Goal: Register for event/course

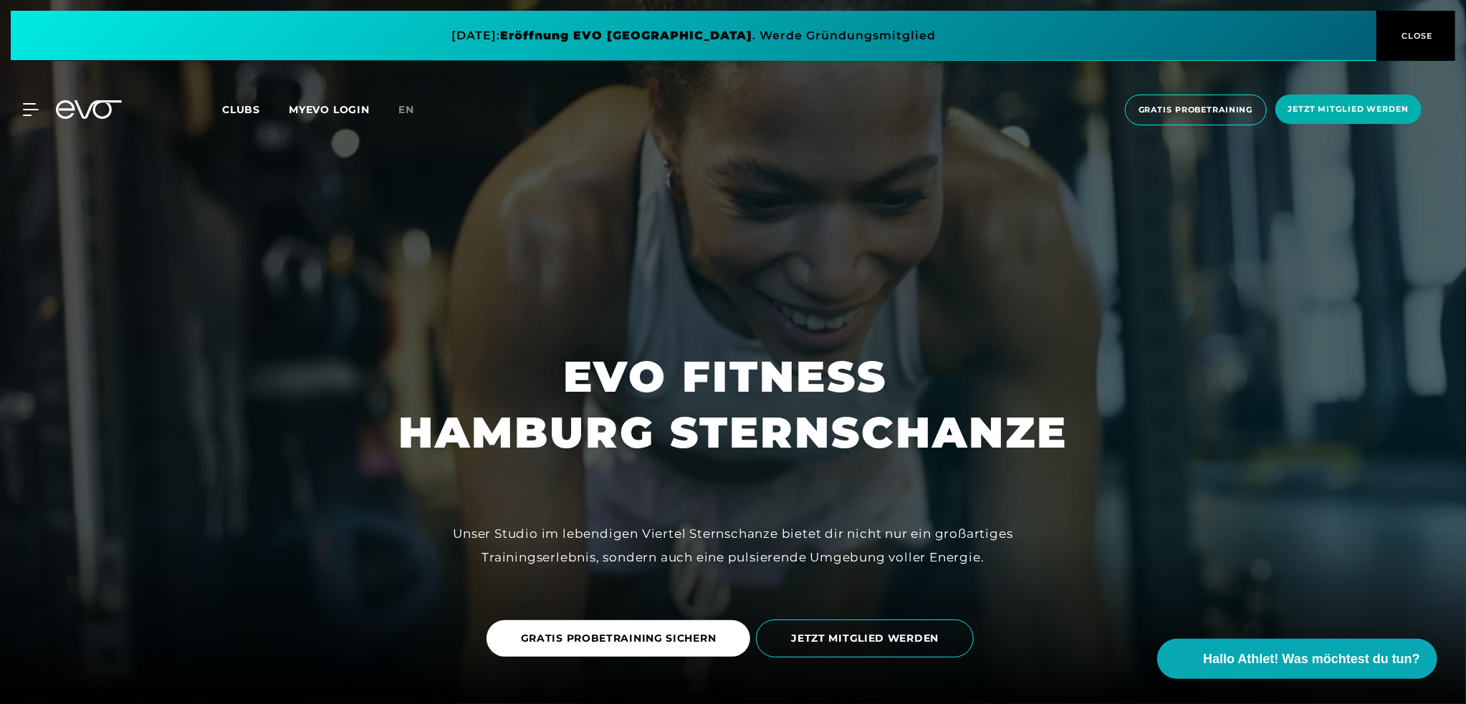
click at [245, 111] on span "Clubs" at bounding box center [241, 109] width 38 height 13
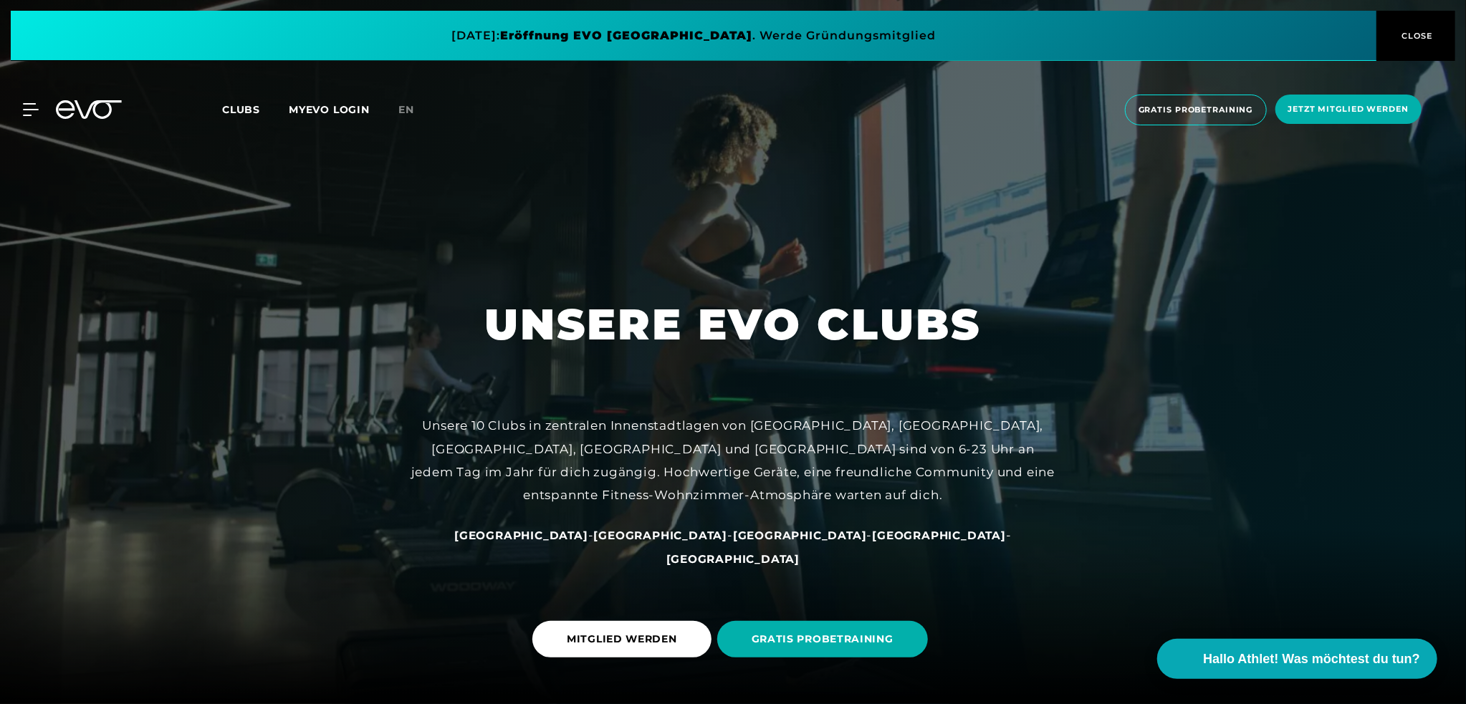
click at [567, 542] on span "[GEOGRAPHIC_DATA]" at bounding box center [521, 536] width 134 height 14
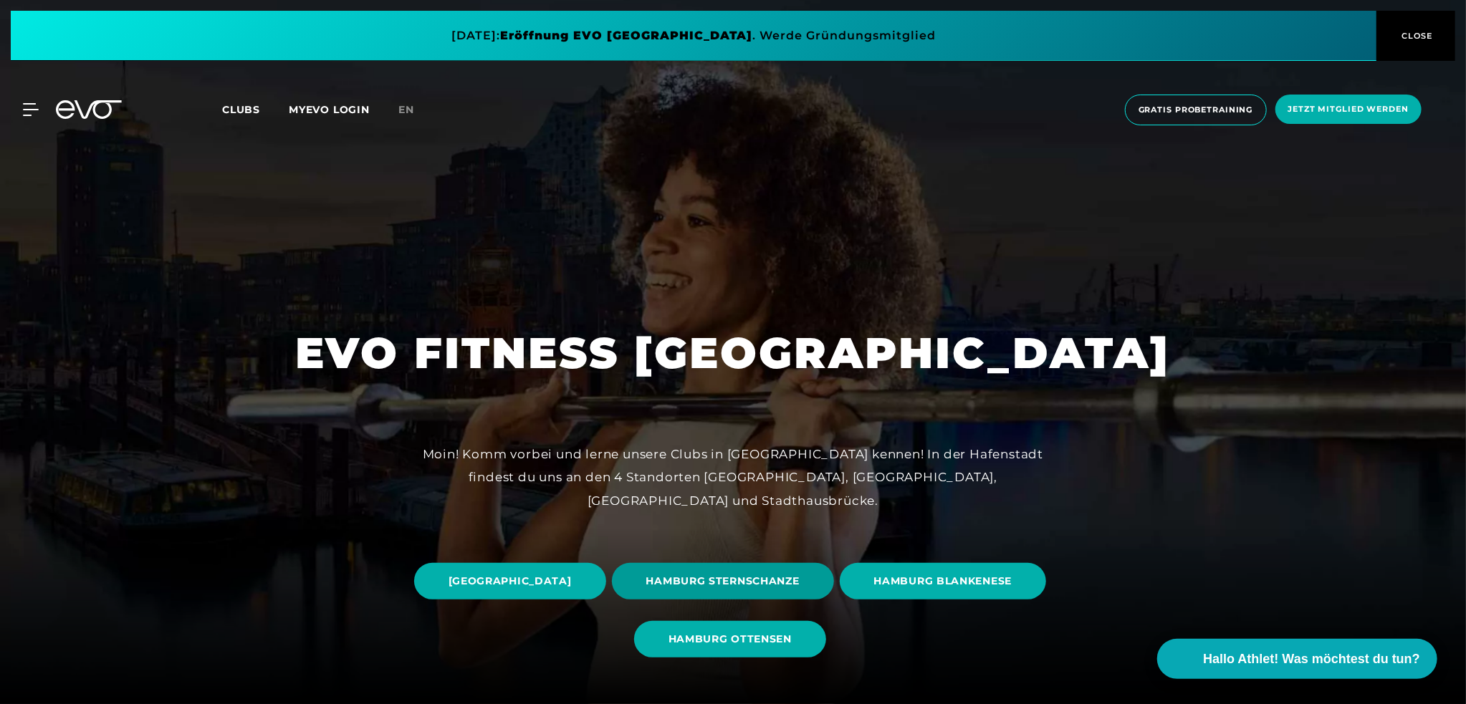
click at [800, 574] on span "HAMBURG STERNSCHANZE" at bounding box center [722, 581] width 153 height 15
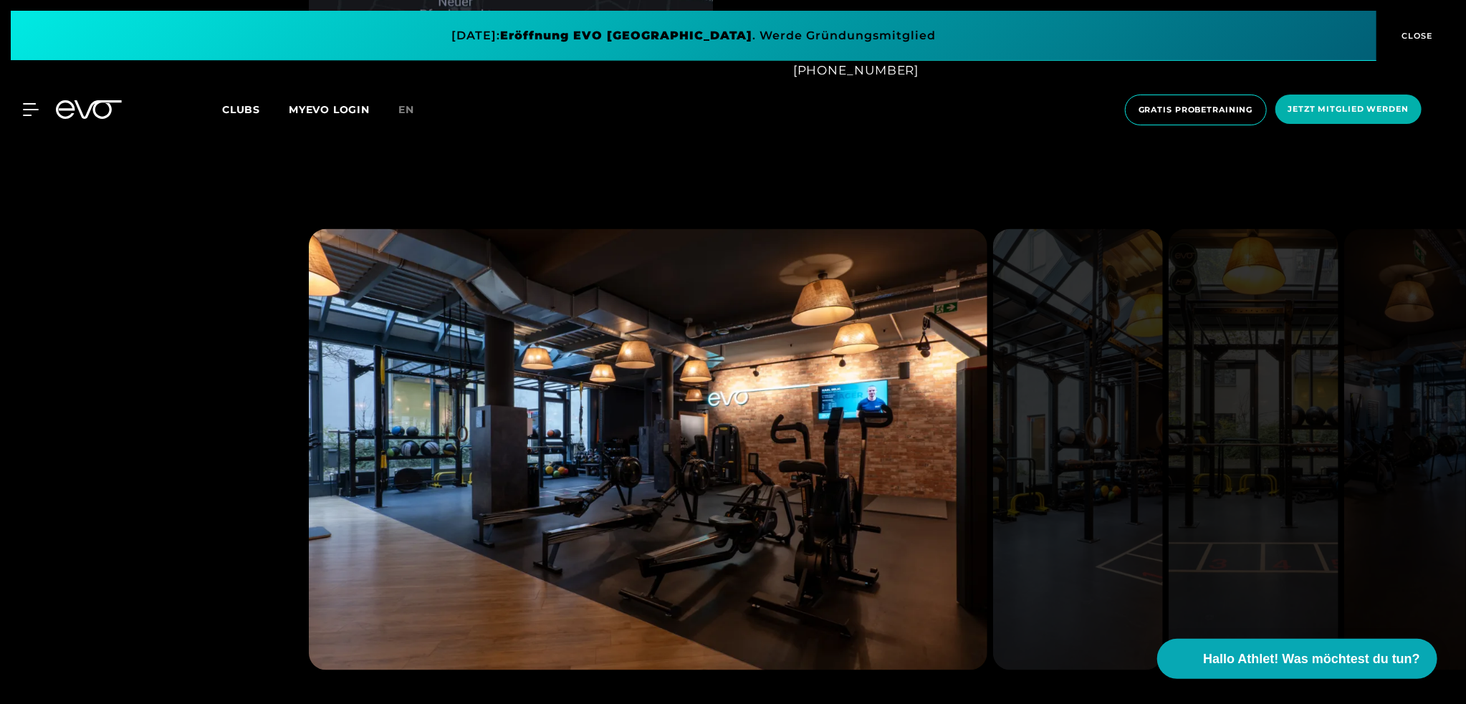
scroll to position [1433, 0]
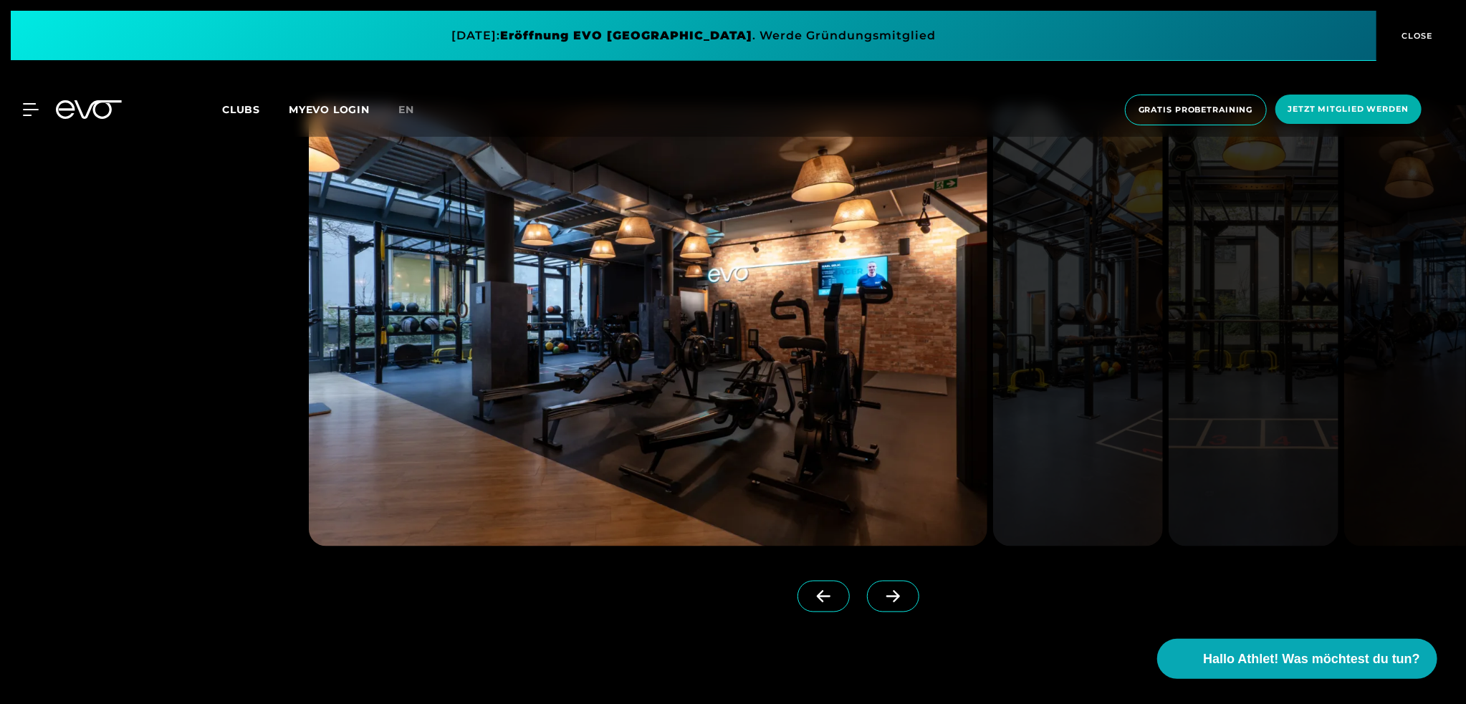
click at [886, 596] on icon at bounding box center [893, 597] width 14 height 12
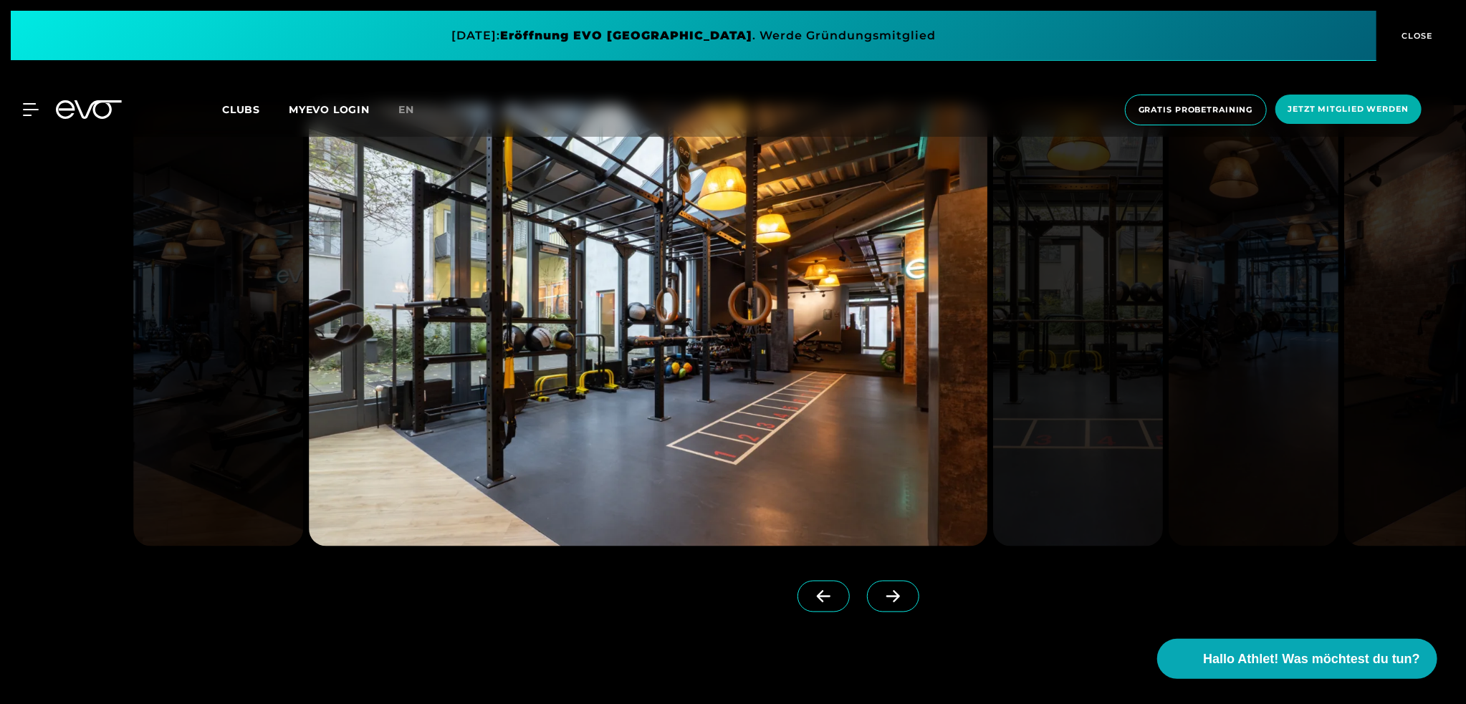
click at [886, 596] on icon at bounding box center [893, 597] width 14 height 12
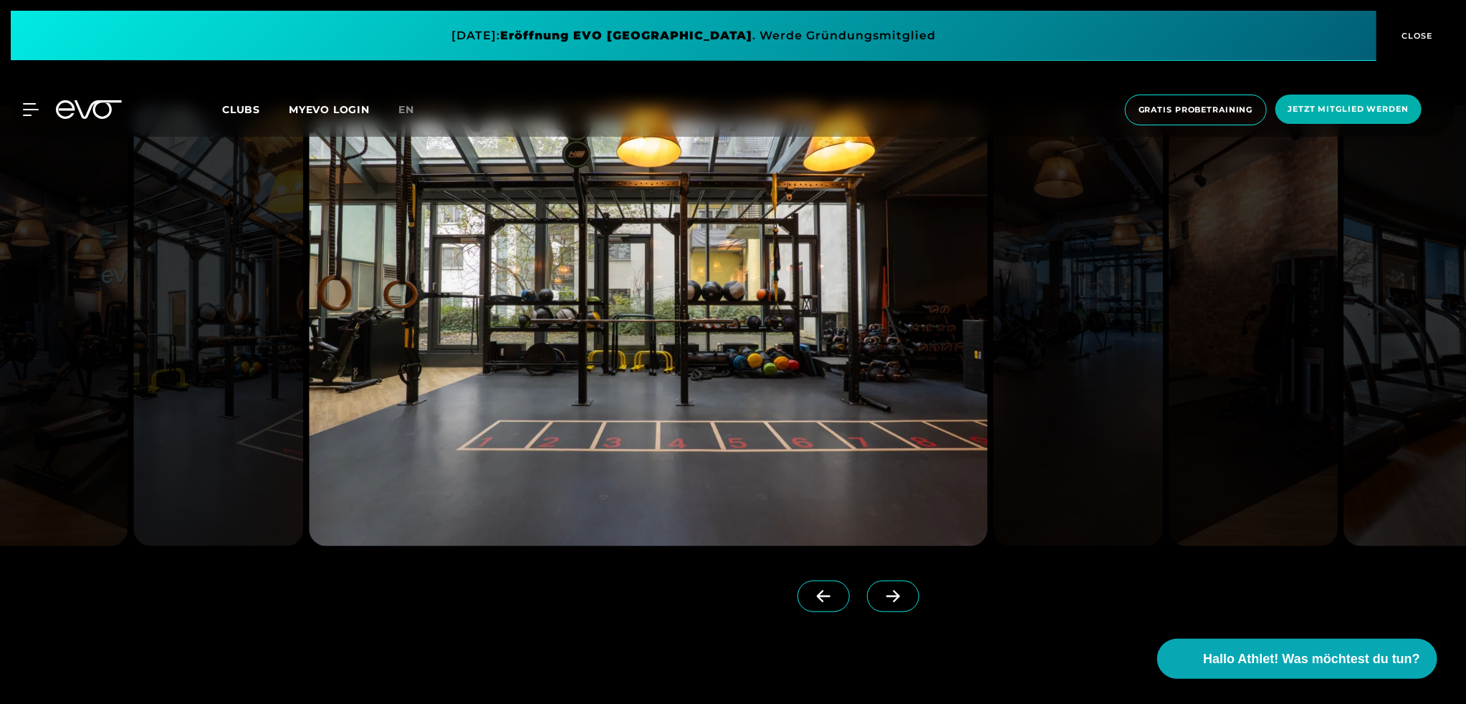
click at [886, 596] on icon at bounding box center [893, 597] width 14 height 12
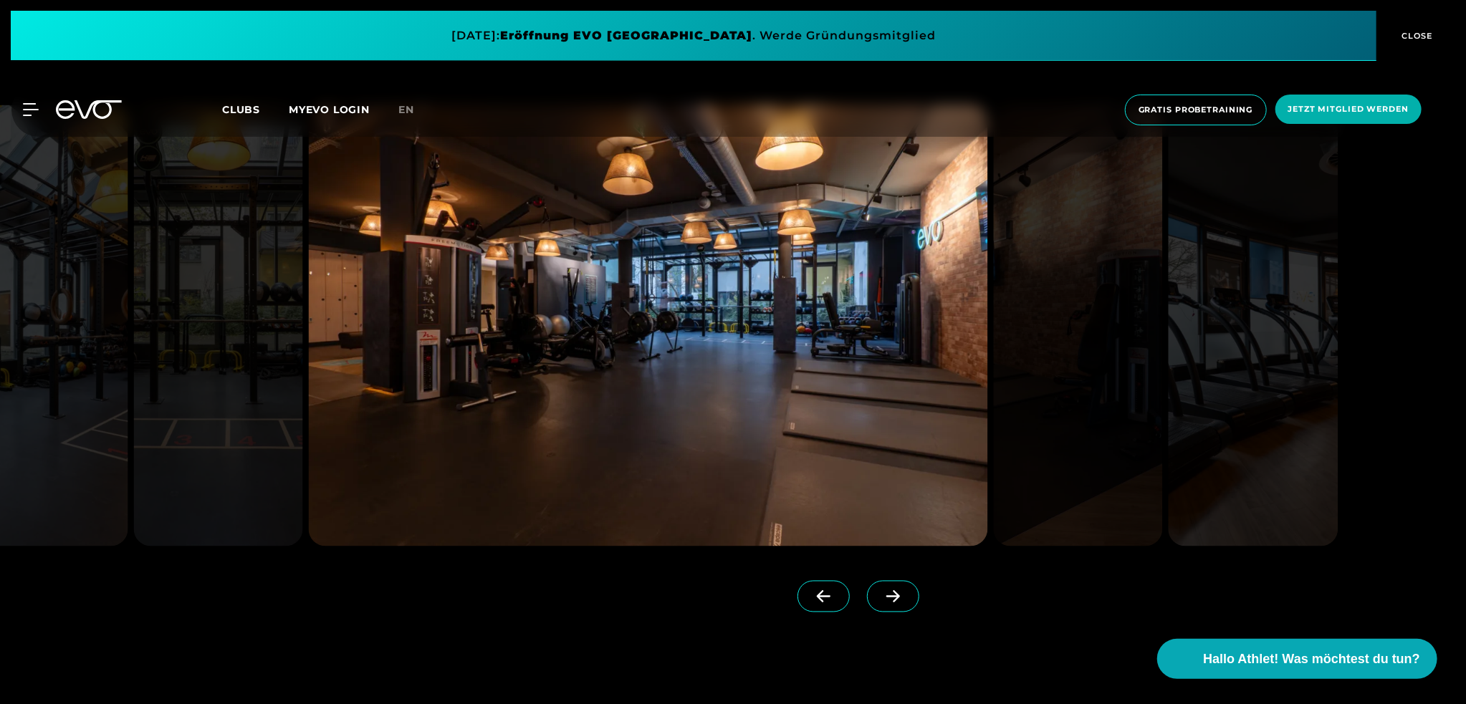
click at [881, 594] on icon at bounding box center [893, 596] width 25 height 13
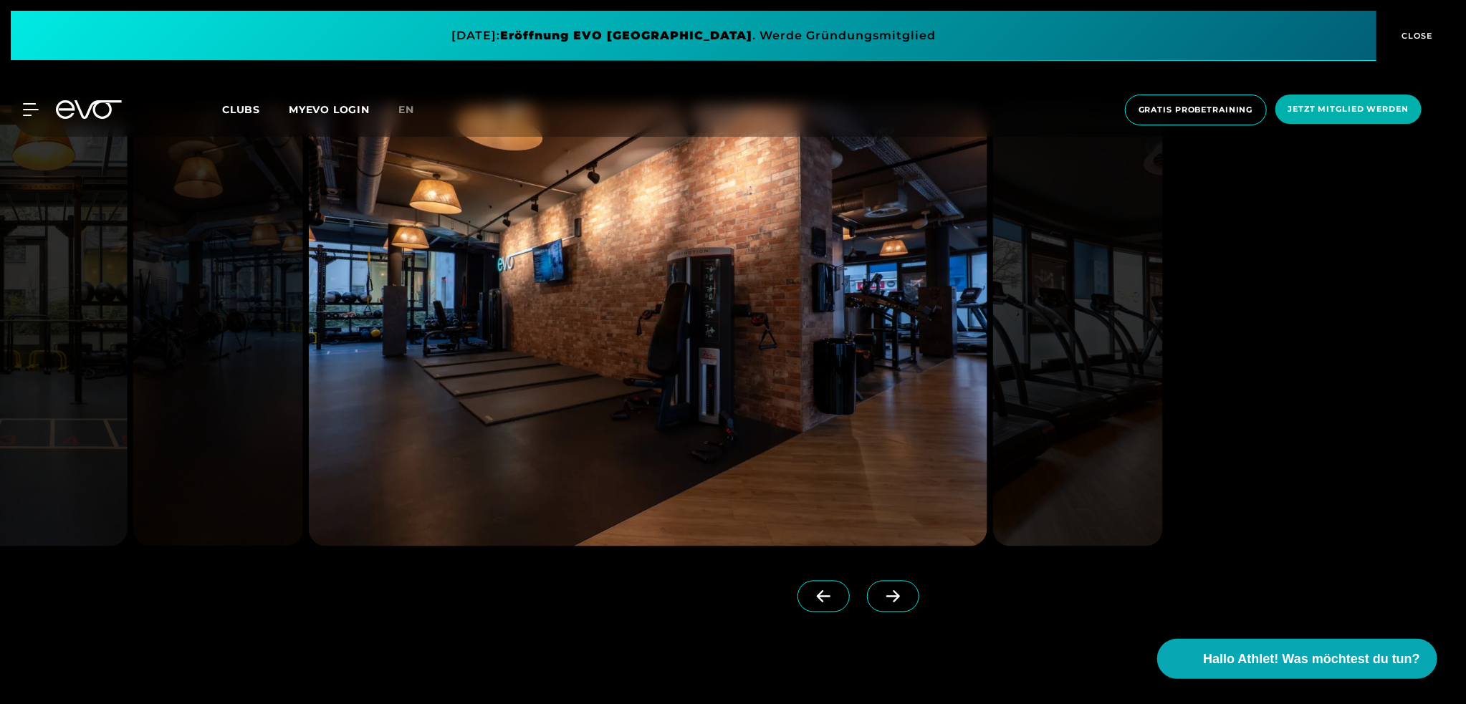
click at [881, 594] on icon at bounding box center [893, 596] width 25 height 13
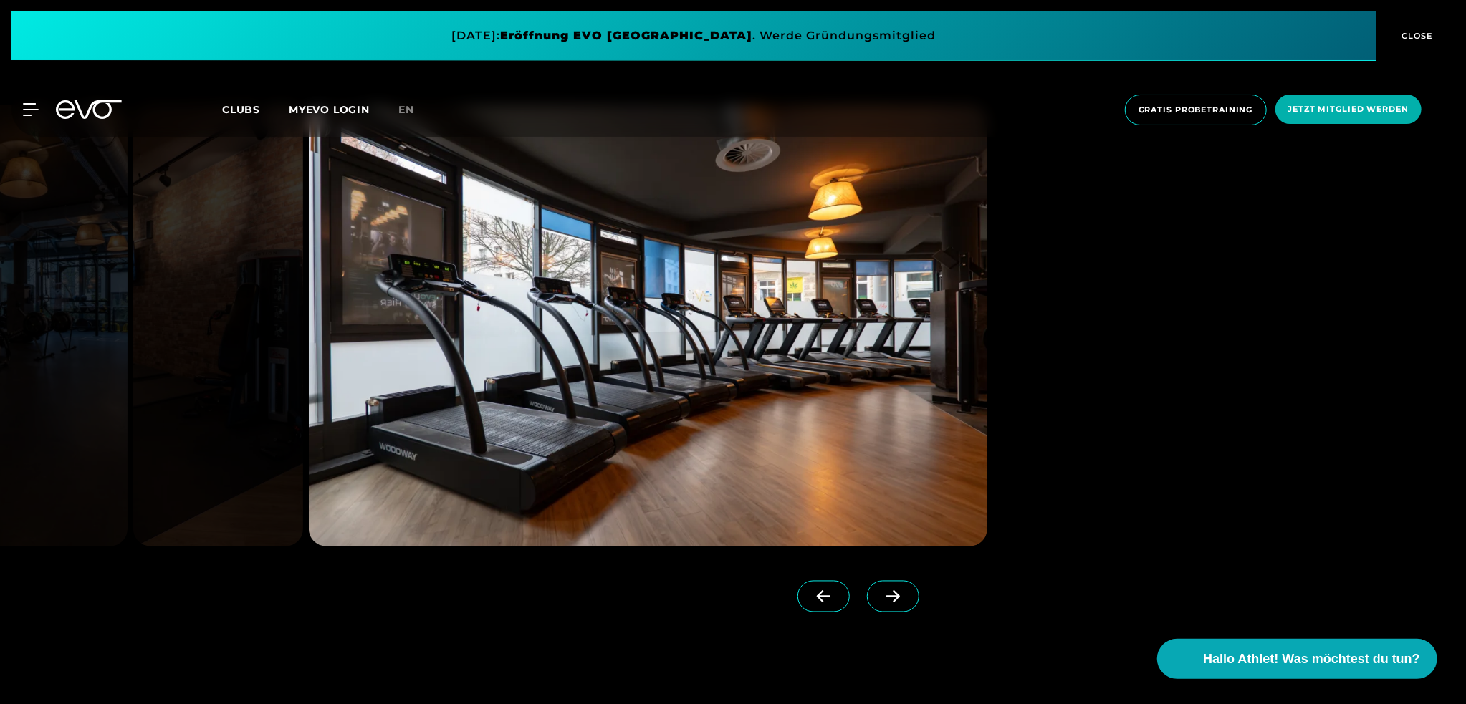
click at [881, 594] on icon at bounding box center [893, 596] width 25 height 13
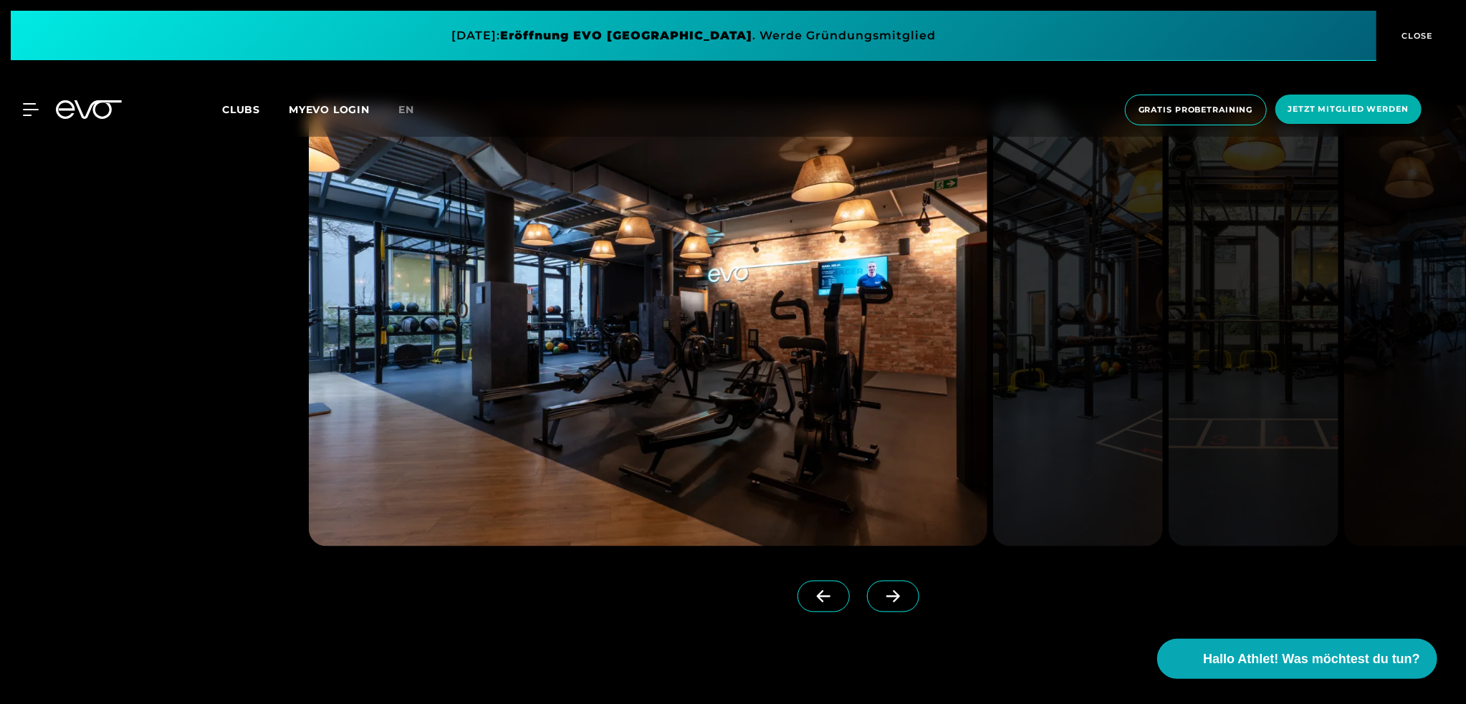
click at [881, 594] on icon at bounding box center [893, 596] width 25 height 13
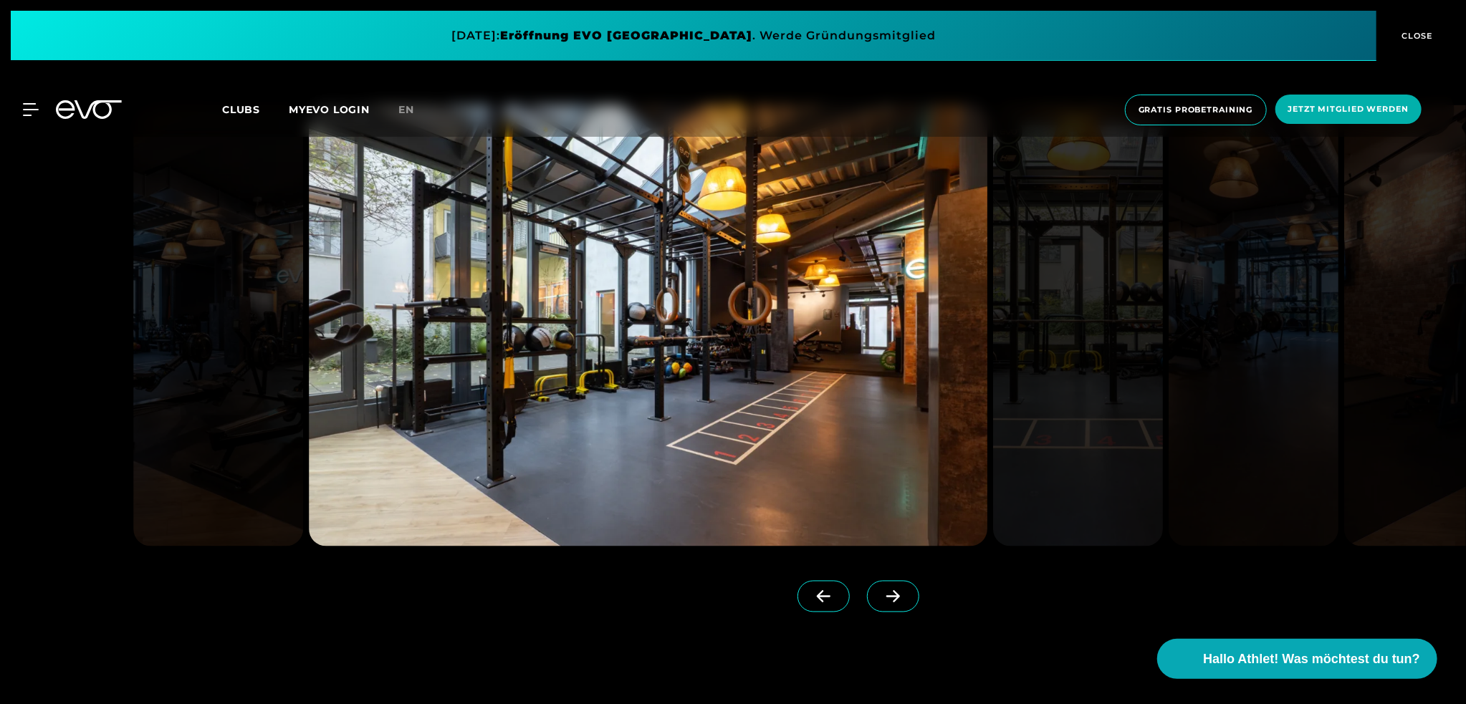
click at [881, 594] on icon at bounding box center [893, 596] width 25 height 13
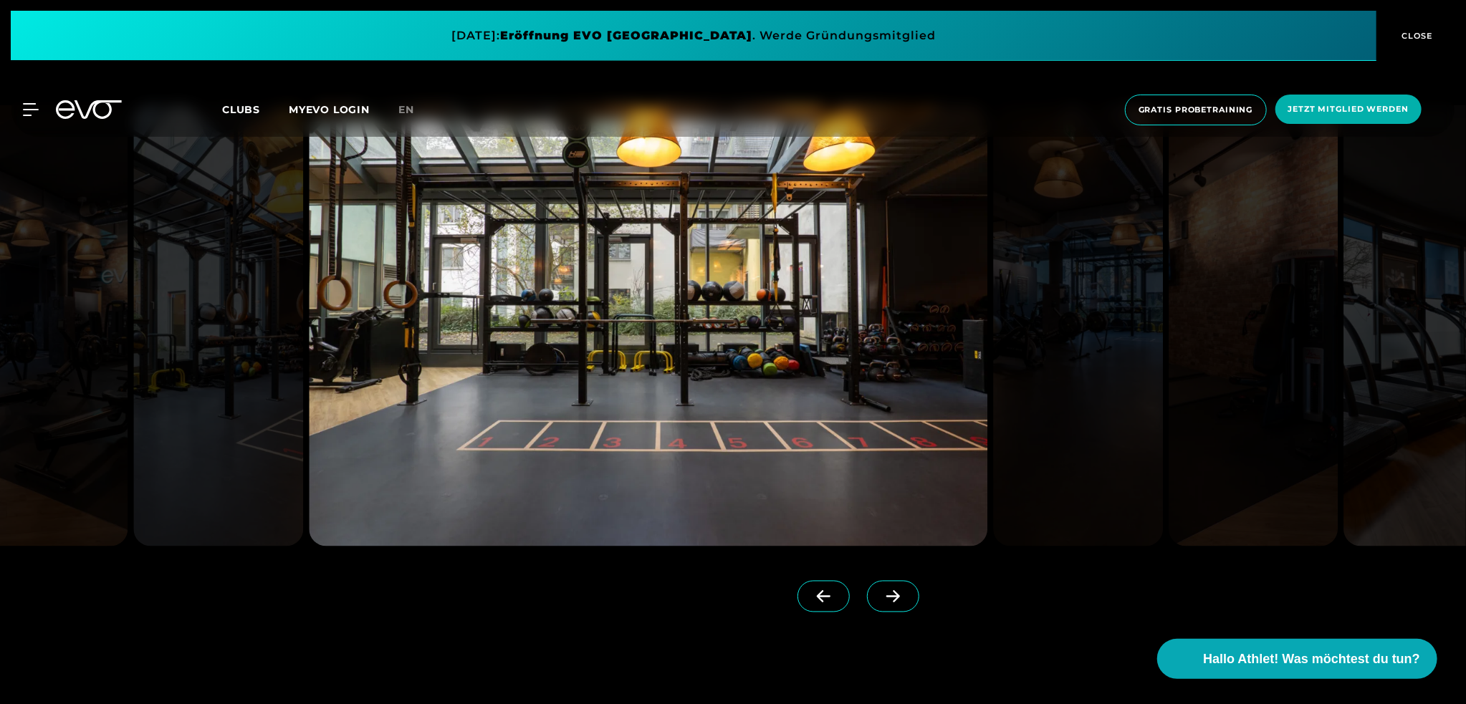
click at [881, 594] on icon at bounding box center [893, 596] width 25 height 13
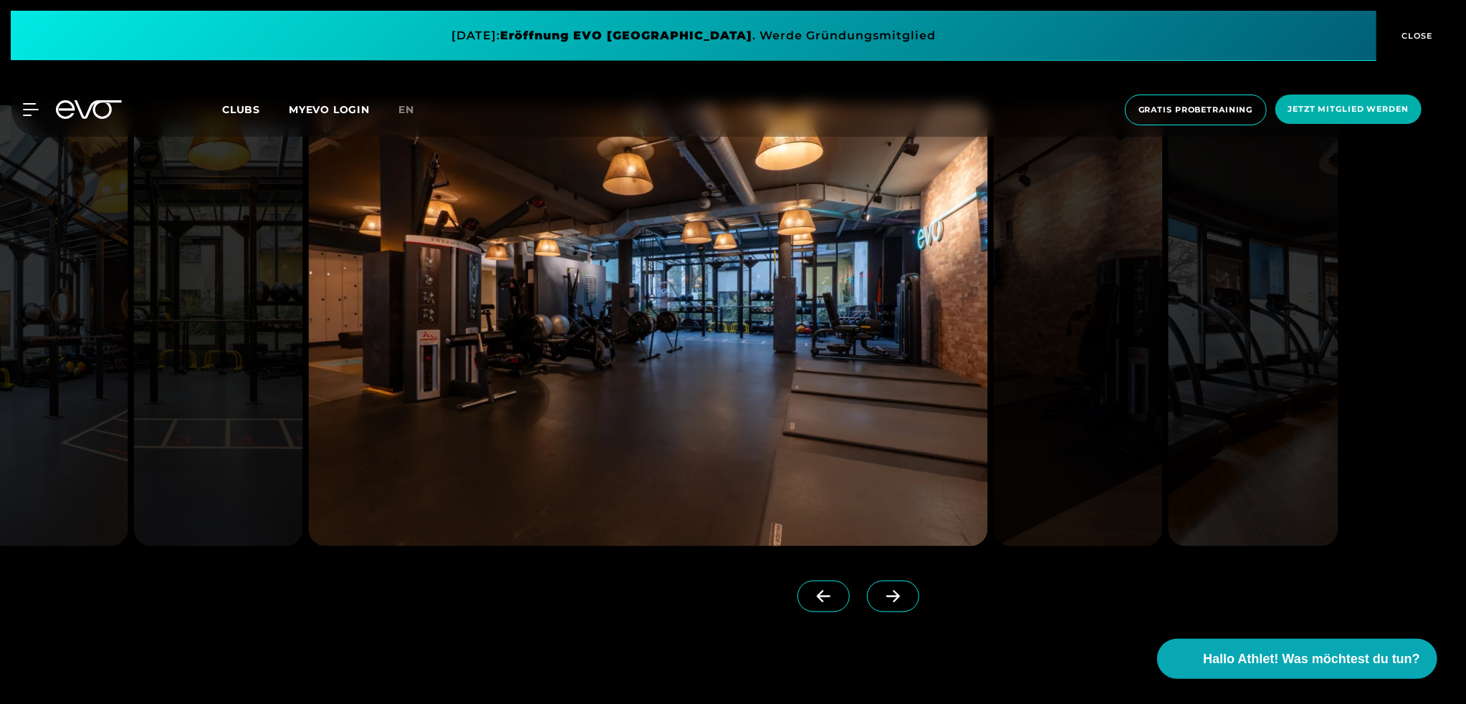
click at [881, 594] on icon at bounding box center [893, 596] width 25 height 13
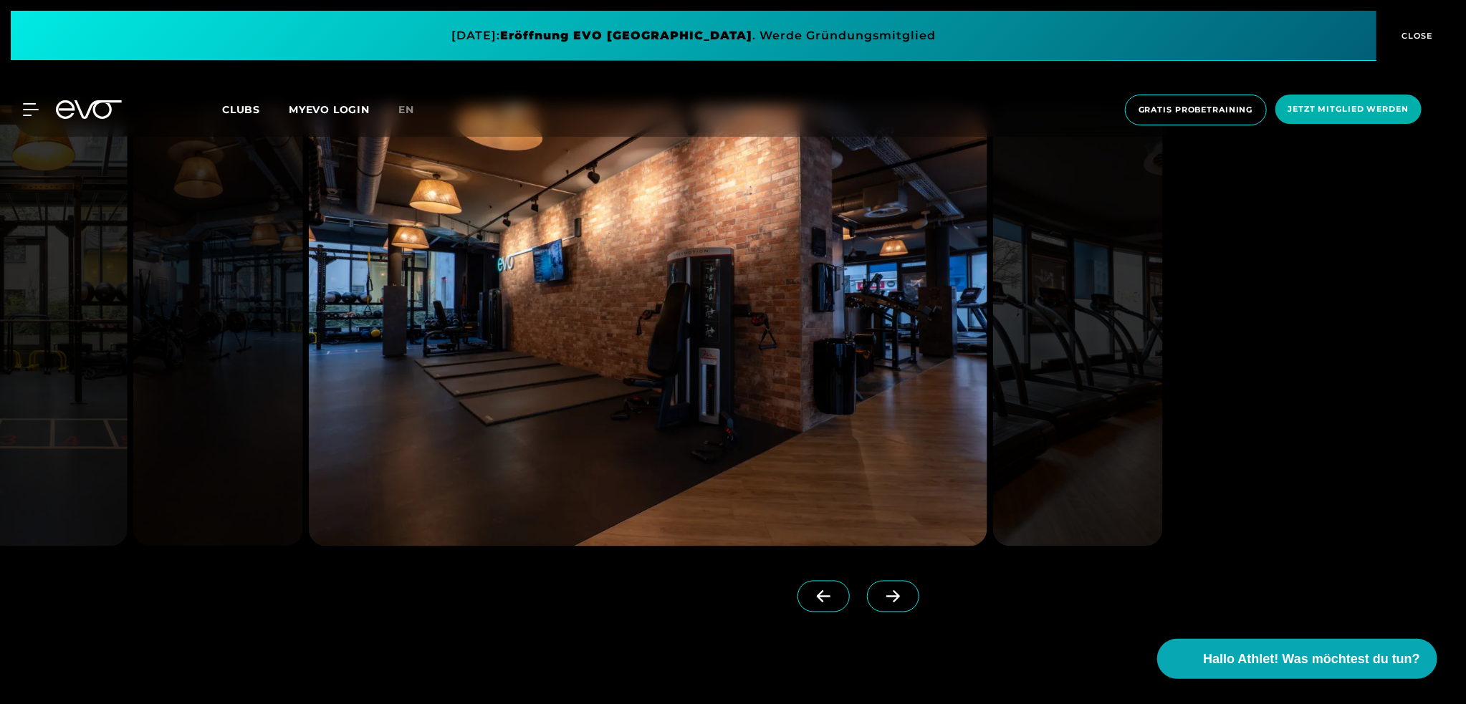
click at [886, 589] on span at bounding box center [893, 597] width 52 height 32
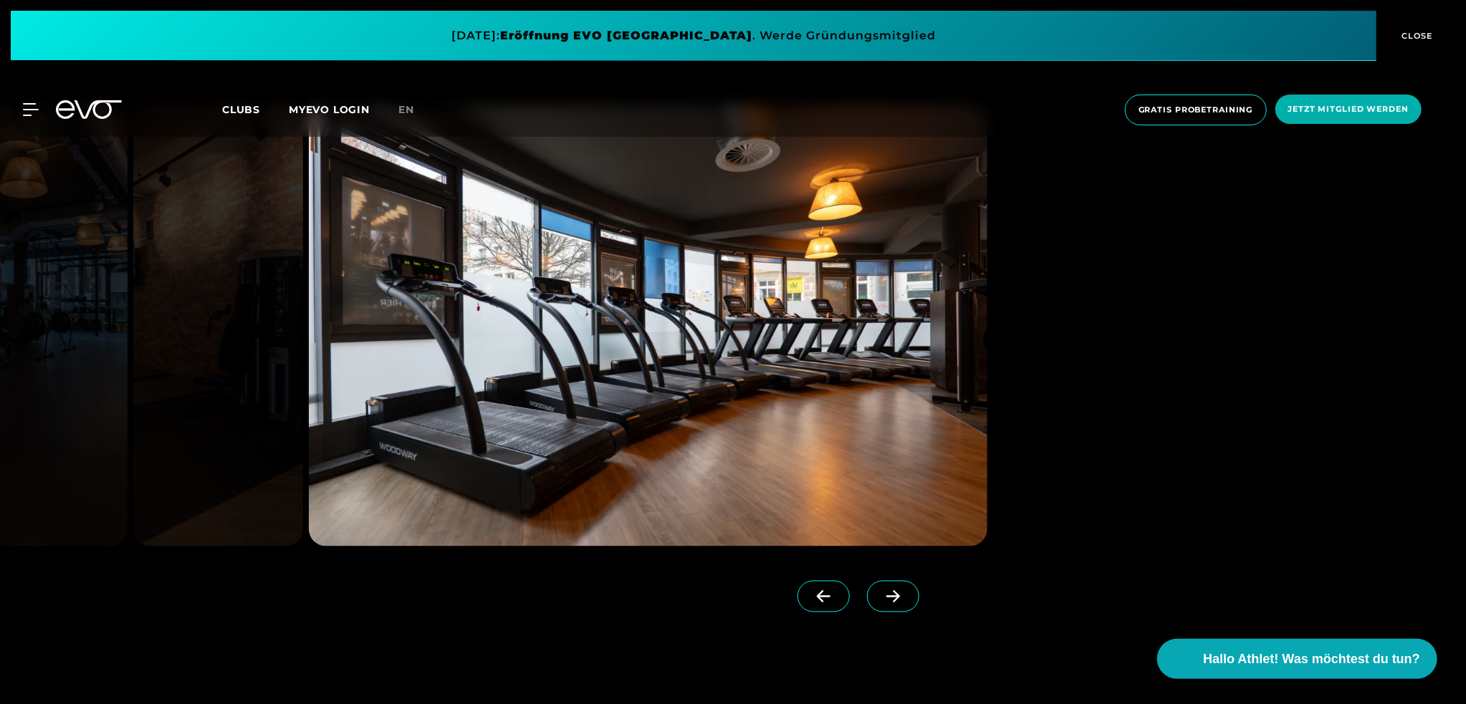
click at [886, 589] on span at bounding box center [893, 597] width 52 height 32
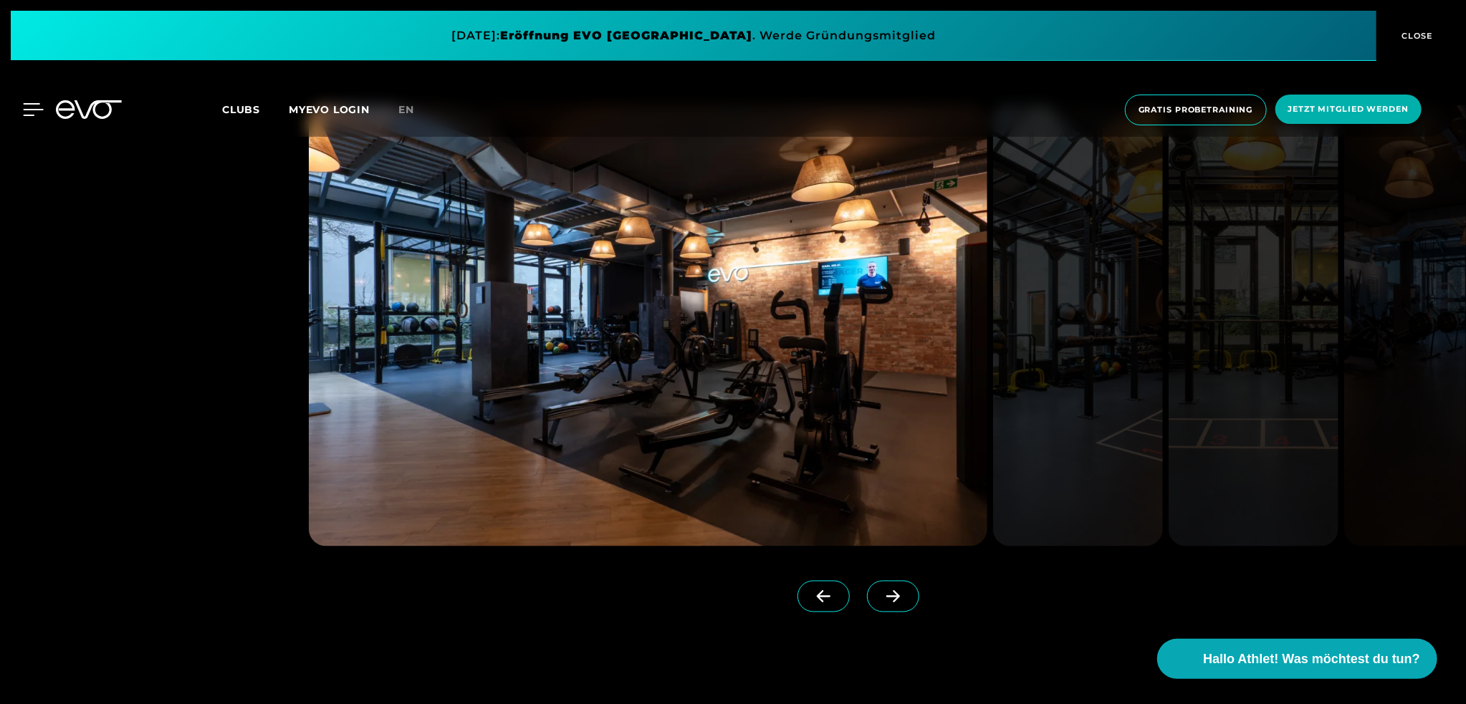
click at [37, 109] on icon at bounding box center [34, 109] width 20 height 11
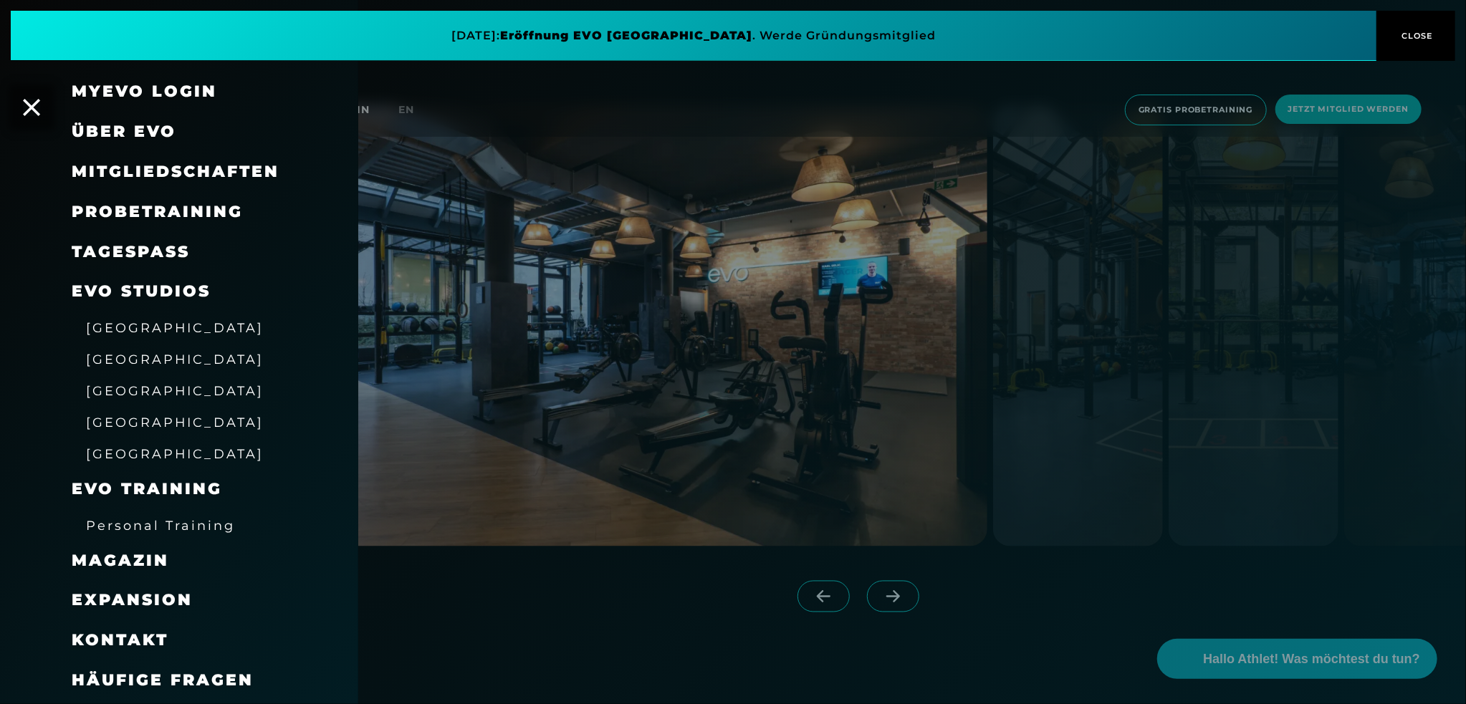
click at [166, 169] on span "Mitgliedschaften" at bounding box center [176, 171] width 208 height 19
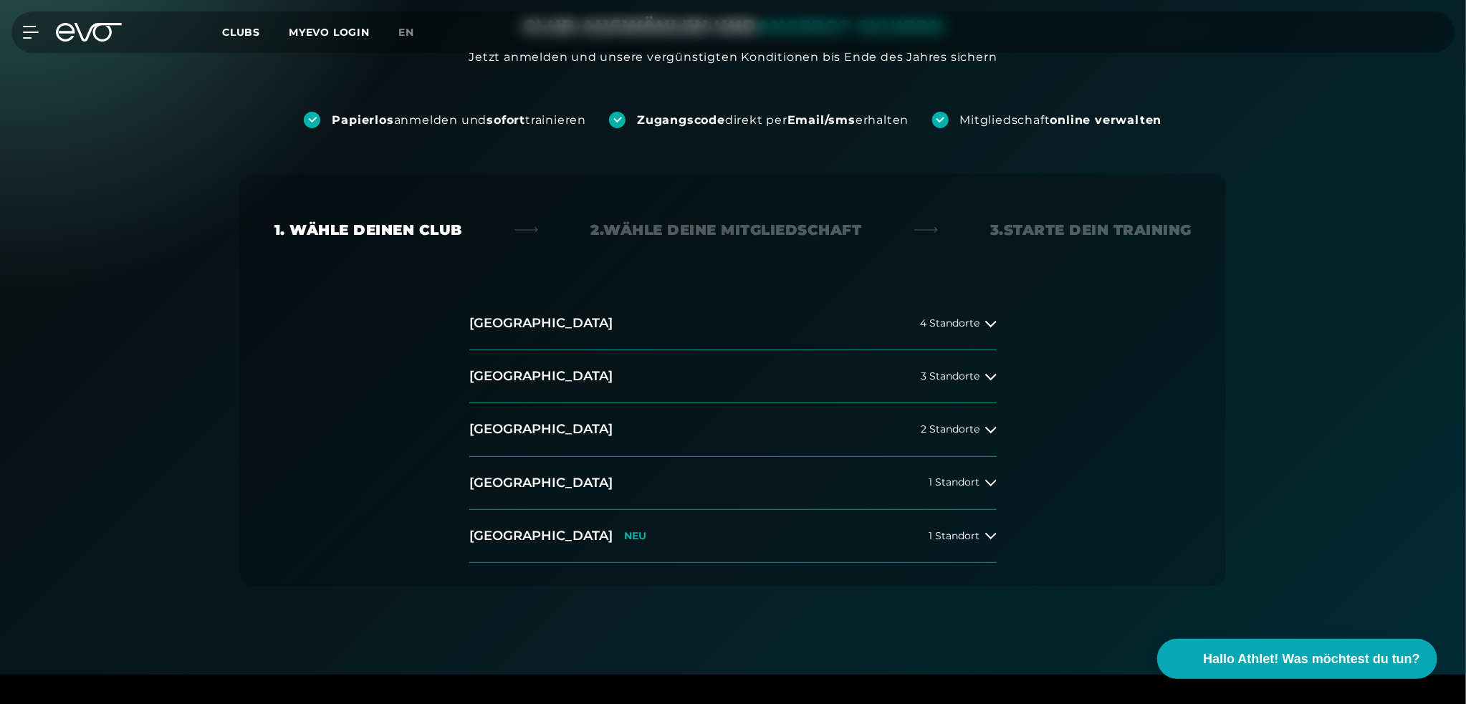
scroll to position [143, 0]
click at [998, 315] on div "Hamburg 4 Standorte Berlin 3 Standorte Düsseldorf 2 Standorte München 1 Standor…" at bounding box center [733, 430] width 550 height 266
click at [993, 317] on icon at bounding box center [990, 322] width 11 height 11
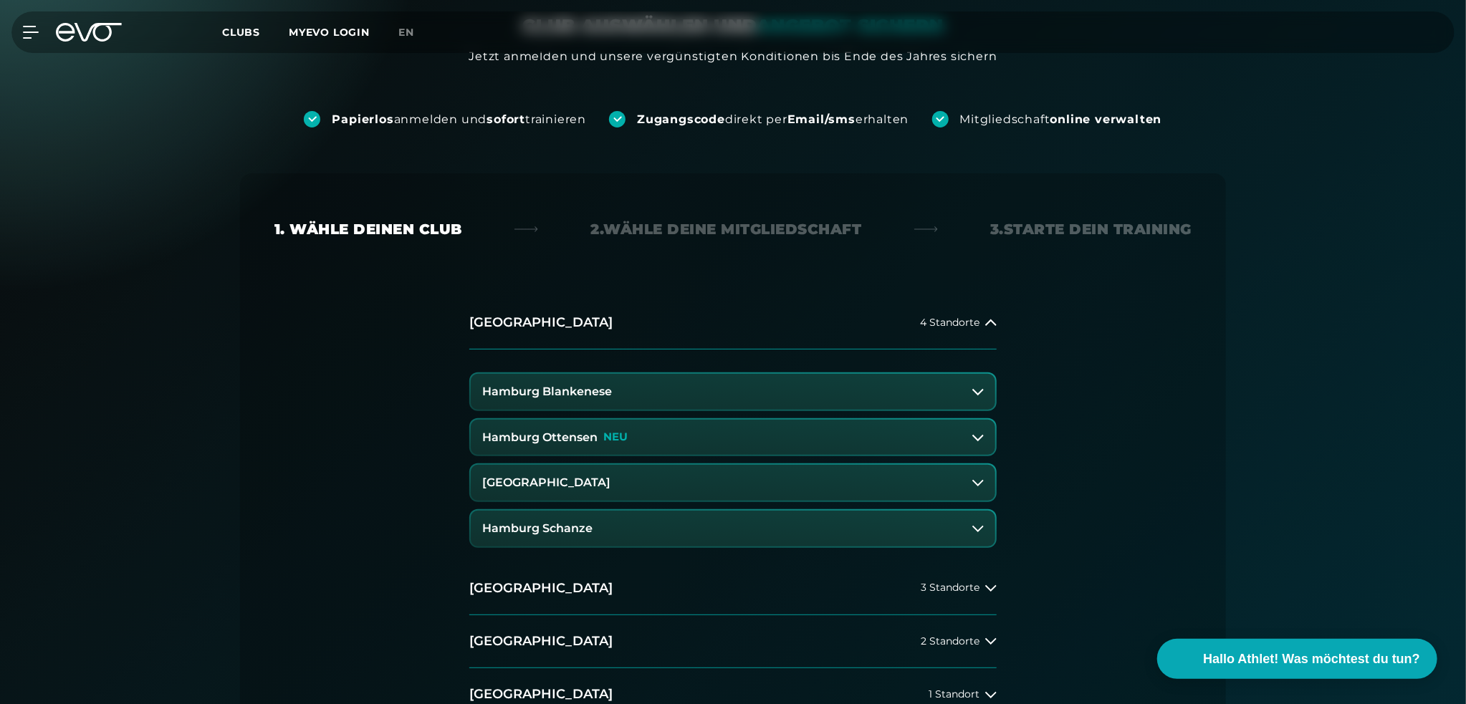
click at [561, 529] on h3 "Hamburg Schanze" at bounding box center [537, 528] width 110 height 13
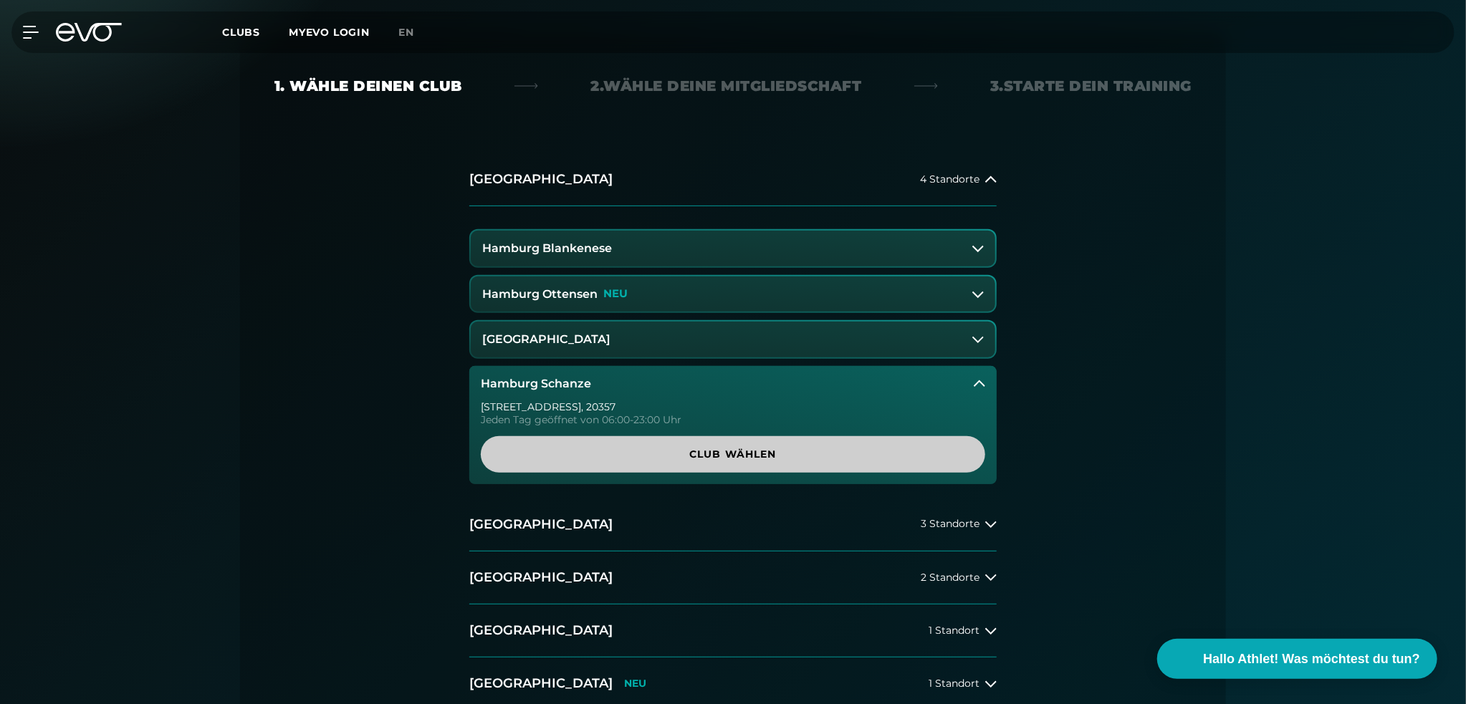
click at [736, 454] on span "Club wählen" at bounding box center [733, 454] width 436 height 15
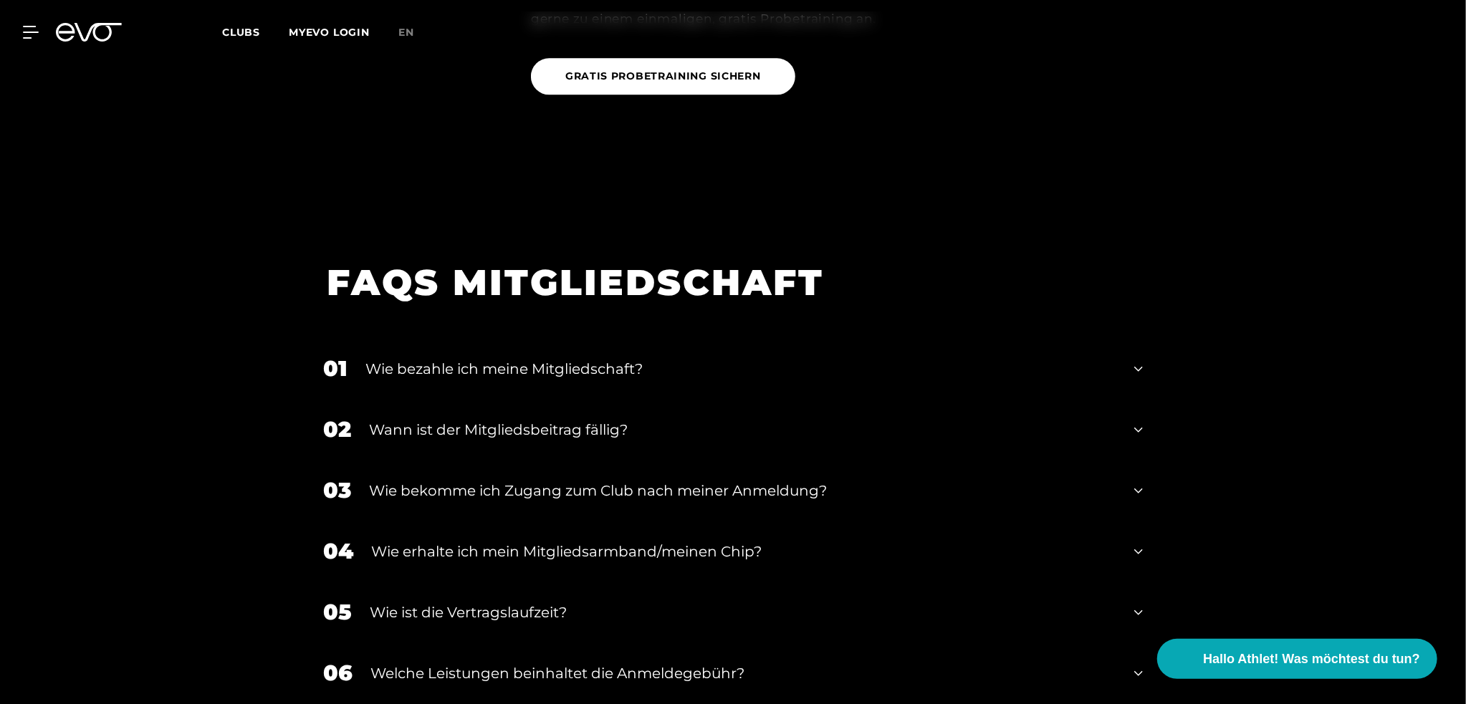
scroll to position [2467, 0]
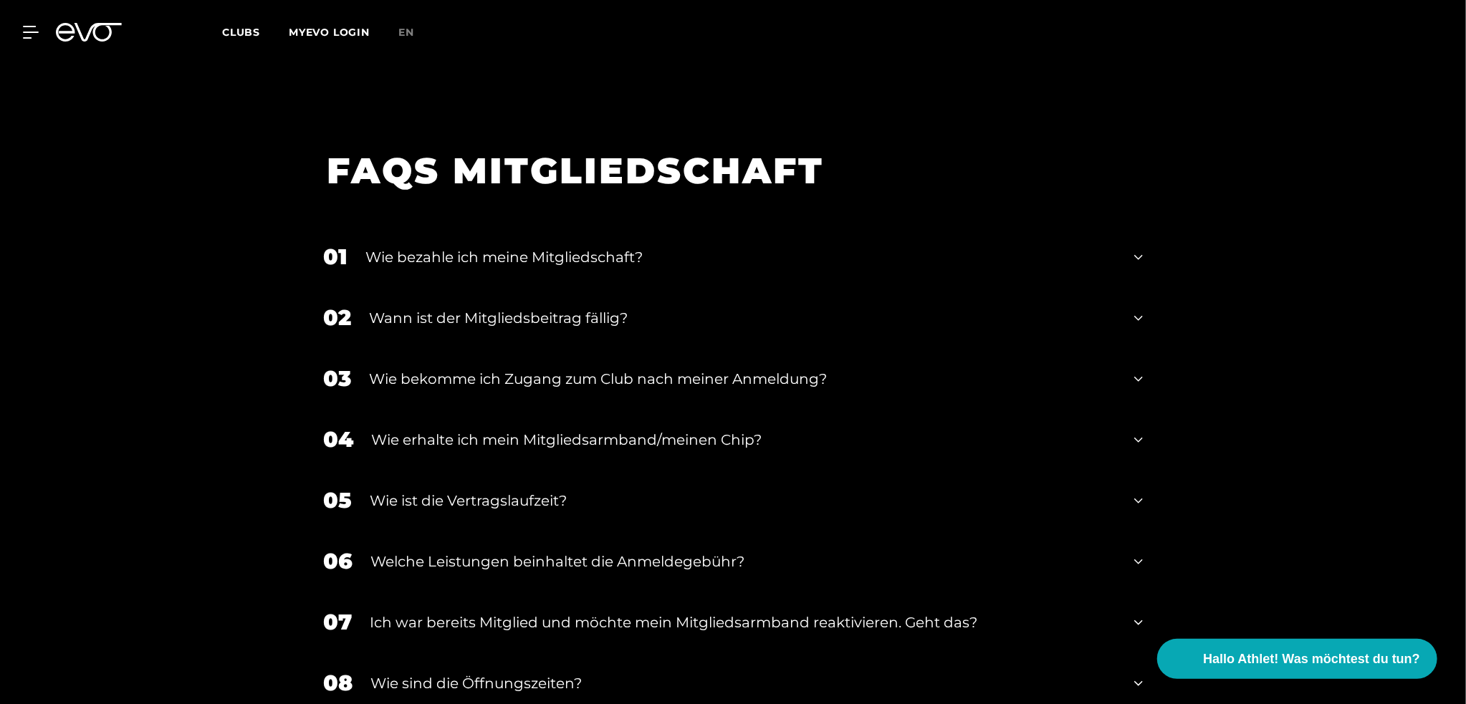
click at [1137, 370] on icon at bounding box center [1138, 378] width 9 height 17
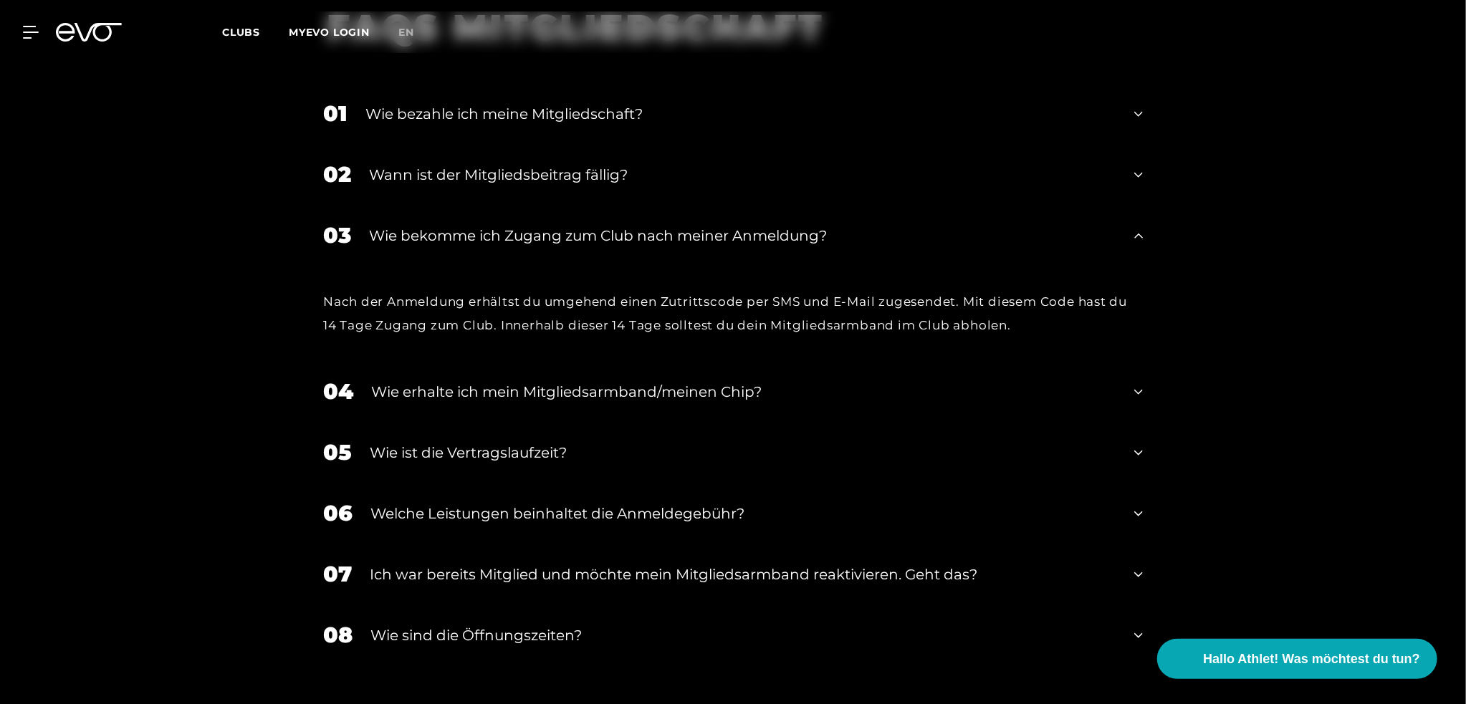
scroll to position [2753, 0]
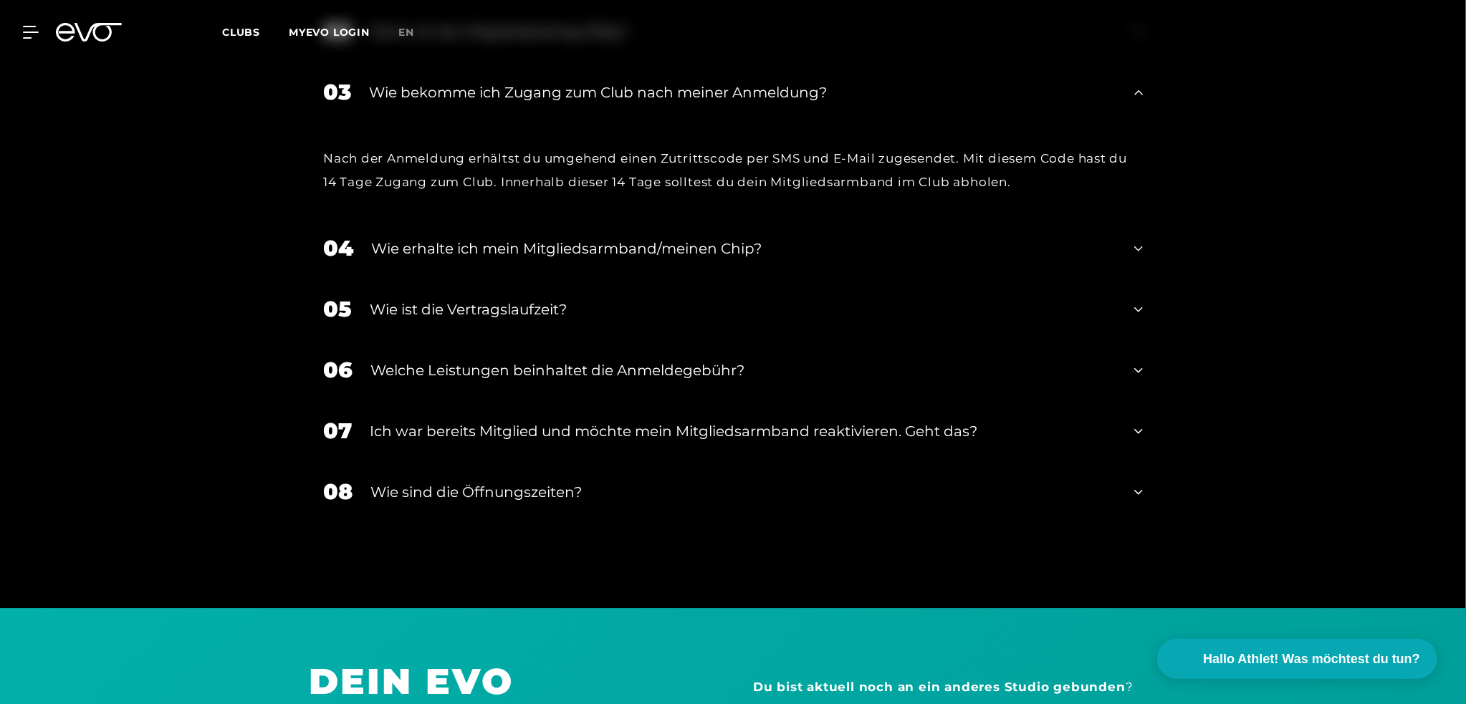
click at [1140, 423] on icon at bounding box center [1138, 431] width 9 height 17
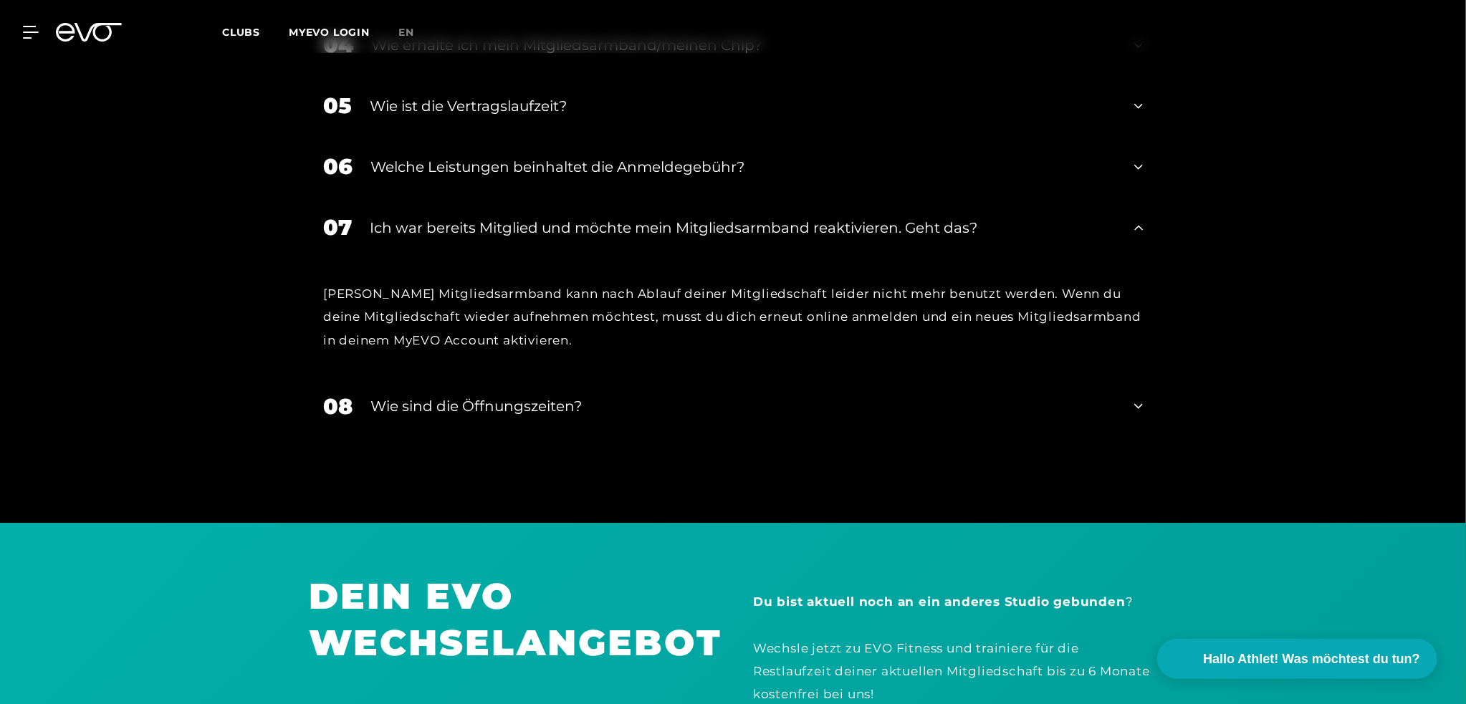
scroll to position [2968, 0]
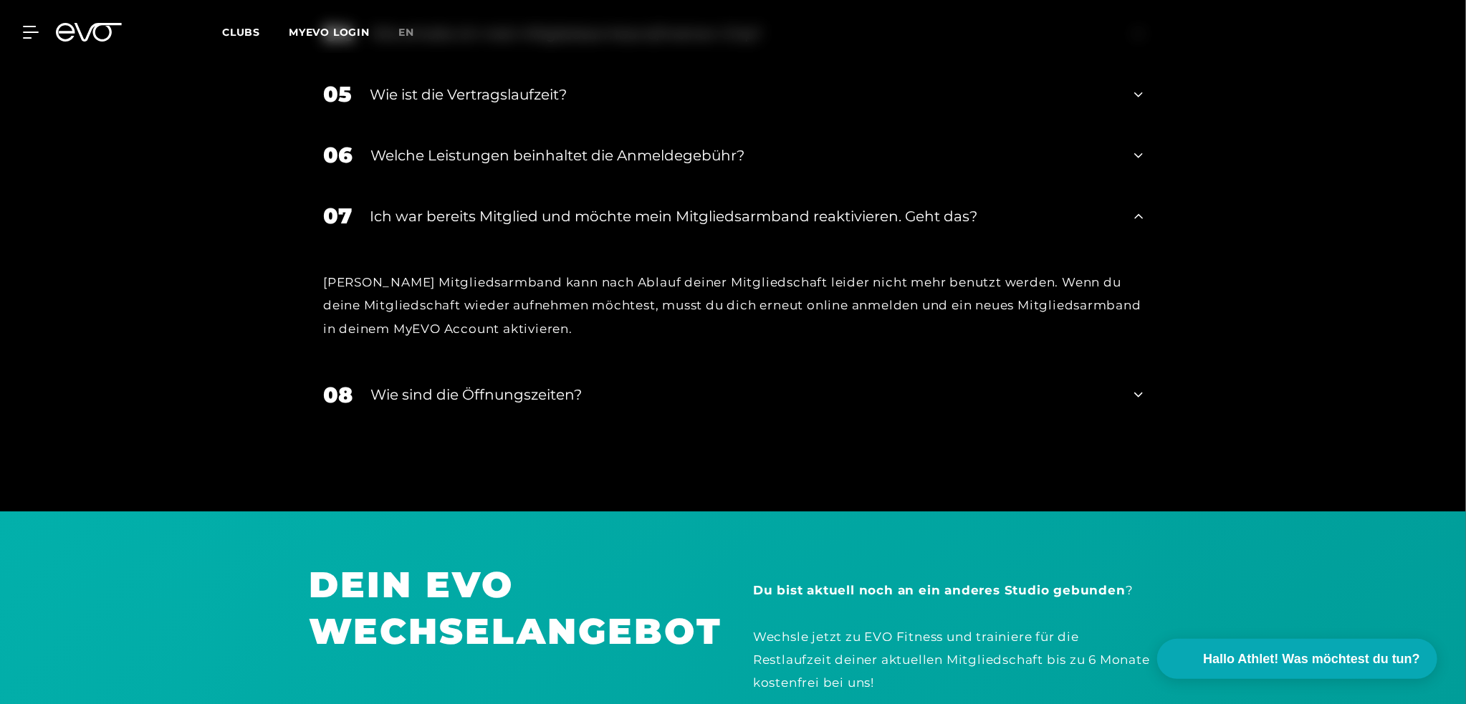
click at [1164, 372] on div "FAQS MITGLIEDSCHAFT 01 Wie bezahle ich meine Mitgliedschaft? 02 Wann ist der Mi…" at bounding box center [733, 62] width 1466 height 869
click at [1138, 386] on icon at bounding box center [1138, 394] width 9 height 17
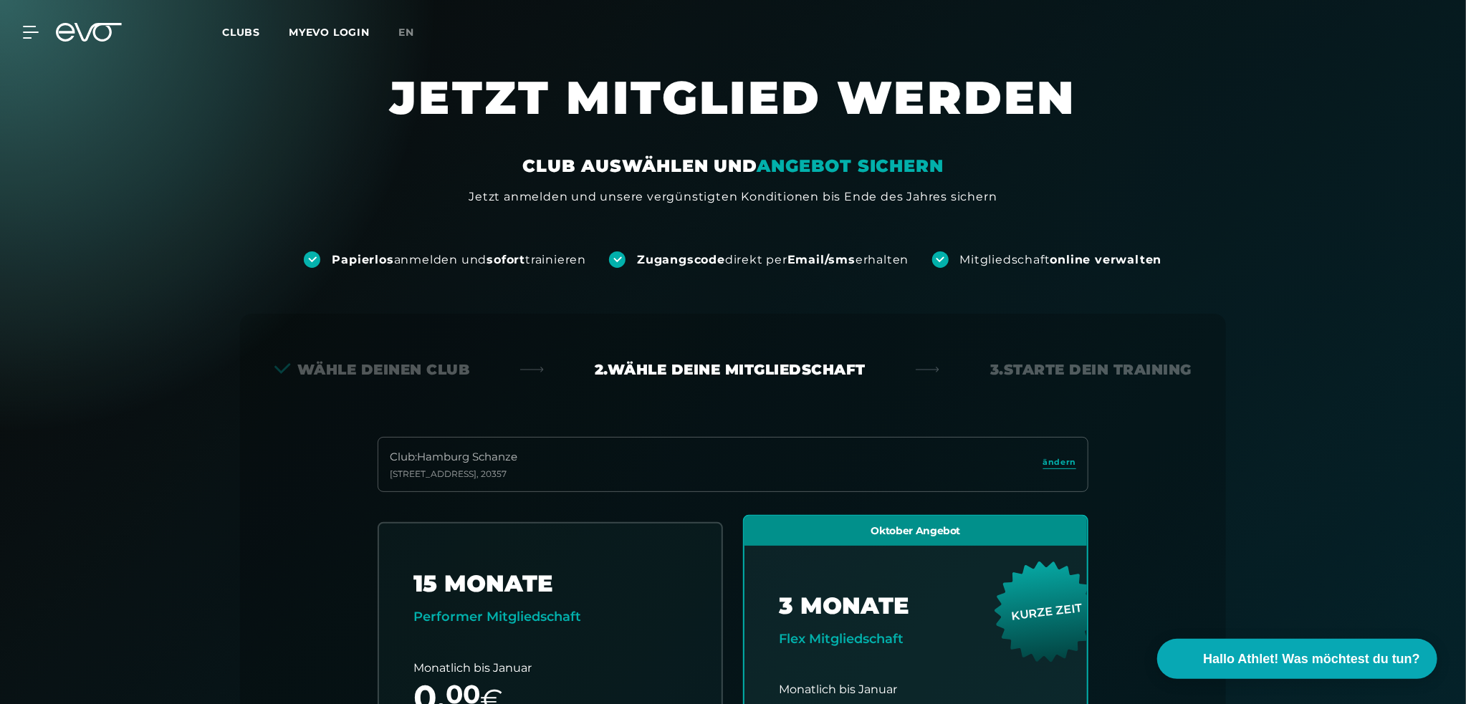
scroll to position [0, 0]
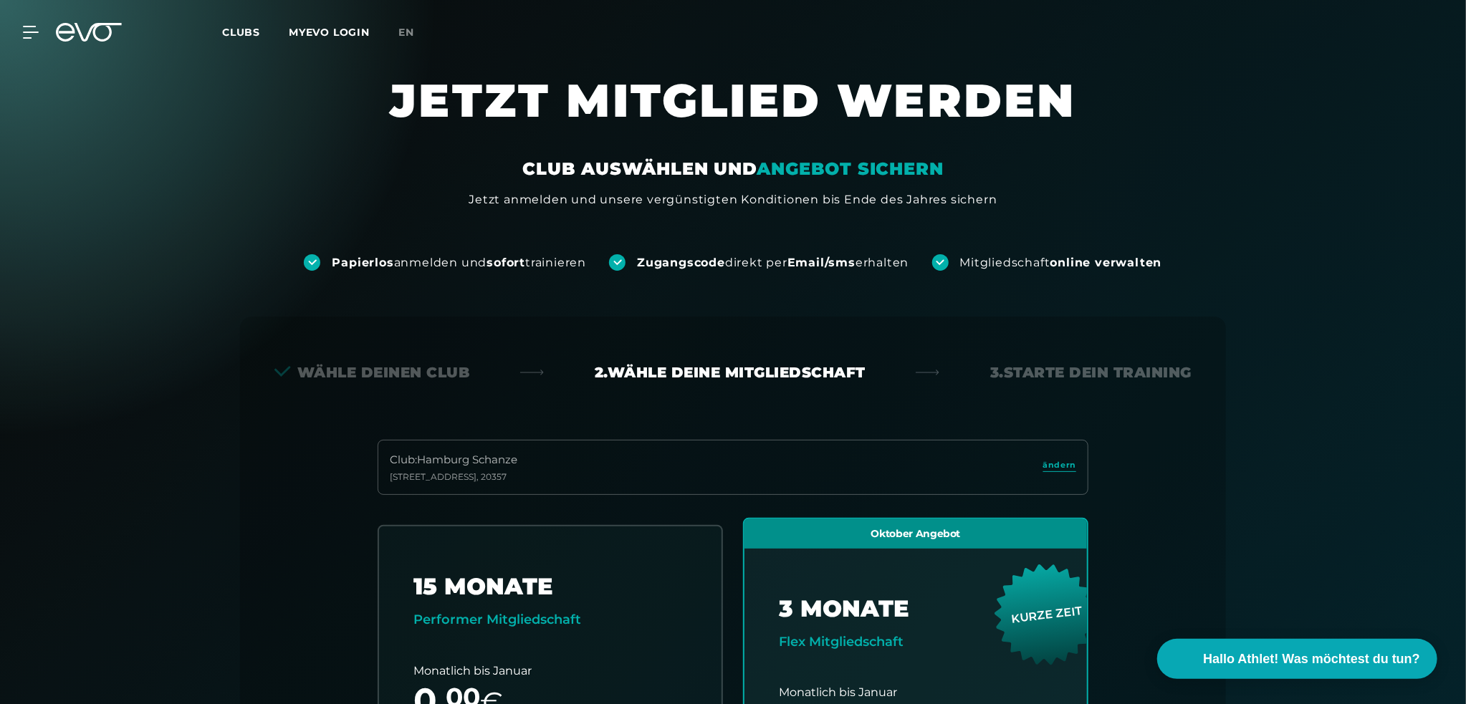
click at [40, 26] on div "MyEVO Login Über EVO Mitgliedschaften Probetraining TAGESPASS EVO Studios Düsse…" at bounding box center [22, 32] width 50 height 13
click at [34, 29] on icon at bounding box center [33, 32] width 21 height 13
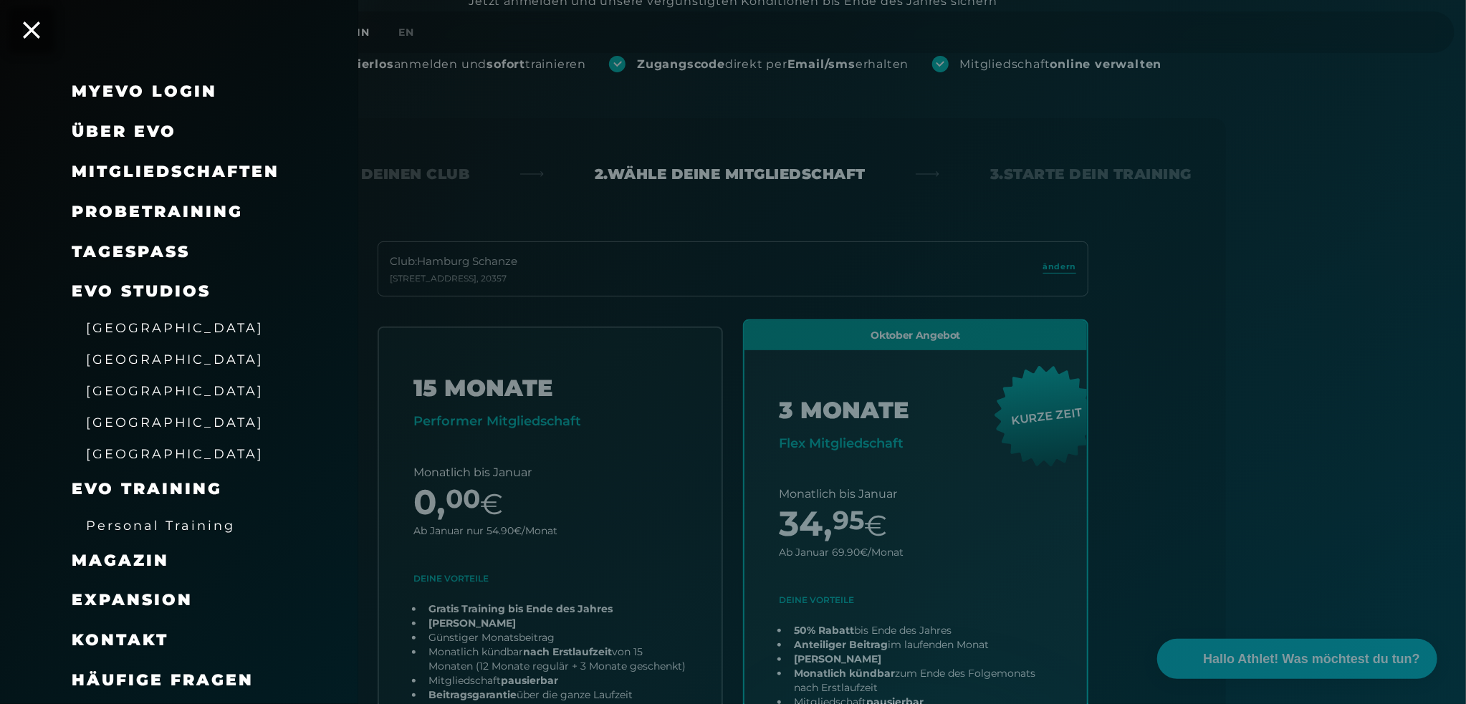
scroll to position [287, 0]
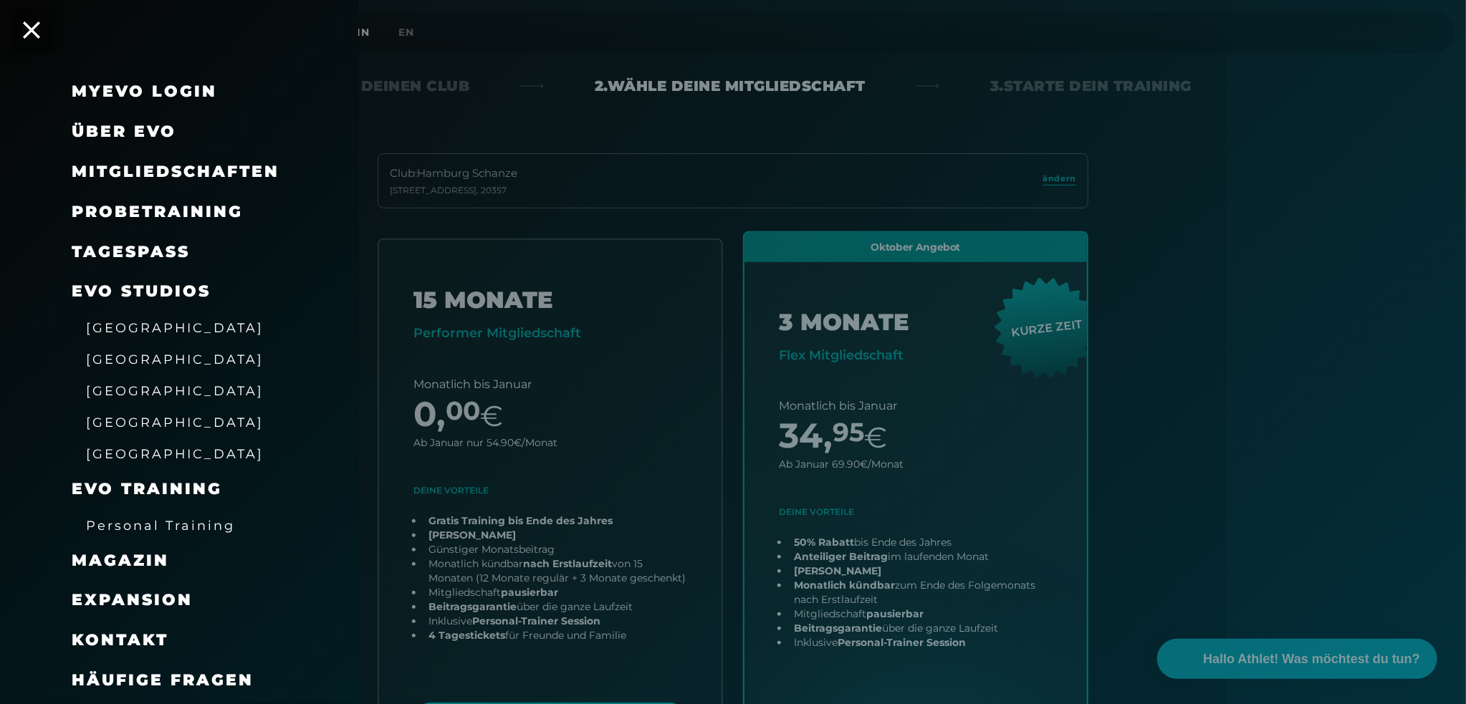
click at [153, 207] on span "Probetraining" at bounding box center [157, 211] width 171 height 19
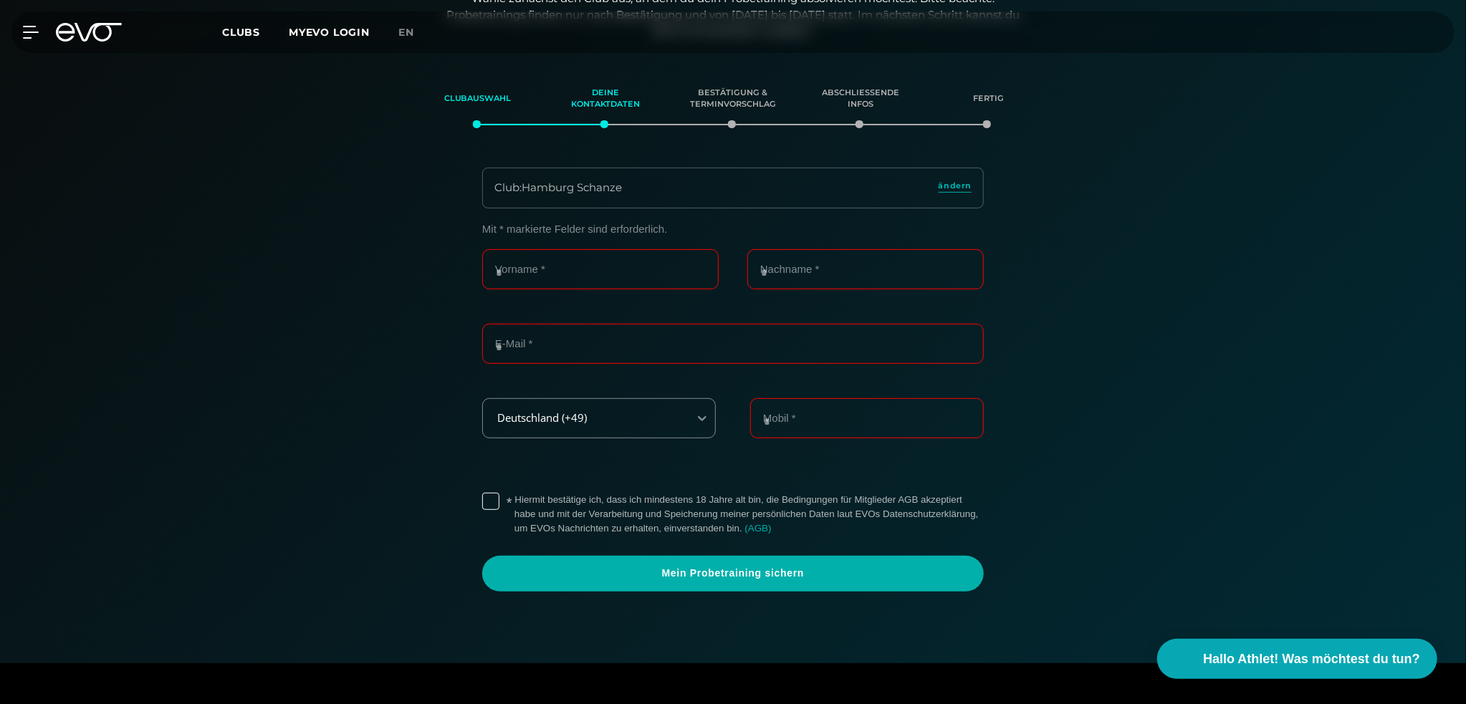
scroll to position [174, 0]
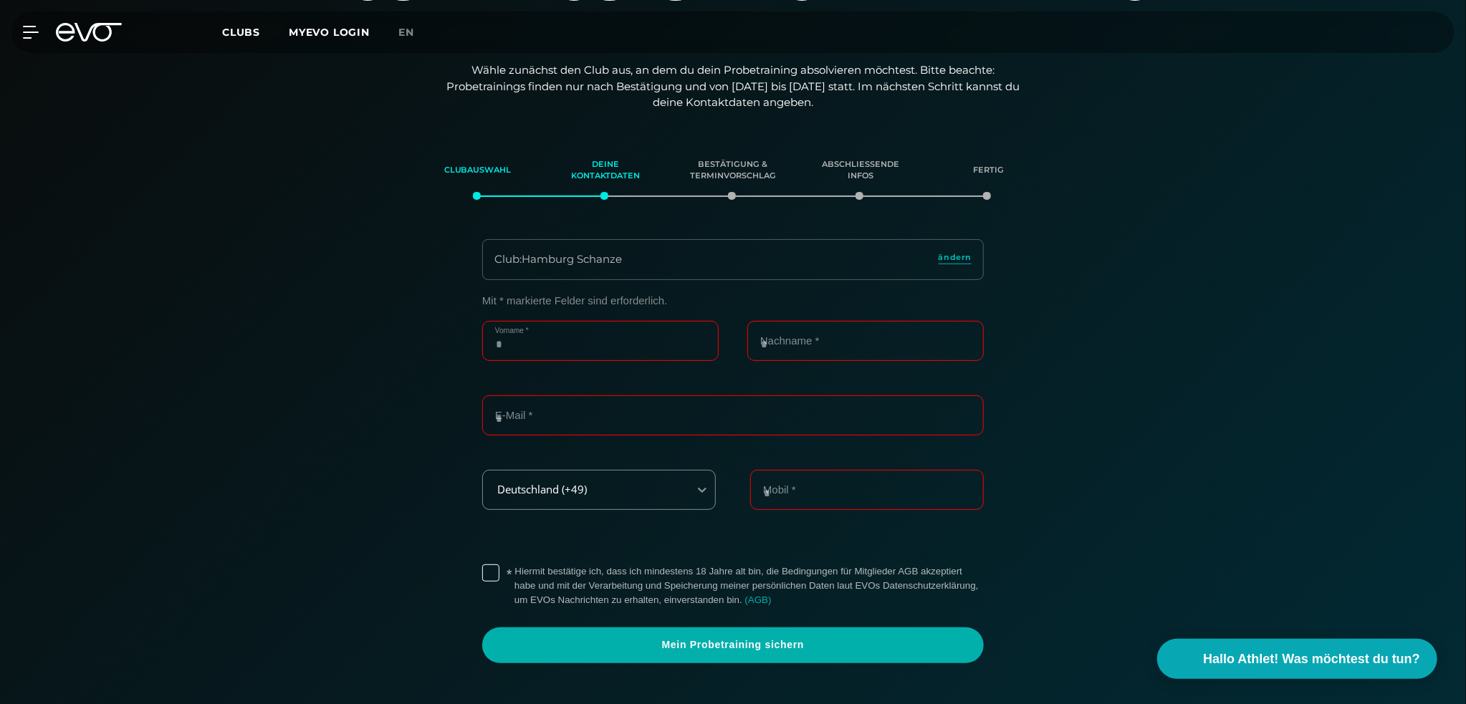
click at [593, 343] on input "Vorname *" at bounding box center [600, 341] width 236 height 40
type input "*****"
type input "*********"
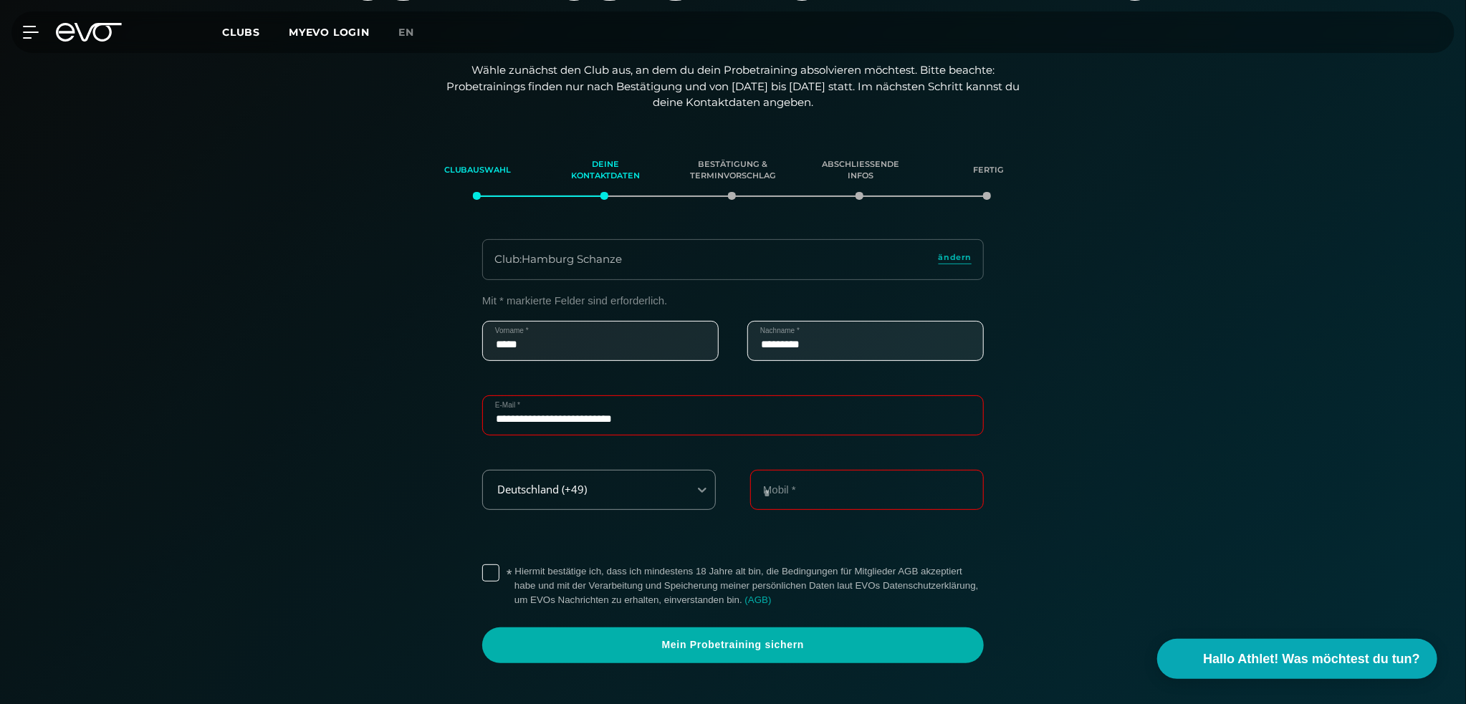
click at [722, 416] on input "**********" at bounding box center [733, 416] width 502 height 40
type input "**********"
click at [816, 481] on input "Mobil *" at bounding box center [867, 490] width 234 height 40
type input "**********"
click at [515, 572] on label "* Hiermit bestätige ich, dass ich mindestens 18 Jahre alt bin, die Bedingungen …" at bounding box center [749, 586] width 469 height 43
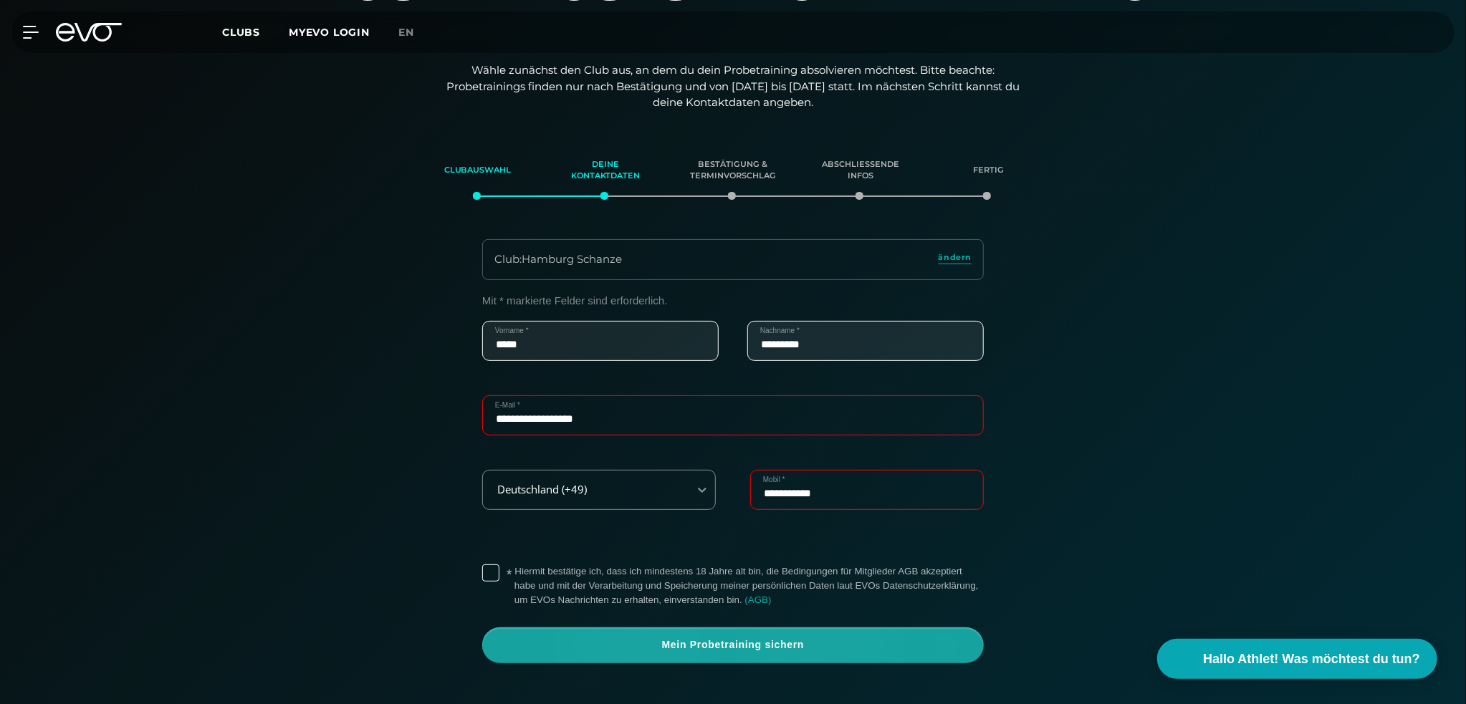
click at [767, 641] on span "Mein Probetraining sichern" at bounding box center [733, 646] width 433 height 14
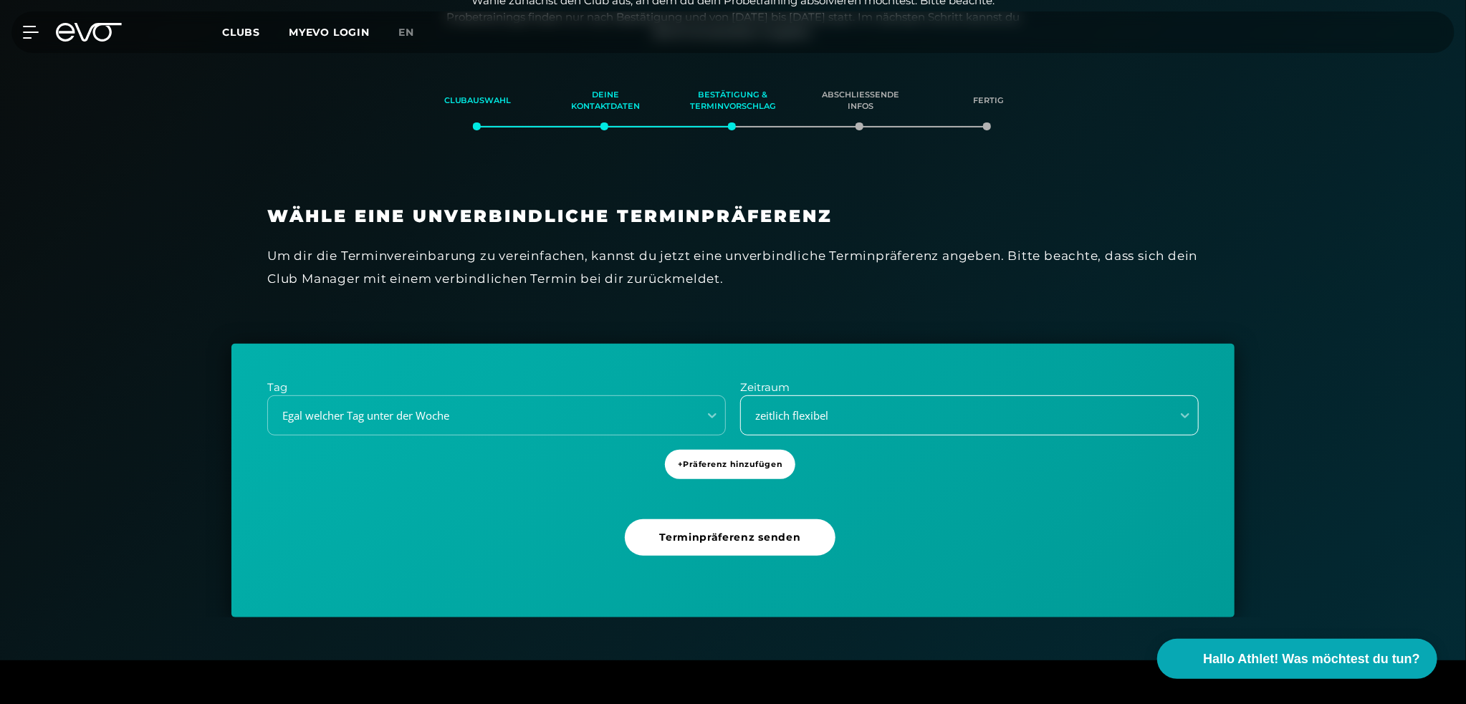
scroll to position [246, 0]
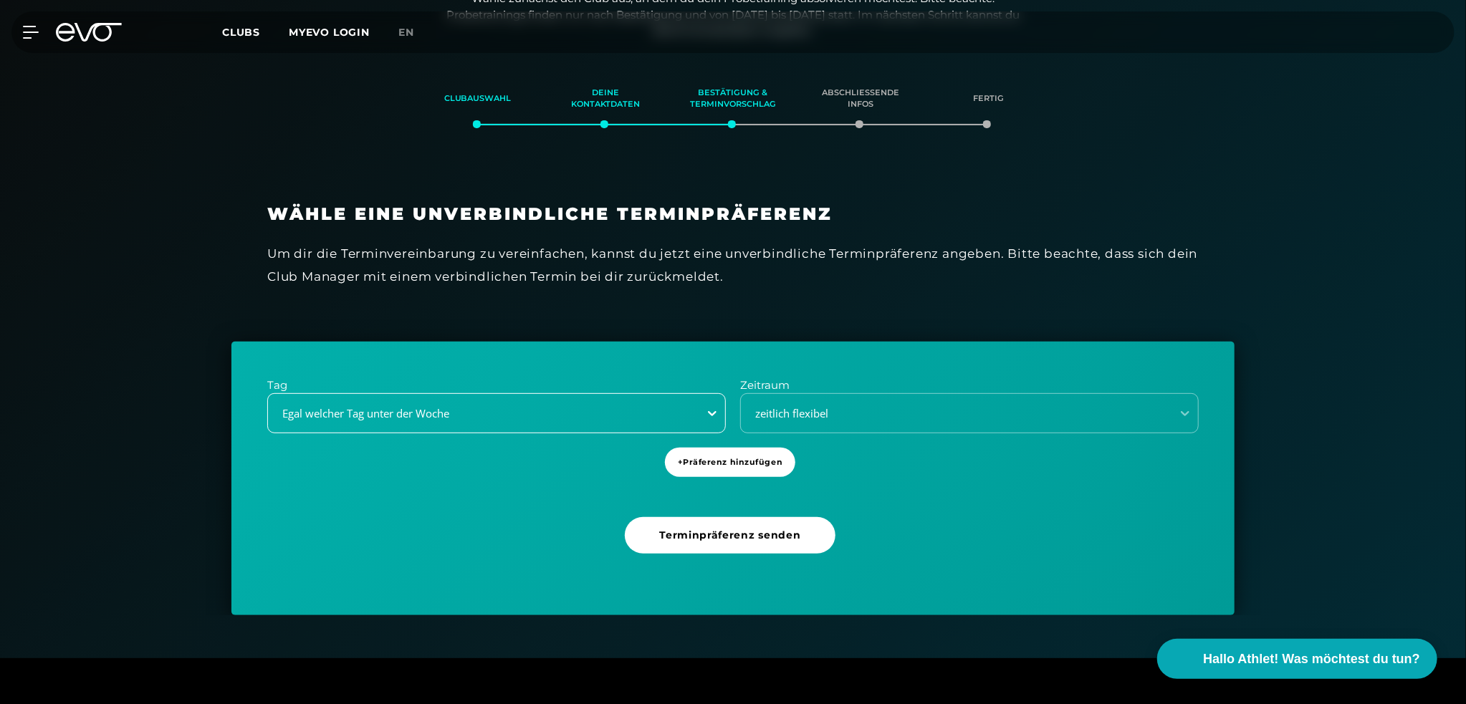
click at [708, 409] on icon at bounding box center [712, 413] width 14 height 14
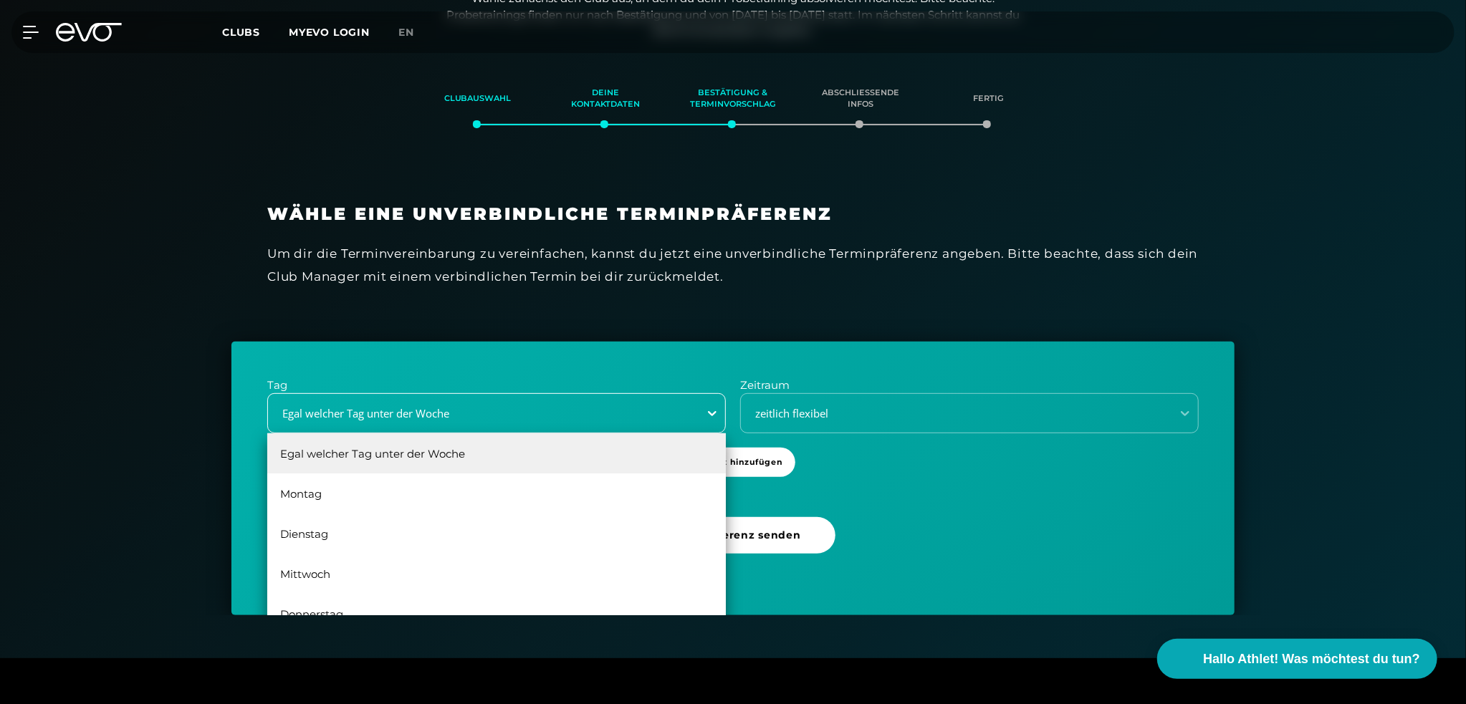
click at [713, 408] on icon at bounding box center [712, 413] width 14 height 14
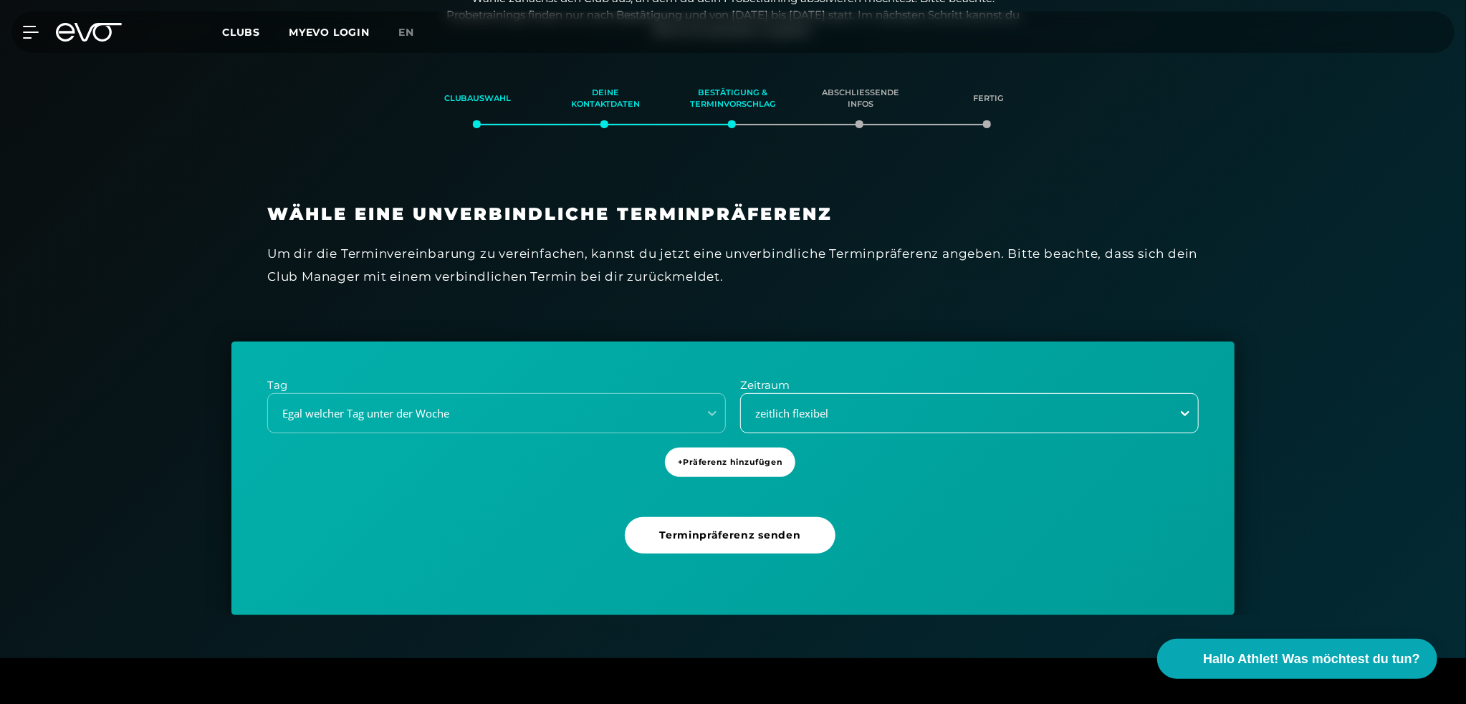
click at [1184, 409] on icon at bounding box center [1185, 413] width 14 height 14
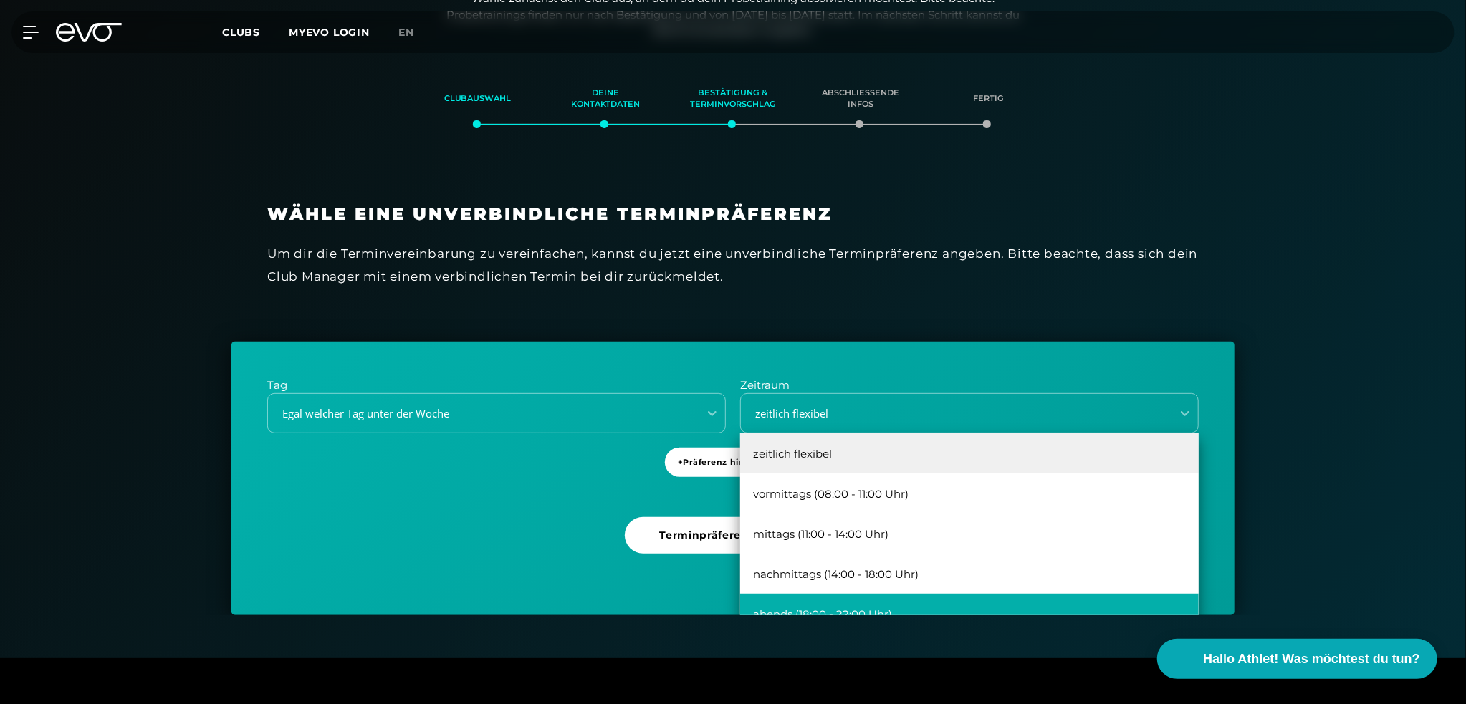
click at [844, 607] on div "abends (18:00 - 22:00 Uhr)" at bounding box center [969, 614] width 459 height 40
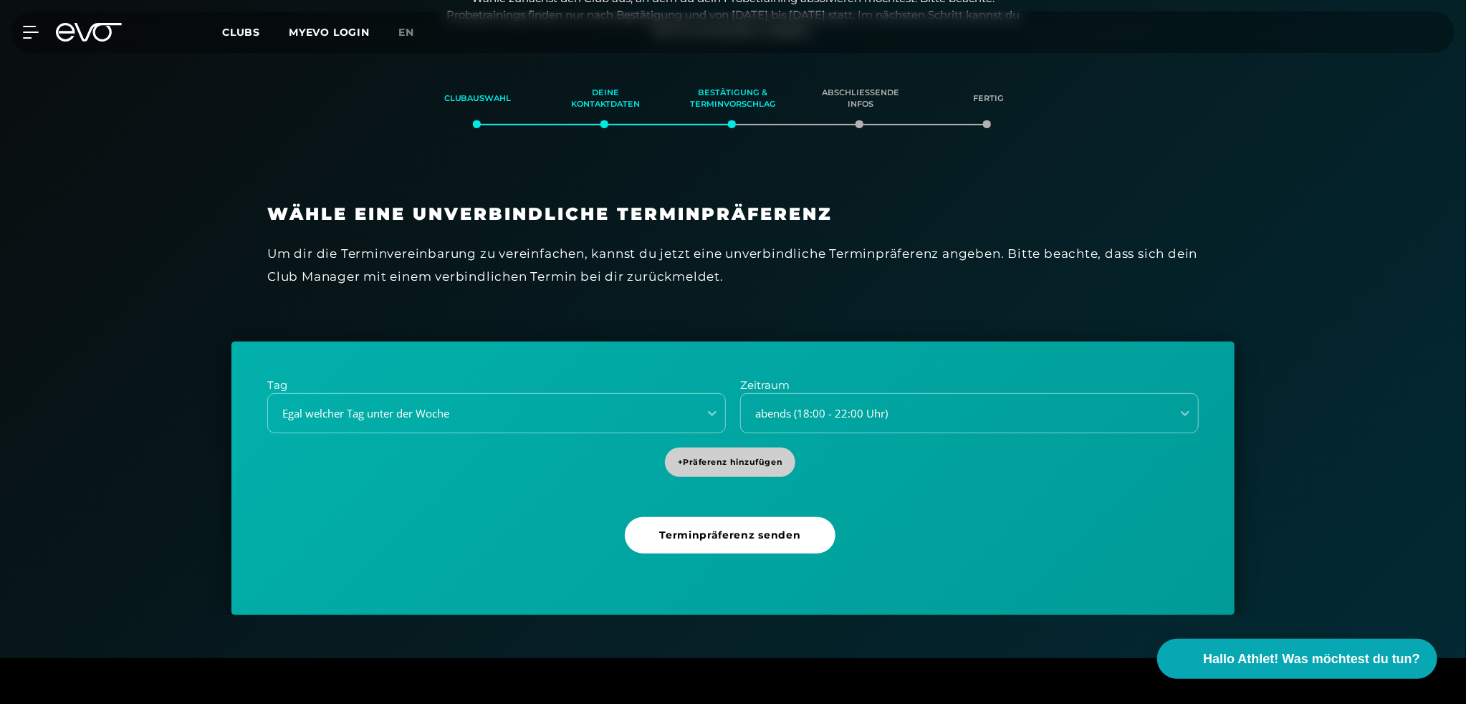
click at [713, 460] on span "+ Präferenz hinzufügen" at bounding box center [730, 462] width 105 height 12
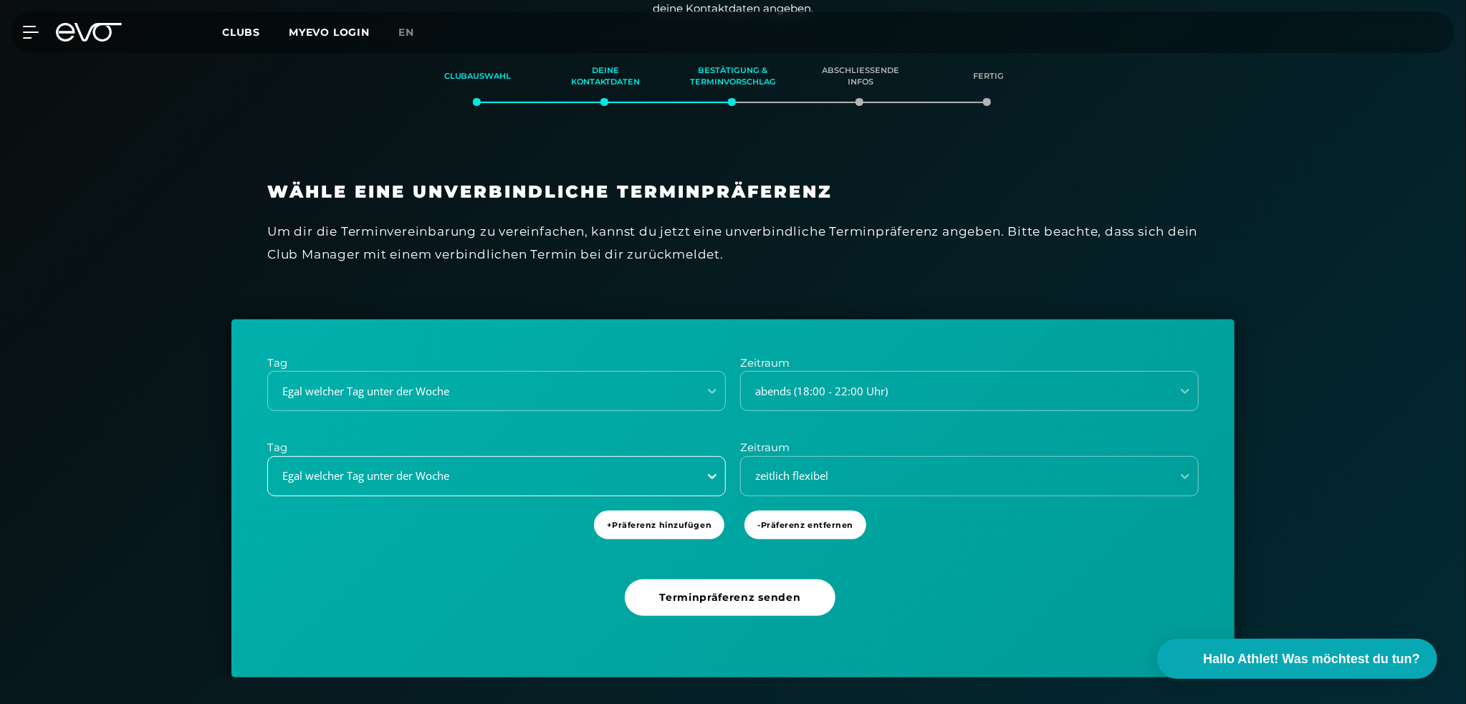
click at [714, 495] on div "Egal welcher Tag unter der Woche" at bounding box center [496, 476] width 459 height 40
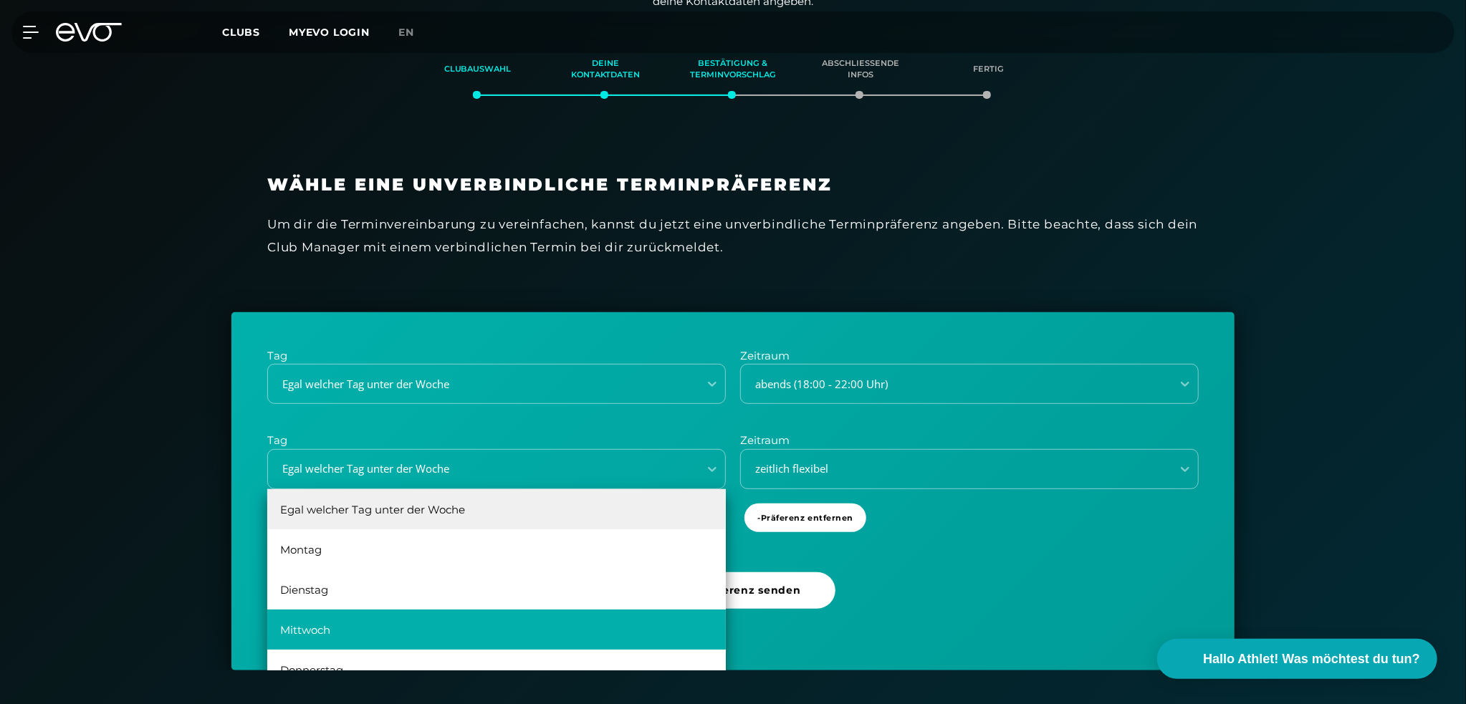
scroll to position [0, 0]
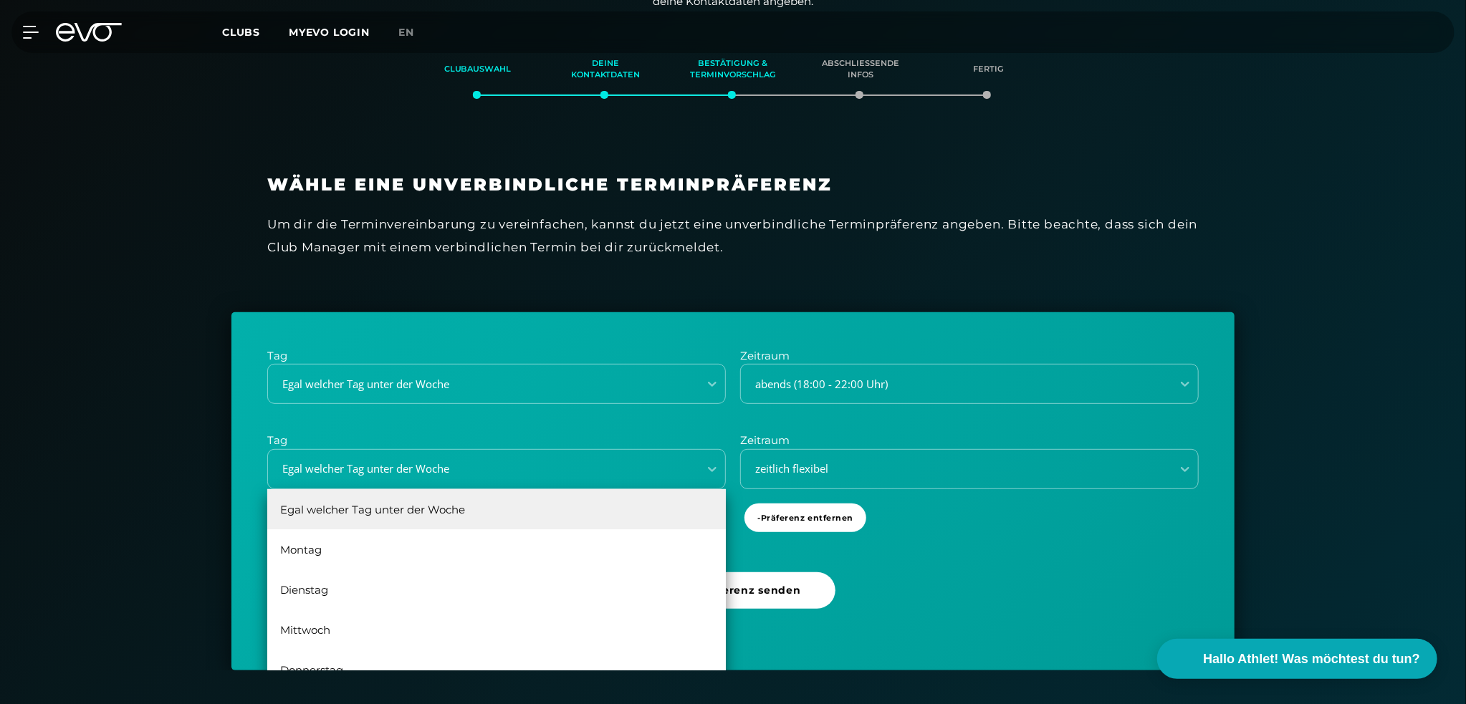
click at [978, 607] on div "Tag Egal welcher Tag unter der Woche Zeitraum abends (18:00 - 22:00 Uhr) Tag 6 …" at bounding box center [732, 491] width 1003 height 359
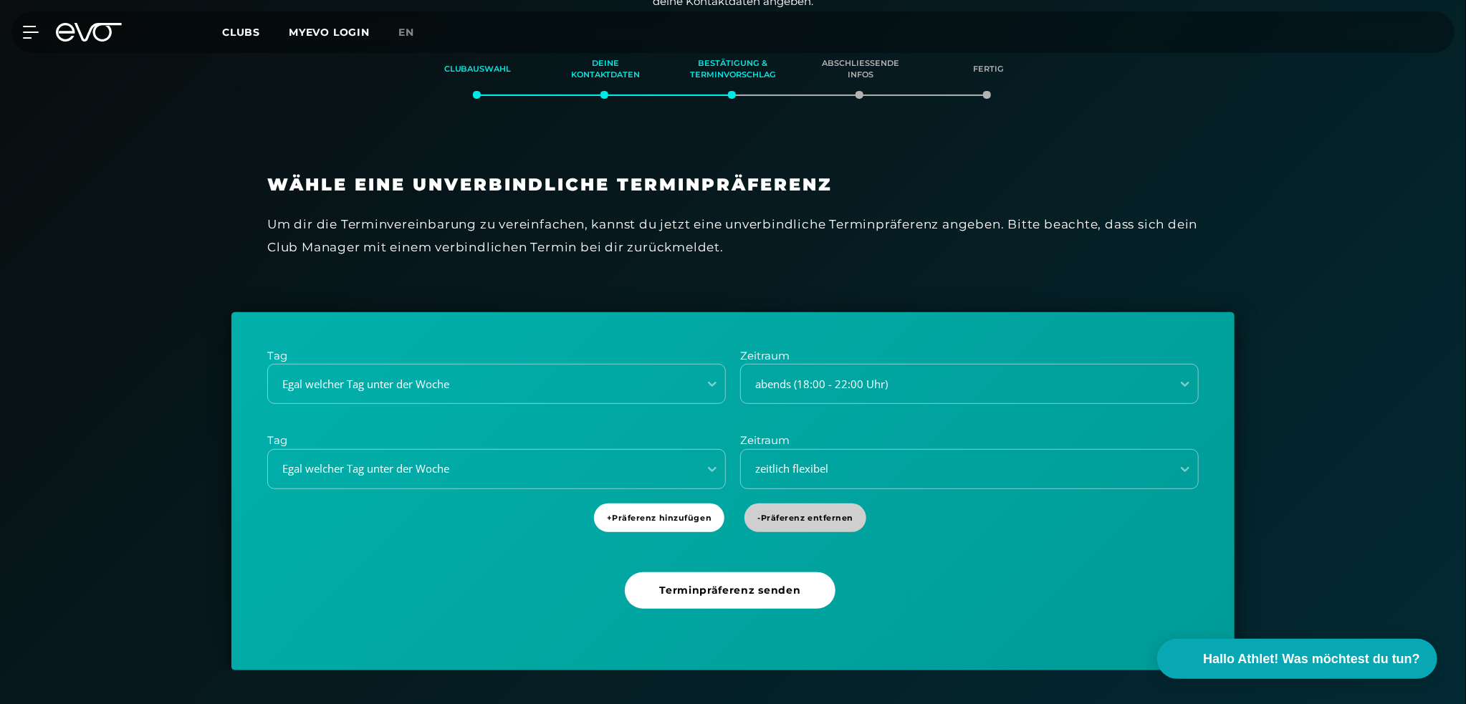
click at [824, 515] on span "- Präferenz entfernen" at bounding box center [805, 518] width 96 height 12
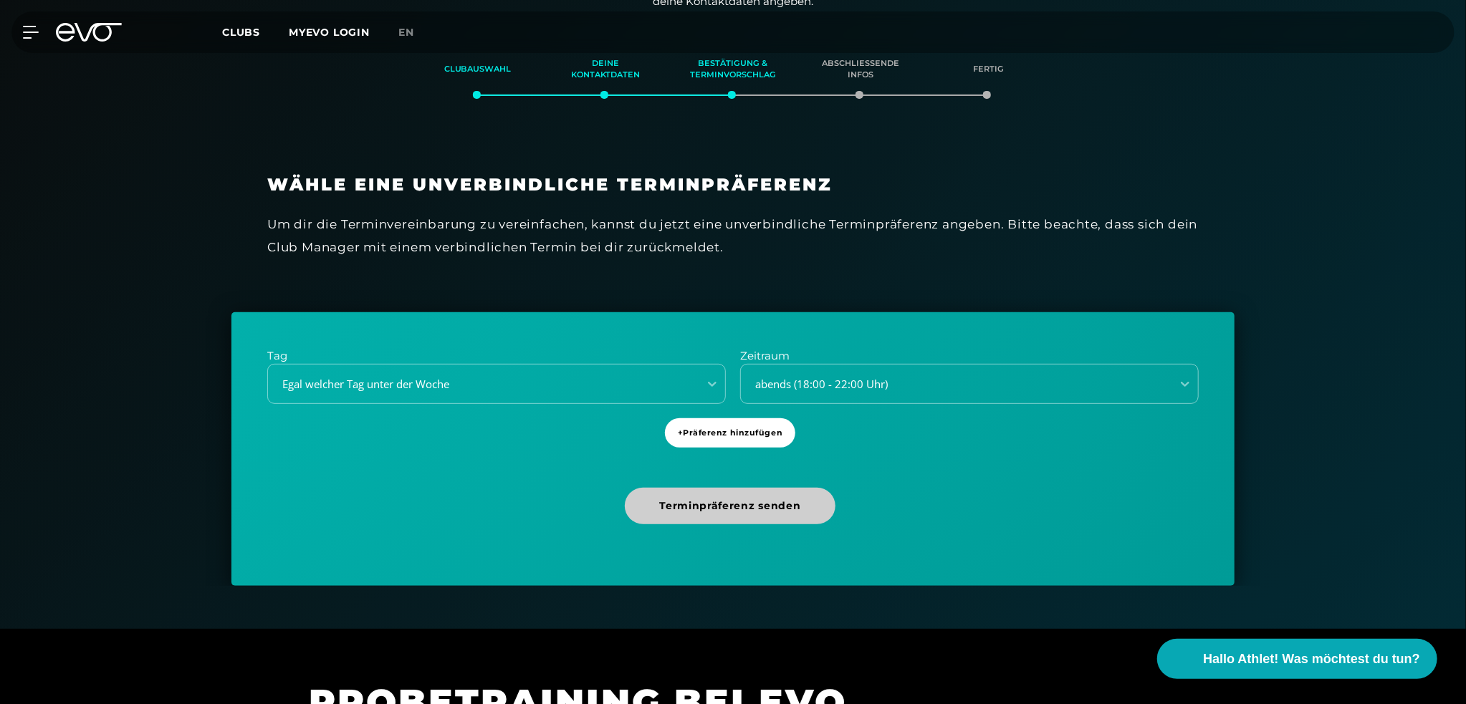
click at [715, 508] on span "Terminpräferenz senden" at bounding box center [729, 506] width 141 height 15
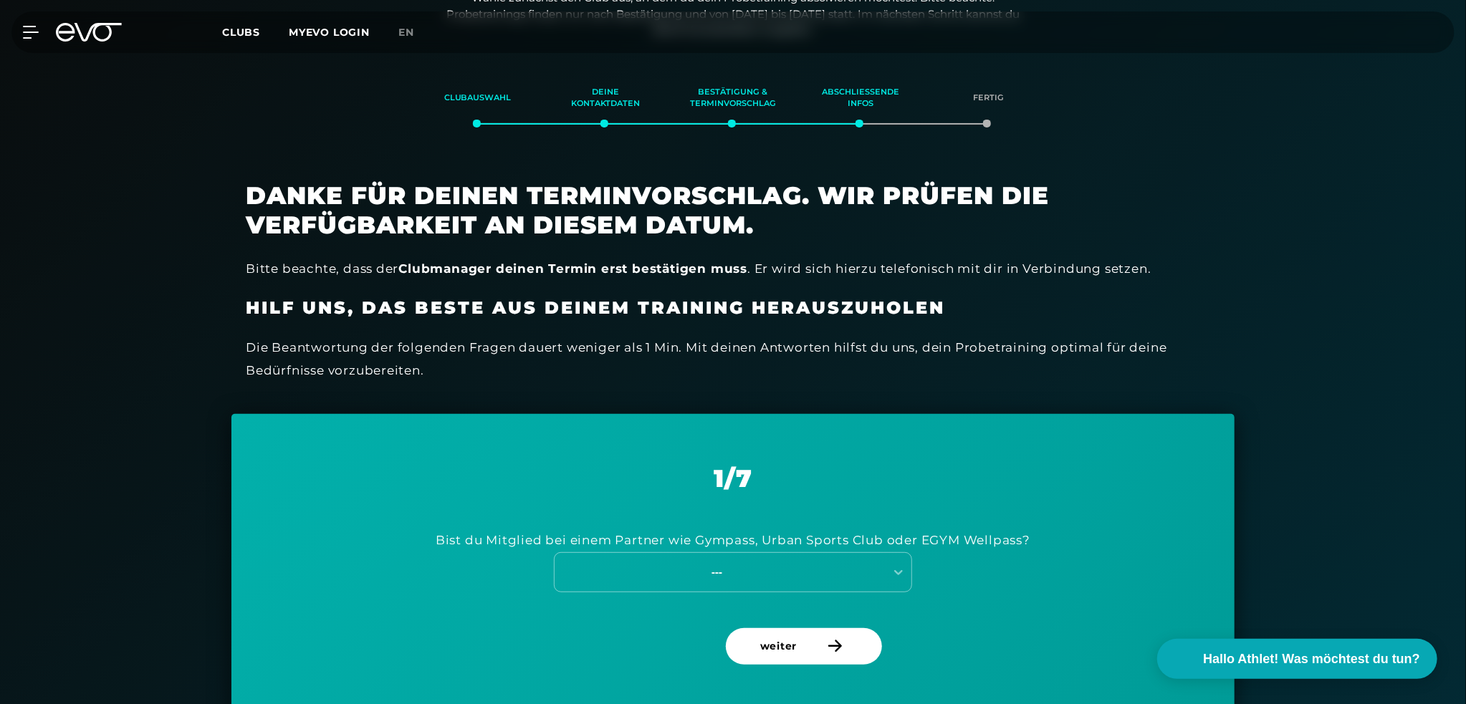
scroll to position [246, 0]
click at [903, 567] on icon at bounding box center [898, 573] width 14 height 14
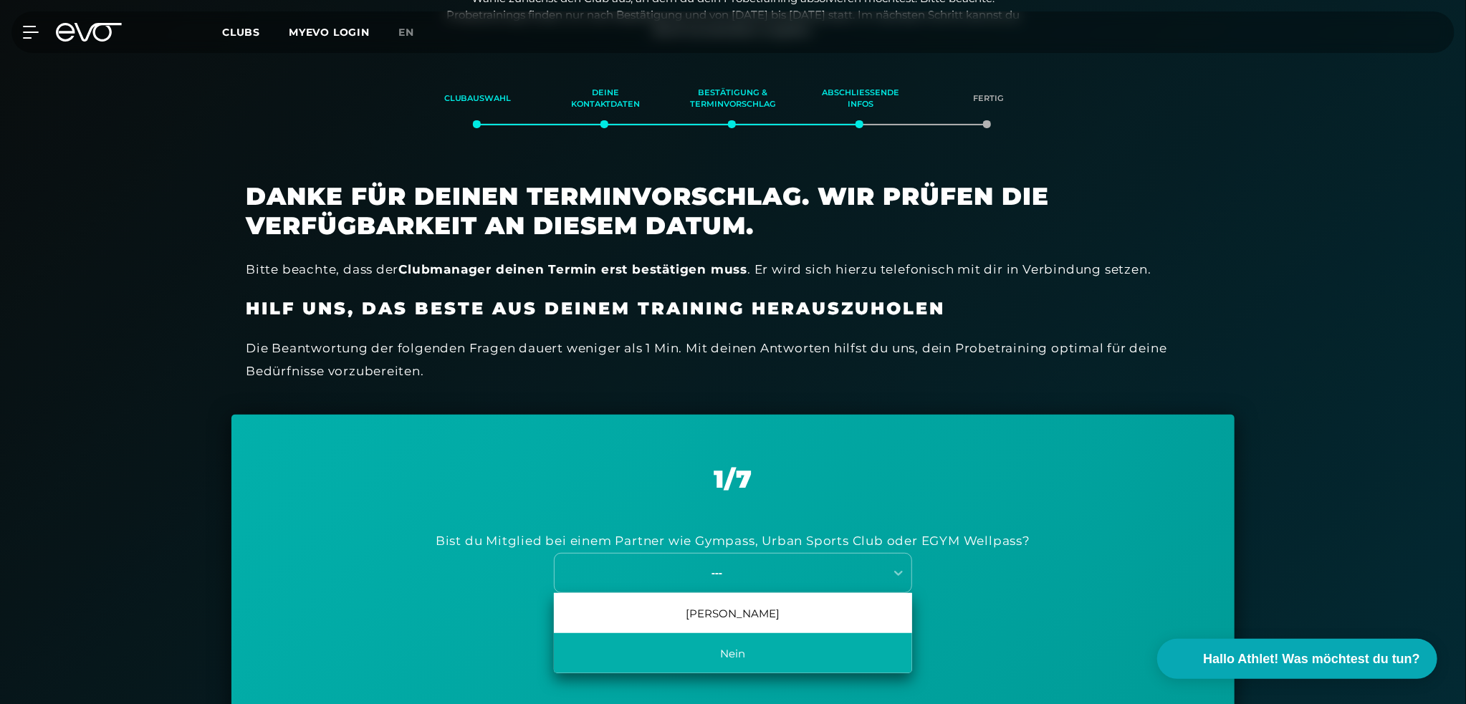
click at [724, 652] on div "Nein" at bounding box center [733, 653] width 358 height 40
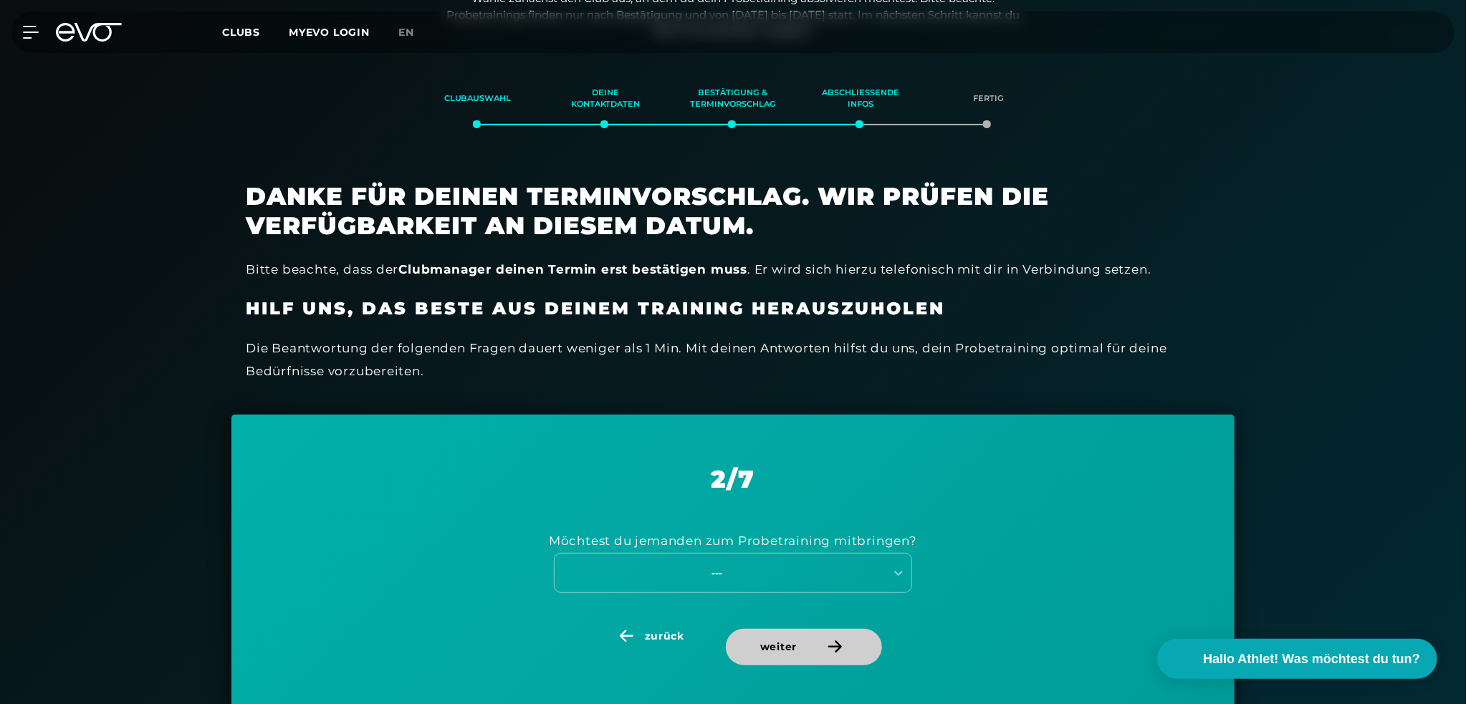
click at [786, 655] on span "weiter" at bounding box center [804, 647] width 156 height 37
click at [644, 630] on span "zurück" at bounding box center [649, 636] width 142 height 15
click at [898, 574] on icon at bounding box center [898, 573] width 9 height 5
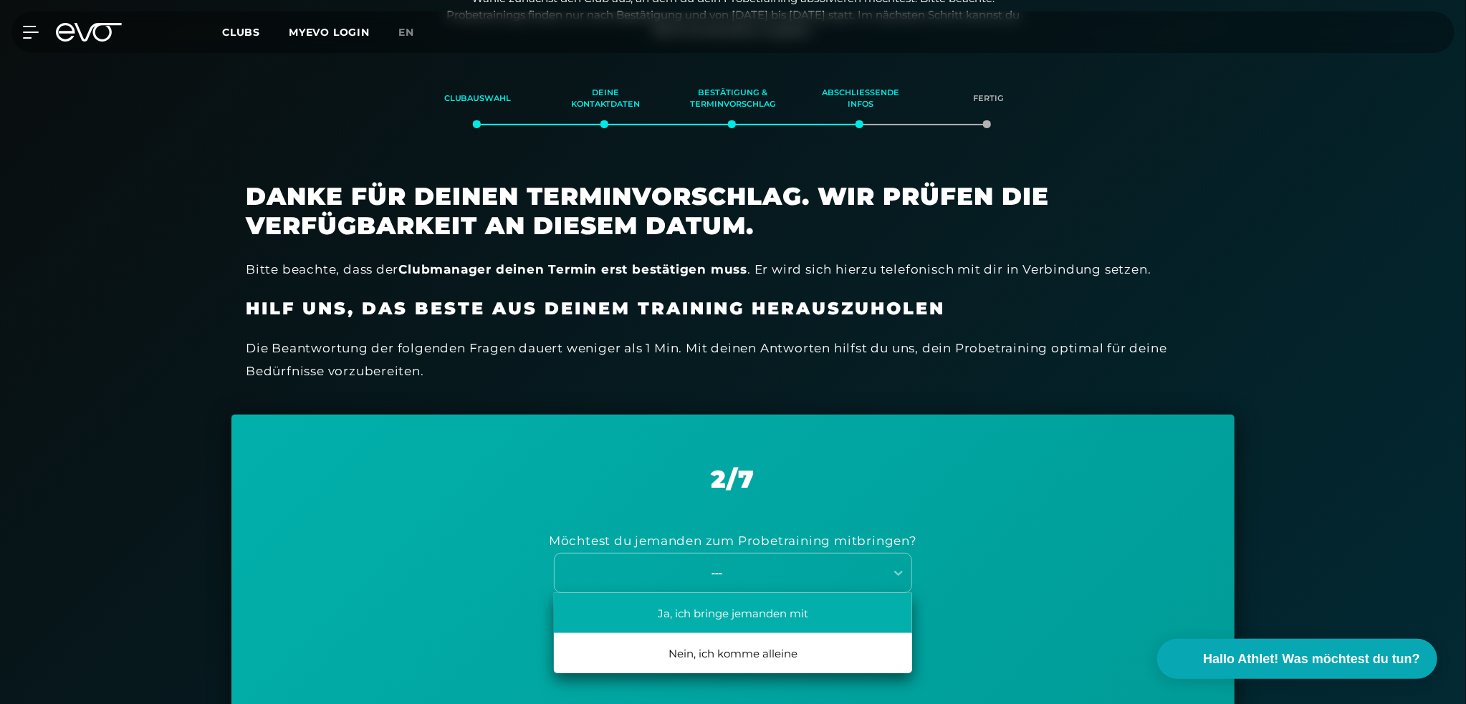
click at [745, 613] on div "Ja, ich bringe jemanden mit" at bounding box center [733, 613] width 358 height 40
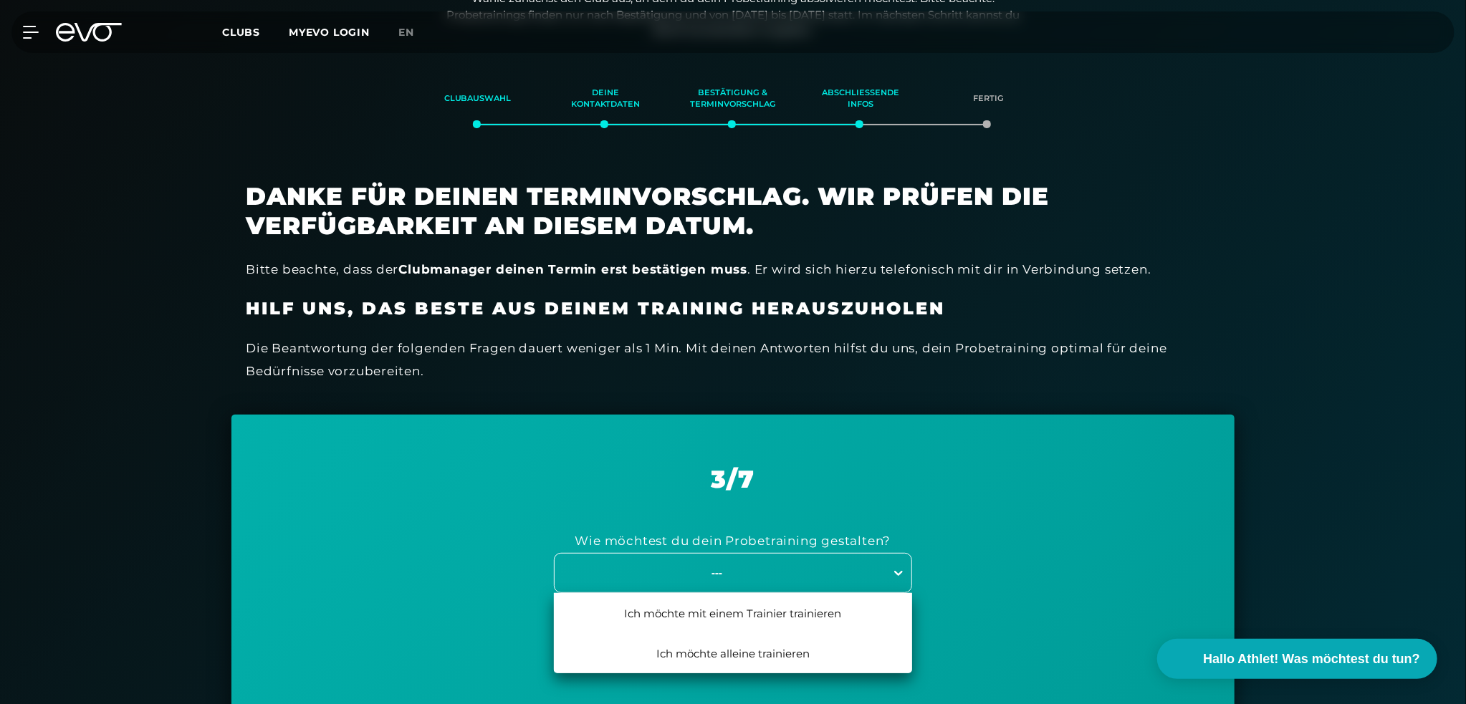
click at [899, 575] on icon at bounding box center [898, 573] width 9 height 5
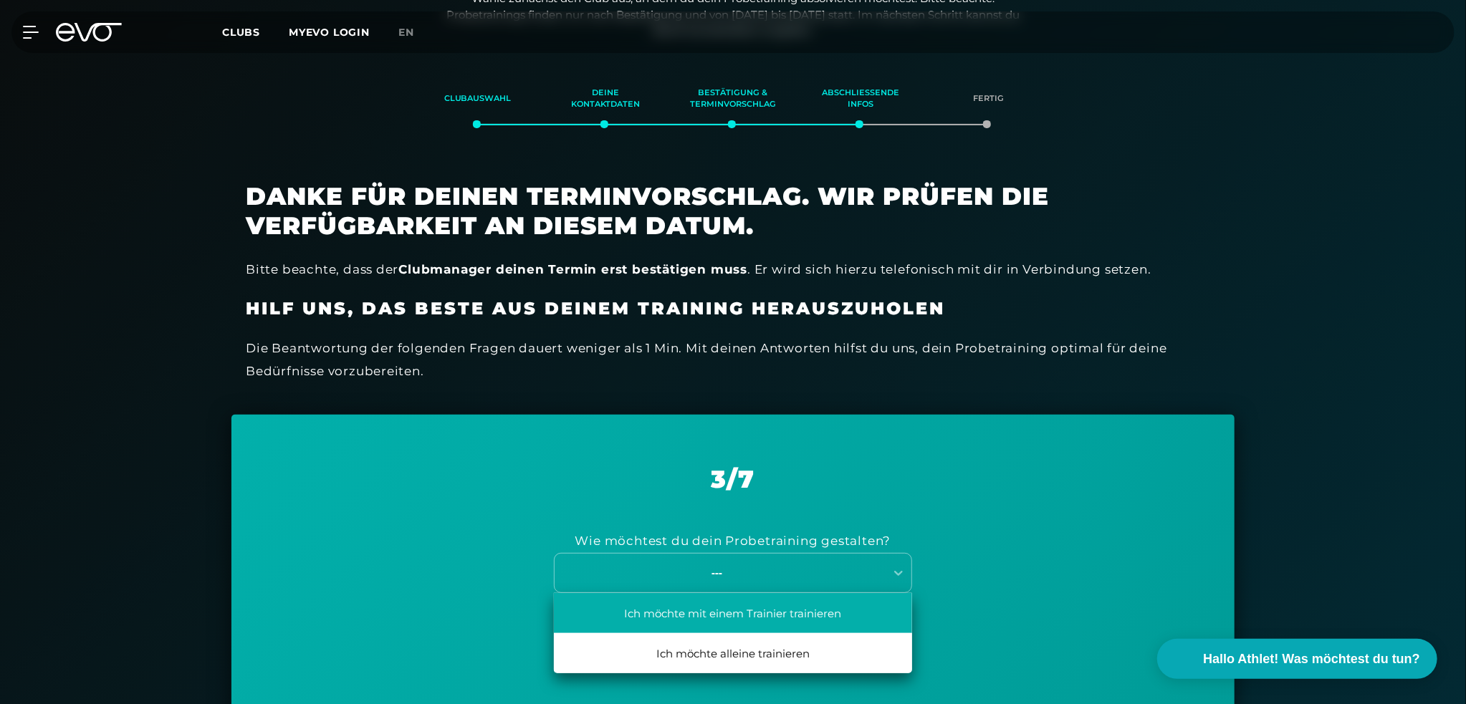
click at [808, 611] on div "Ich möchte mit einem Trainier trainieren" at bounding box center [733, 613] width 358 height 40
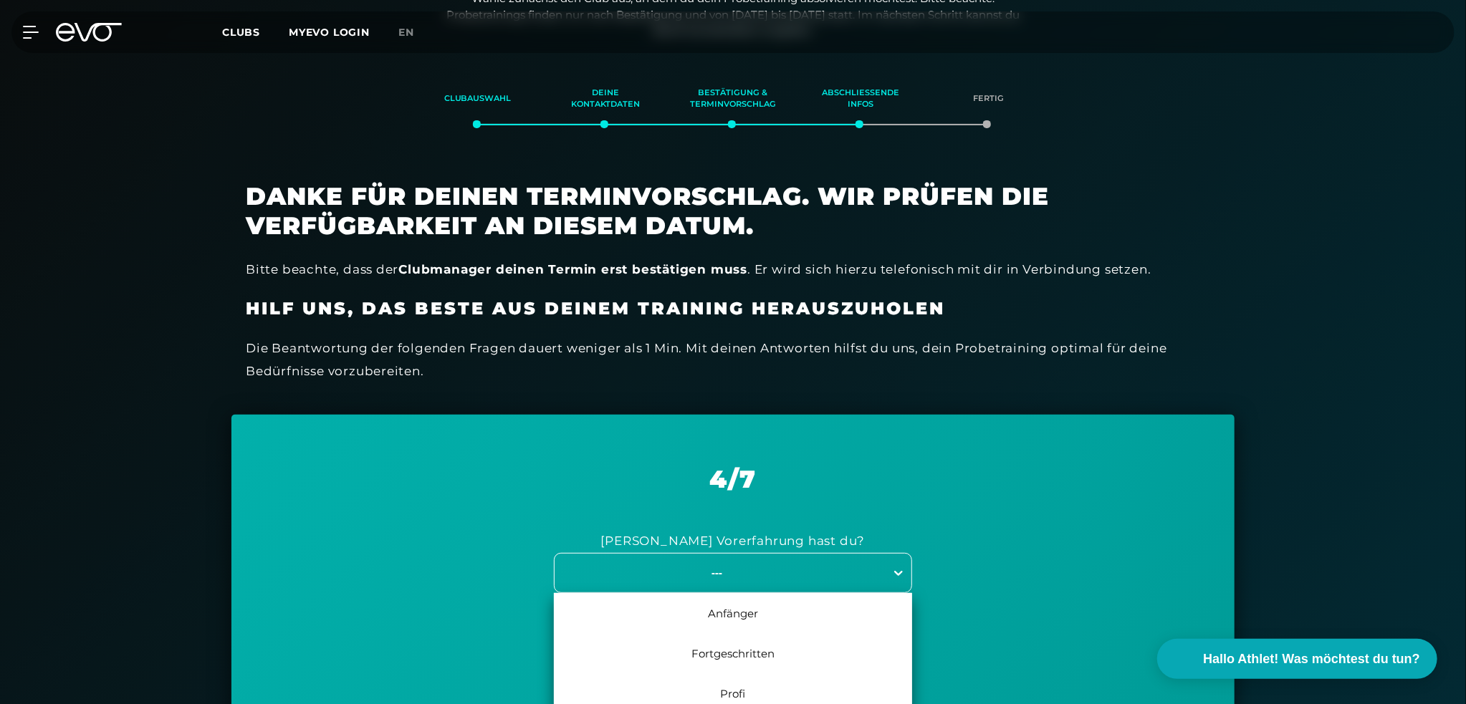
click at [897, 575] on div at bounding box center [899, 573] width 26 height 26
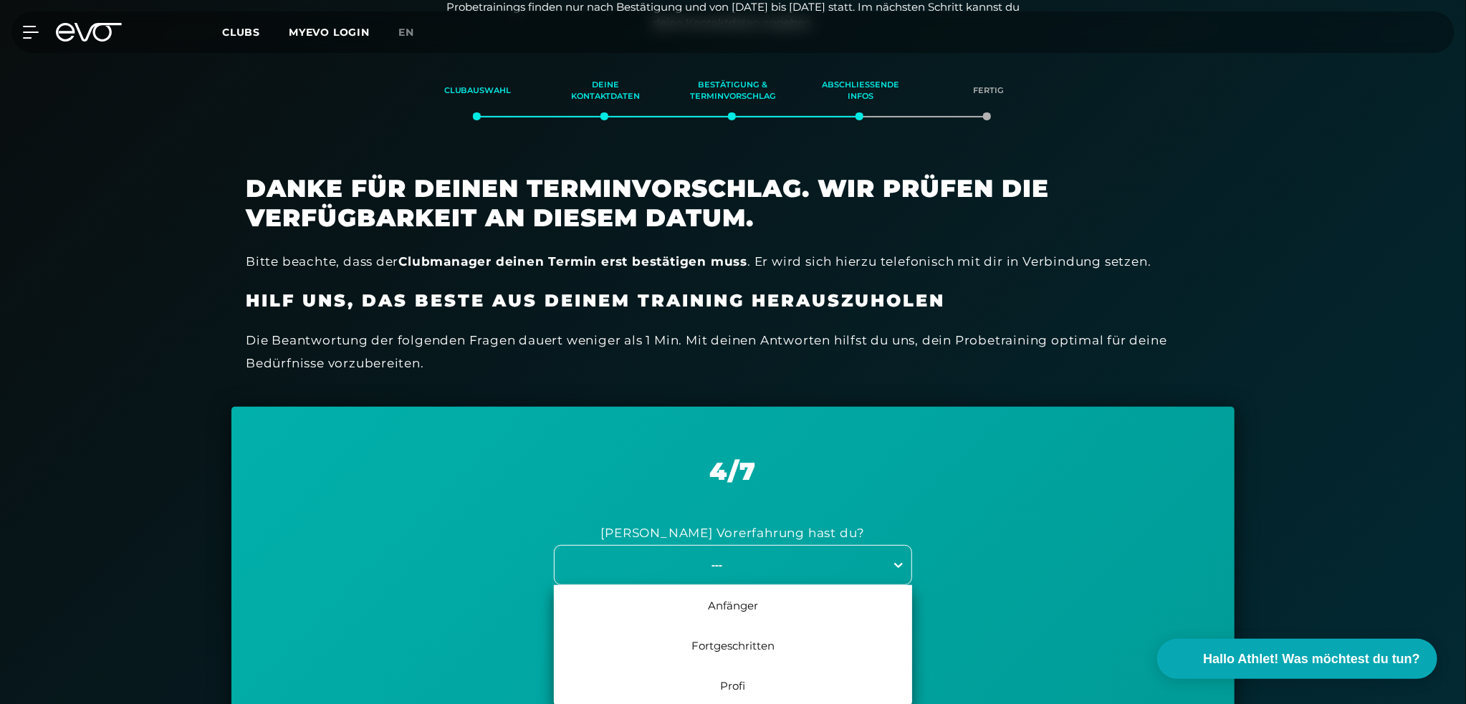
scroll to position [255, 0]
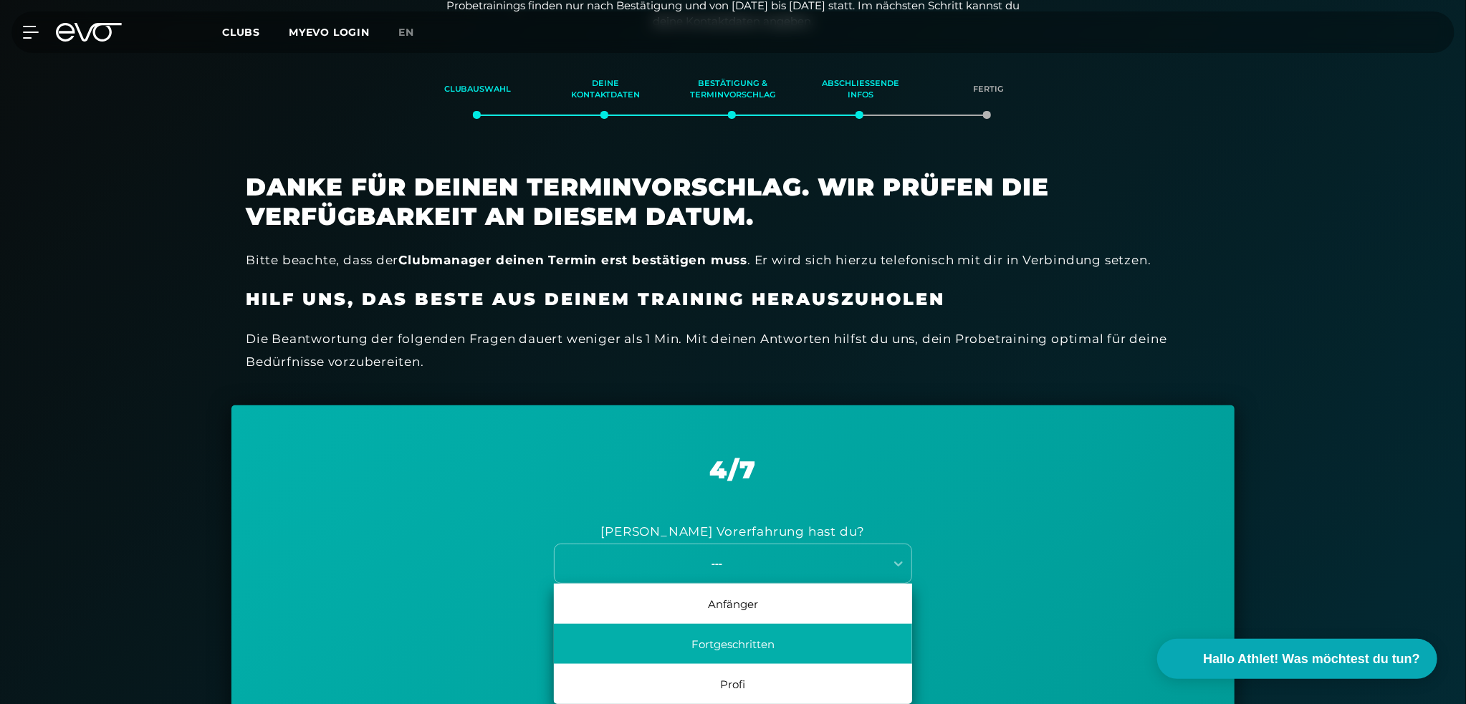
click at [717, 650] on div "Fortgeschritten" at bounding box center [733, 644] width 358 height 40
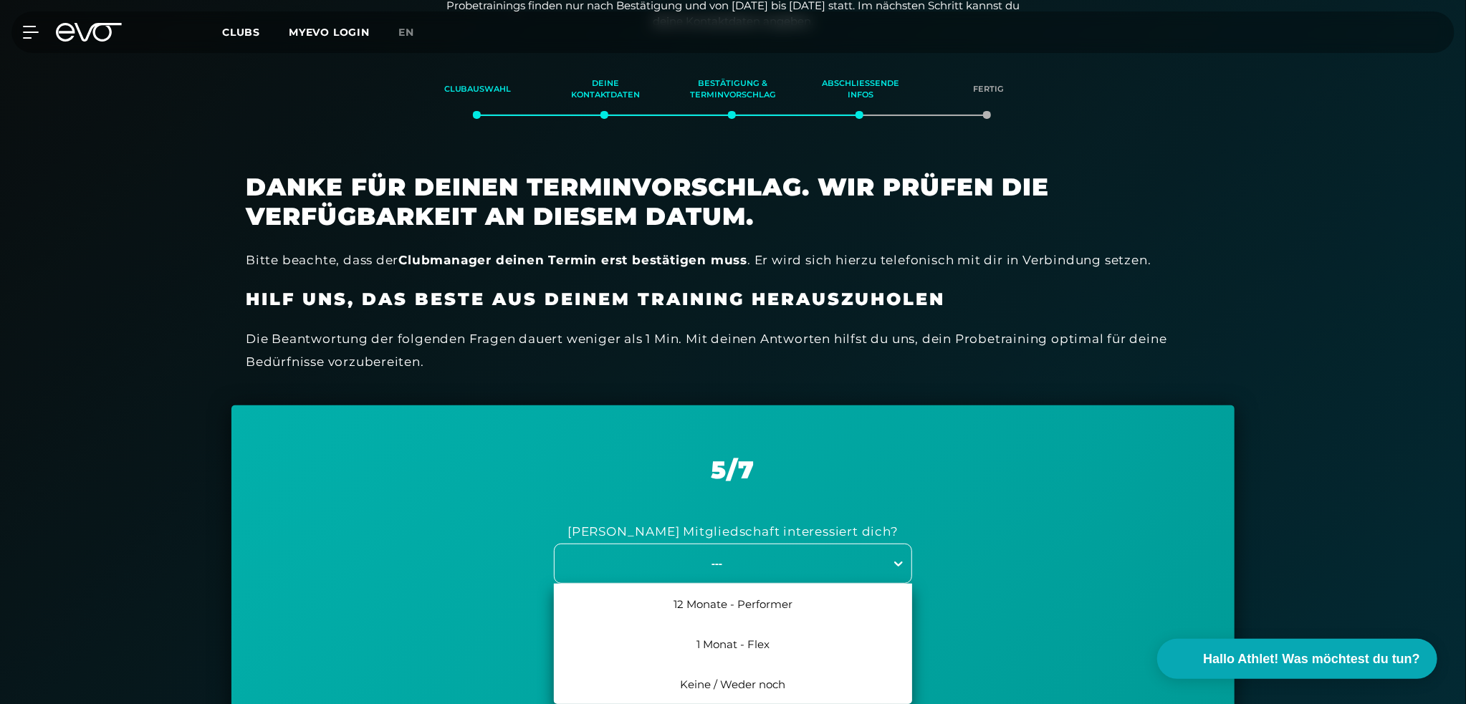
click at [901, 575] on div at bounding box center [899, 564] width 26 height 26
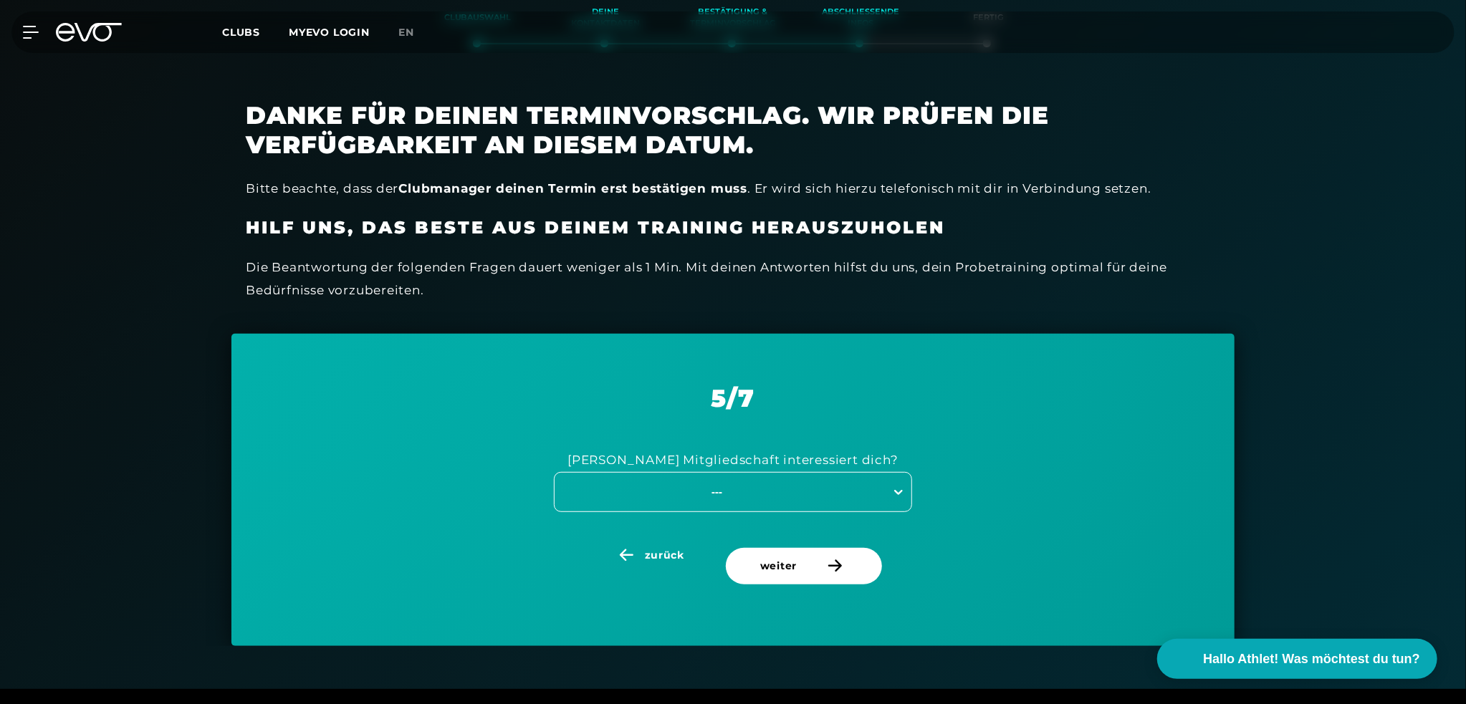
click at [896, 489] on icon at bounding box center [898, 492] width 14 height 14
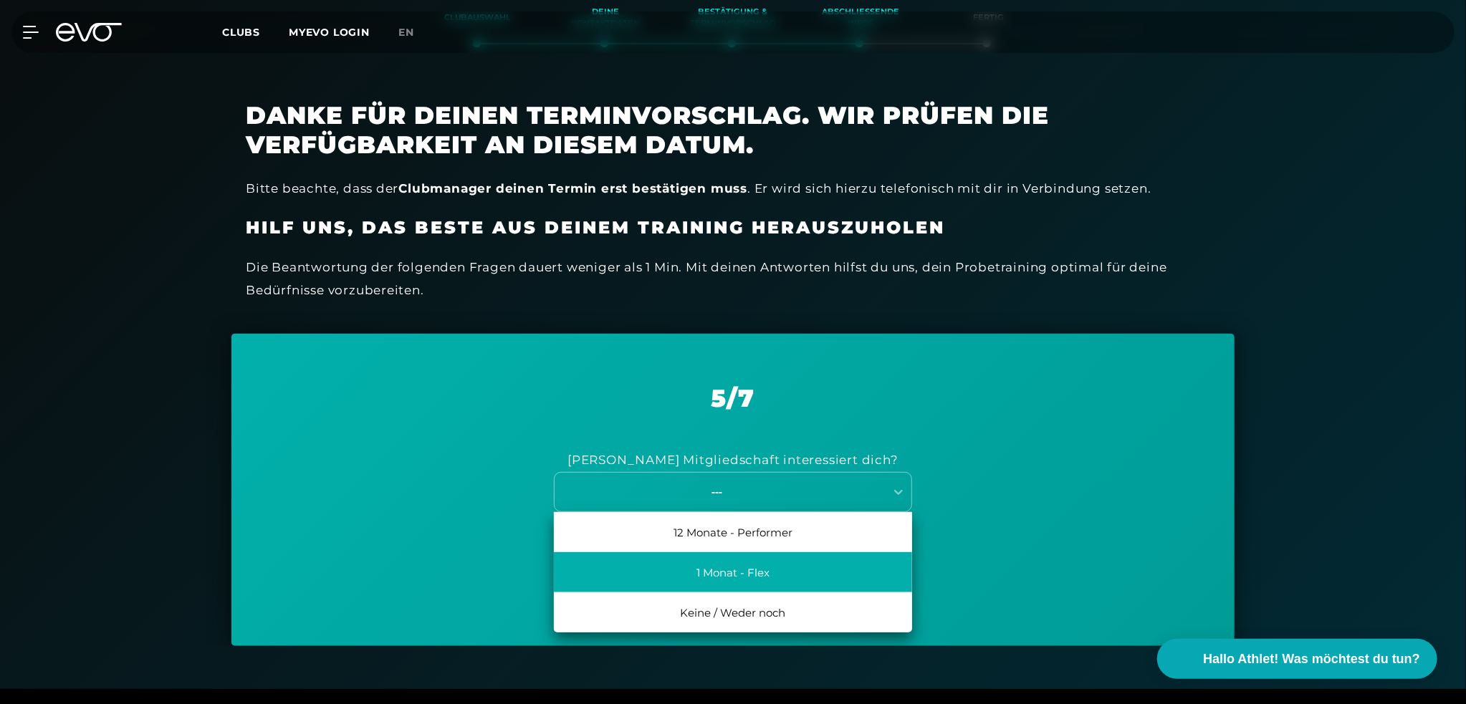
click at [698, 578] on div "1 Monat - Flex" at bounding box center [733, 573] width 358 height 40
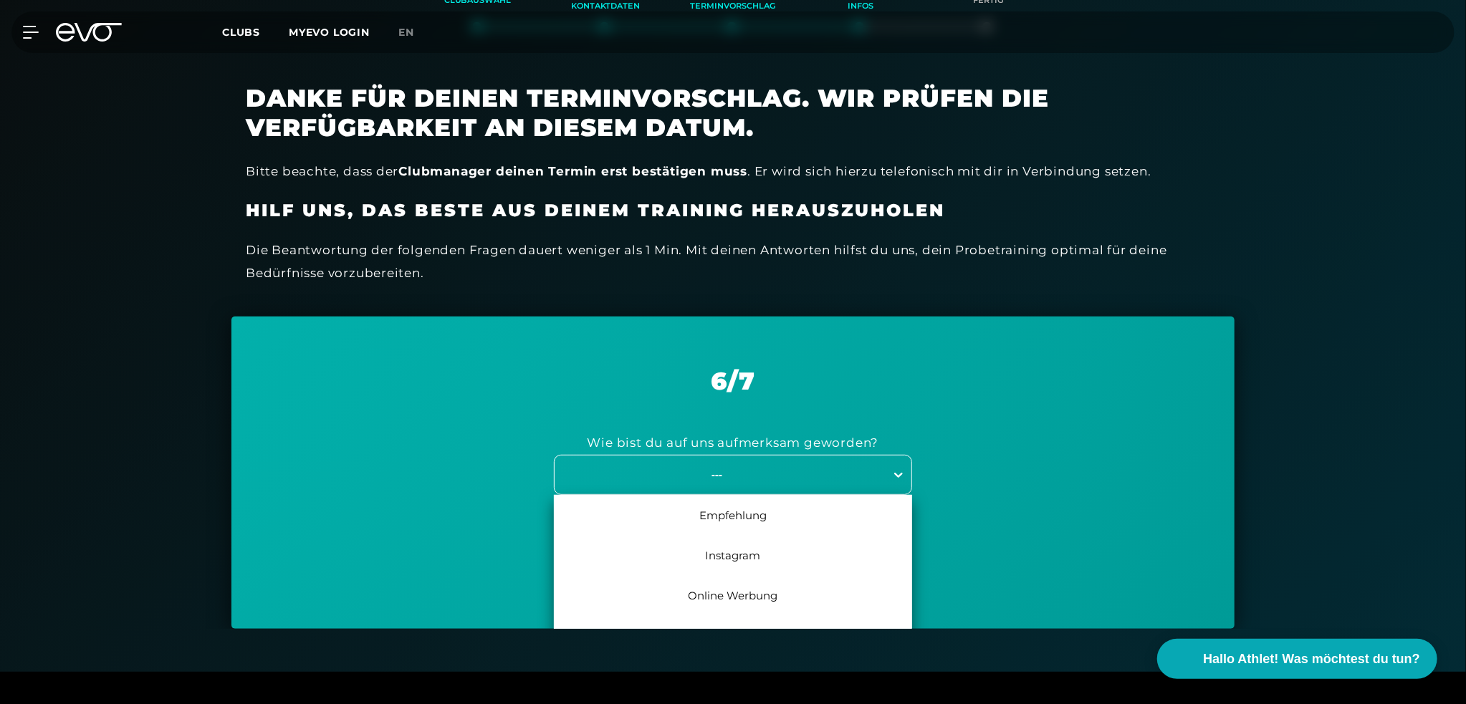
click at [893, 484] on div at bounding box center [899, 475] width 26 height 26
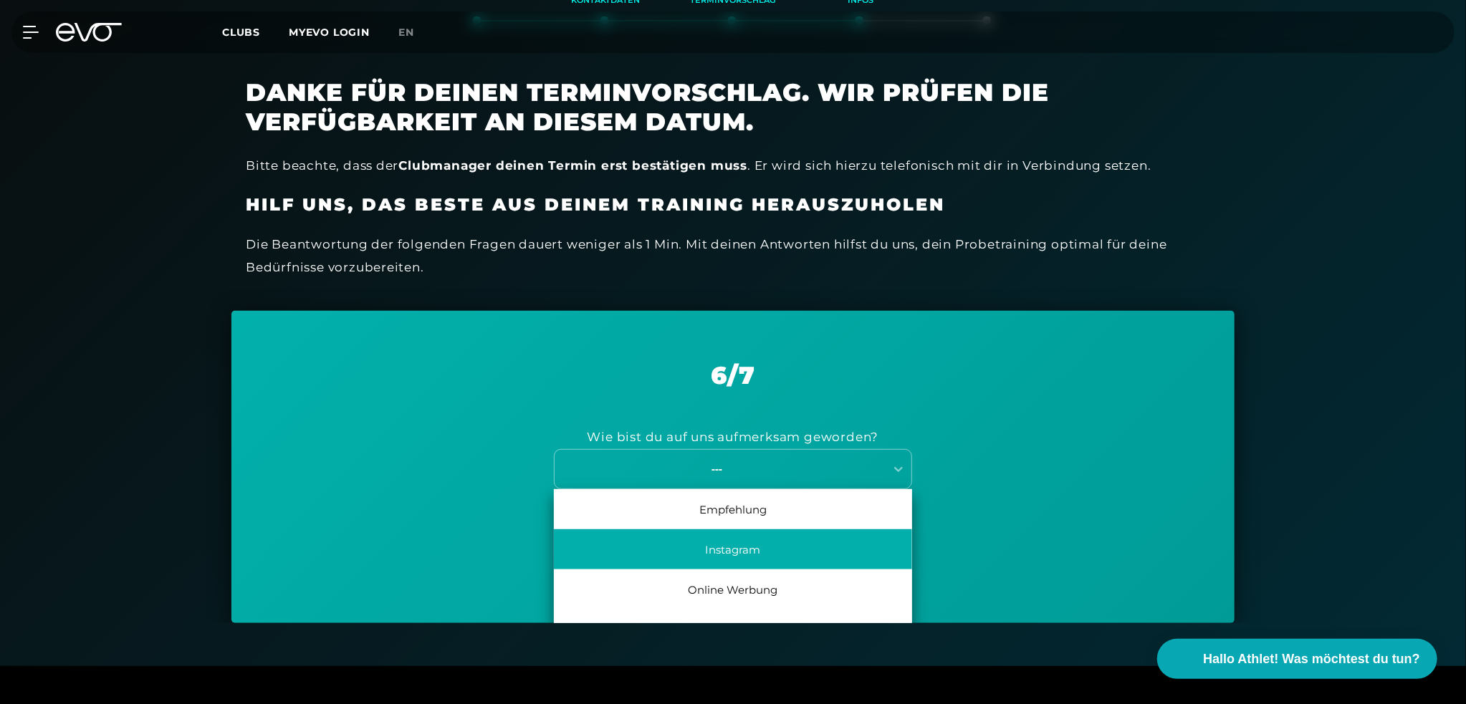
scroll to position [66, 0]
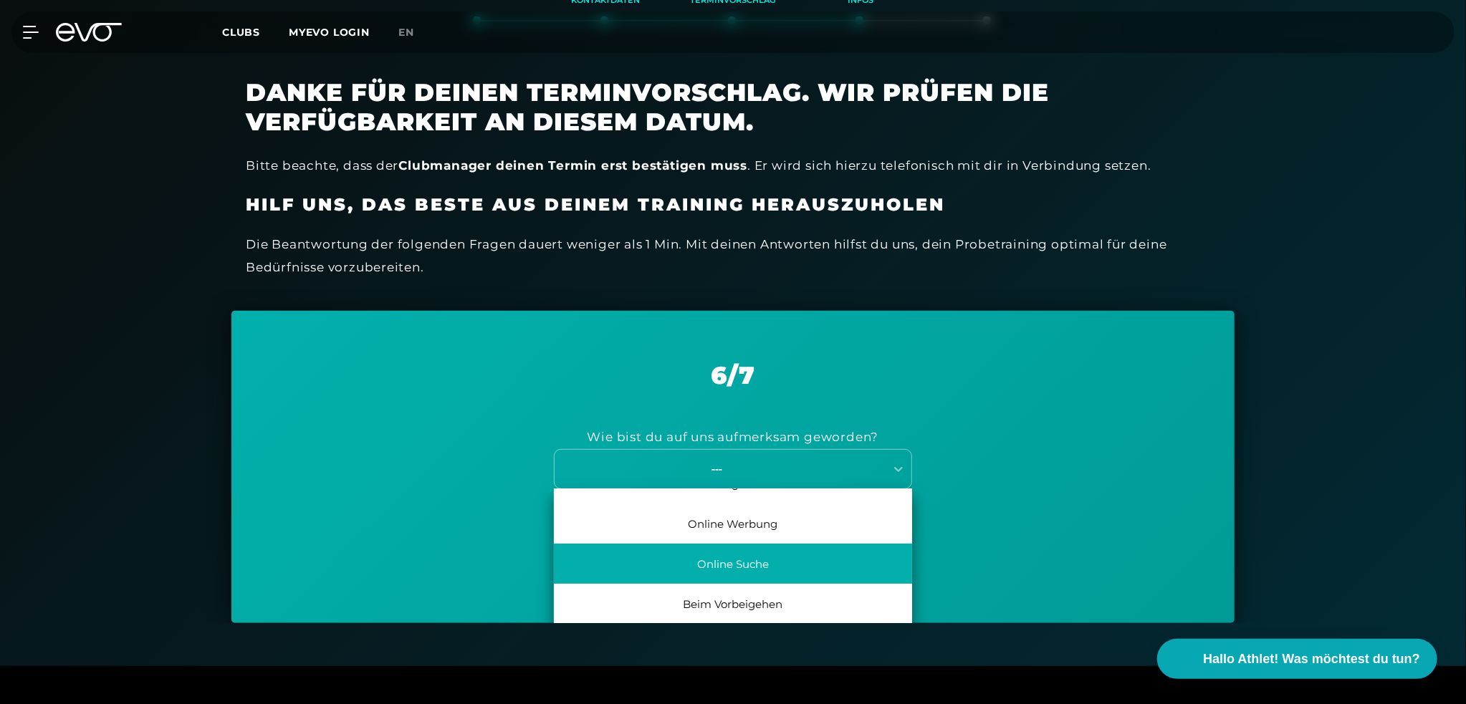
click at [707, 558] on div "Online Suche" at bounding box center [733, 564] width 358 height 40
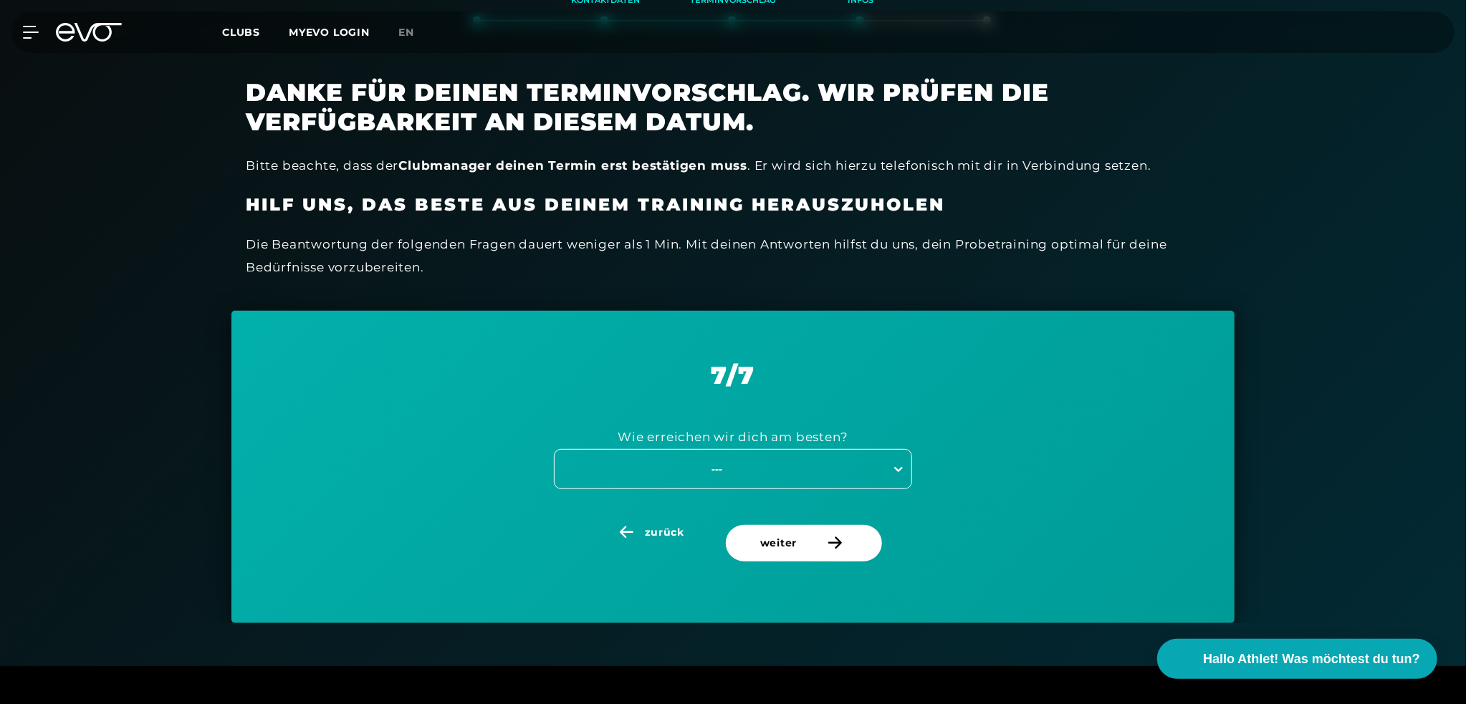
click at [900, 462] on icon at bounding box center [898, 469] width 14 height 14
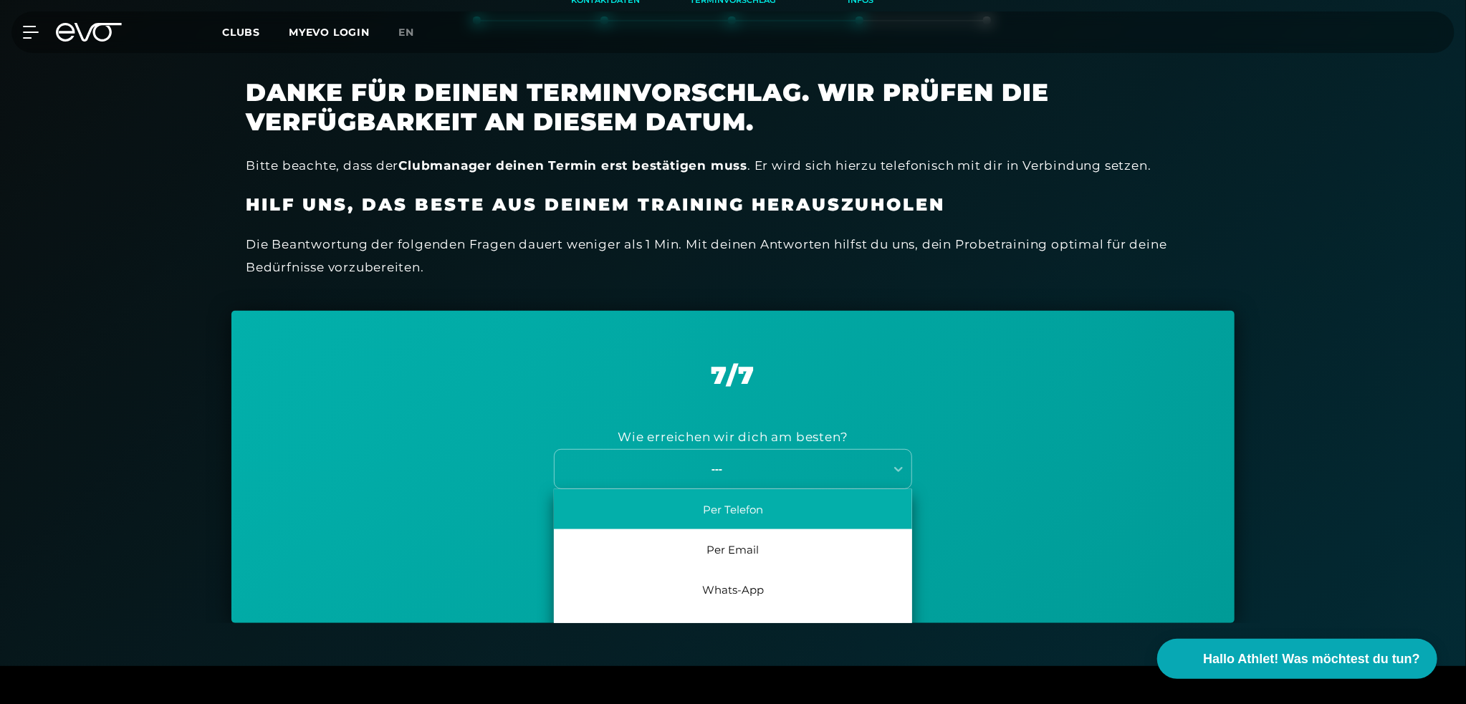
click at [738, 512] on div "Per Telefon" at bounding box center [733, 509] width 358 height 40
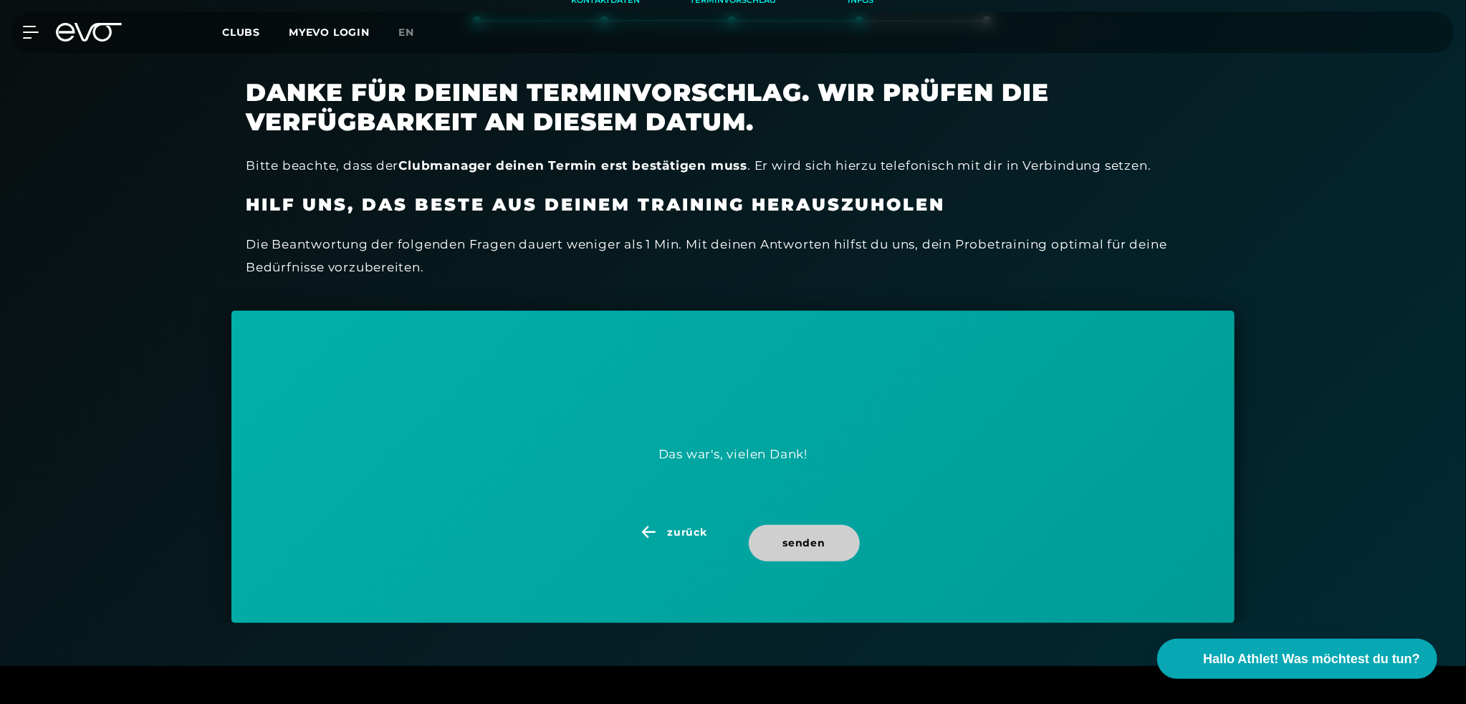
click at [812, 541] on span "senden" at bounding box center [804, 543] width 42 height 15
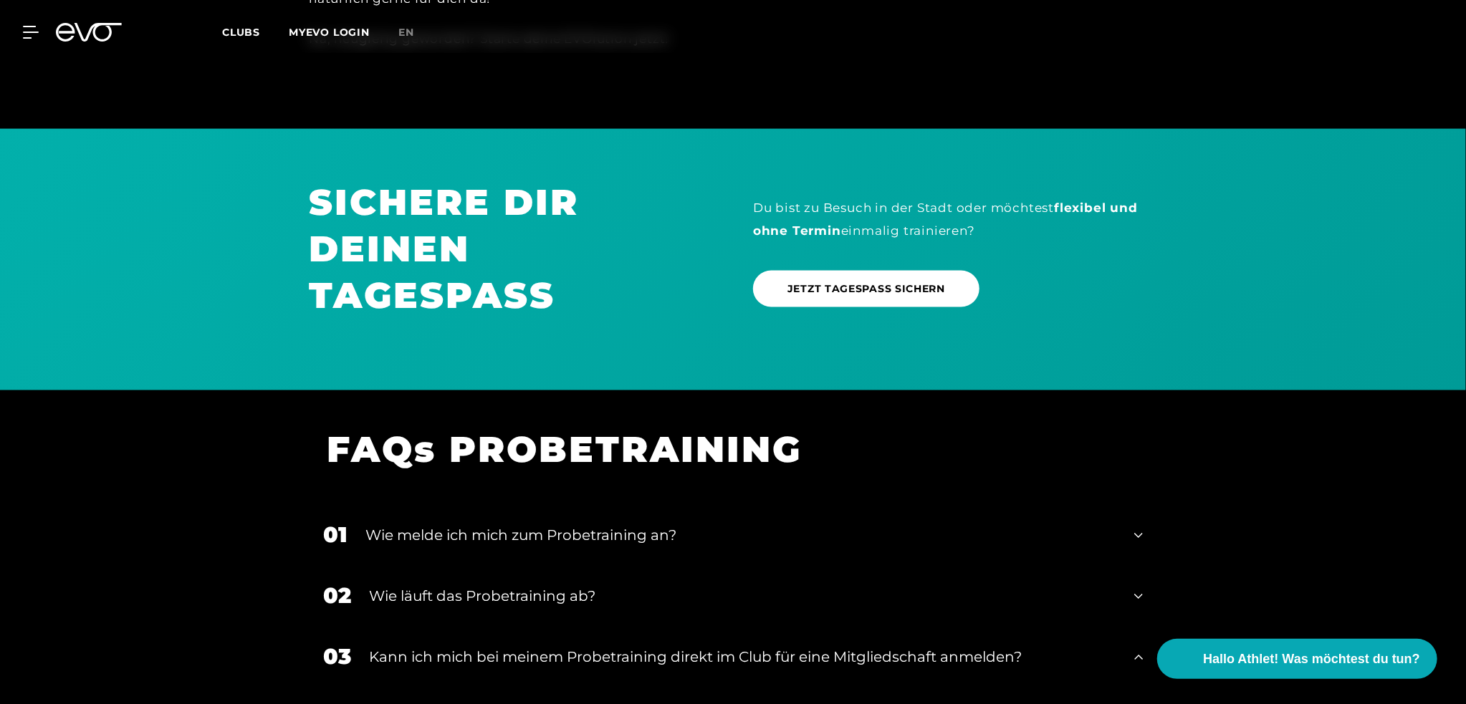
scroll to position [1505, 0]
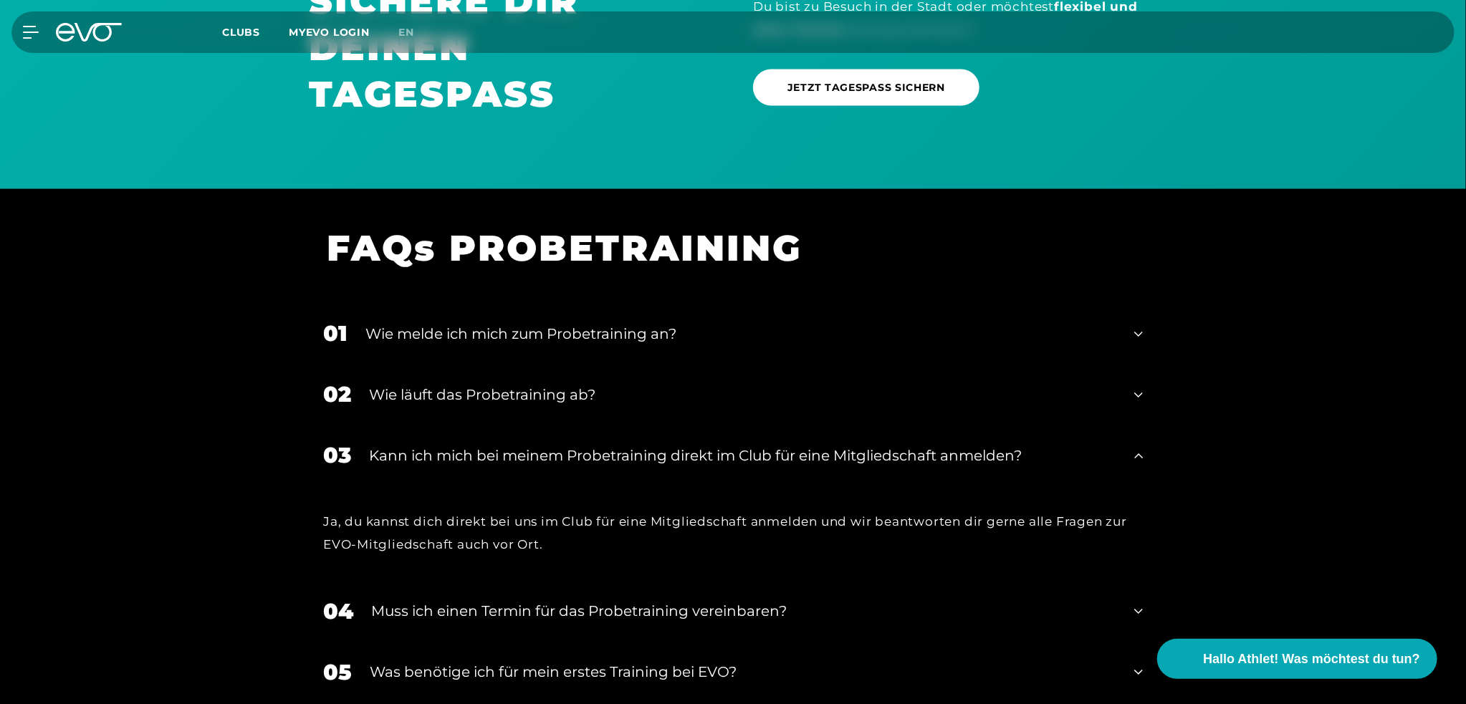
click at [1133, 337] on div "01 Wie melde ich mich zum Probetraining an?" at bounding box center [733, 334] width 848 height 61
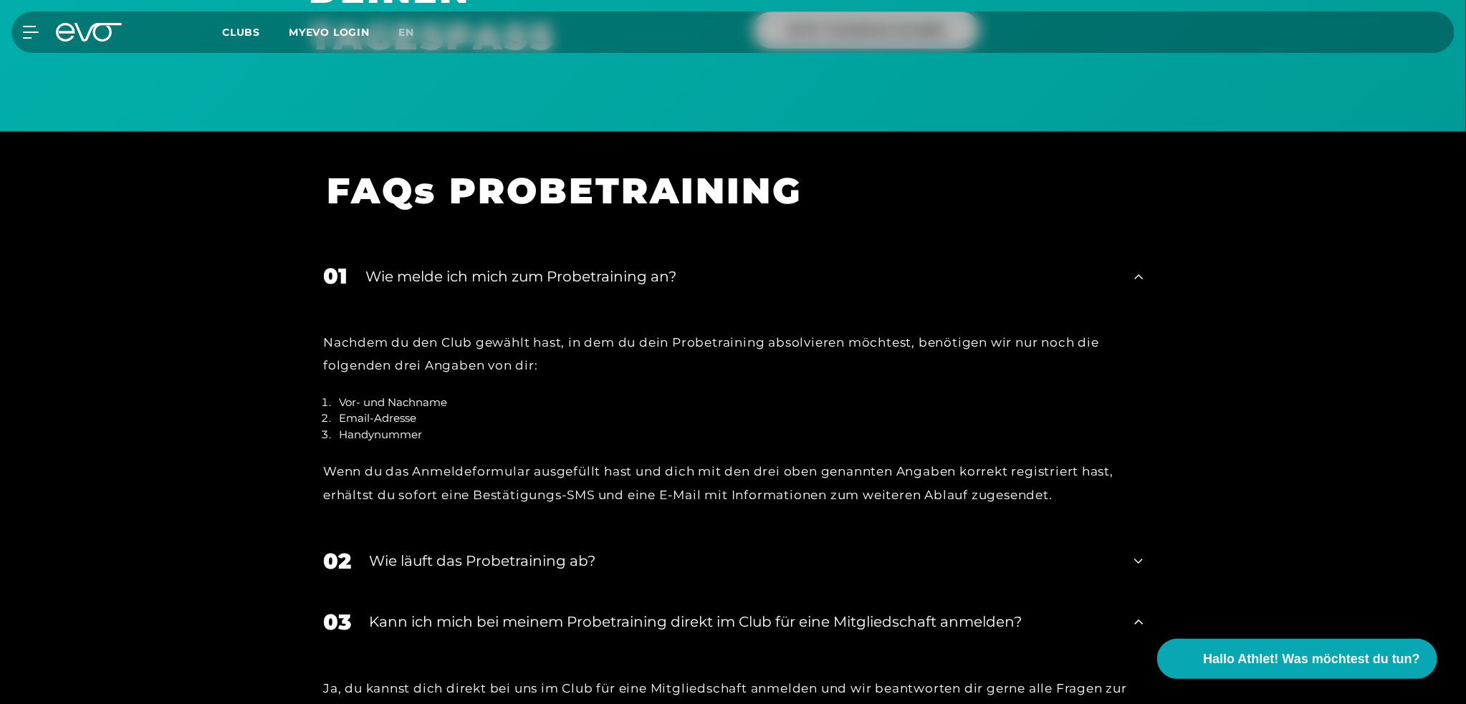
scroll to position [1648, 0]
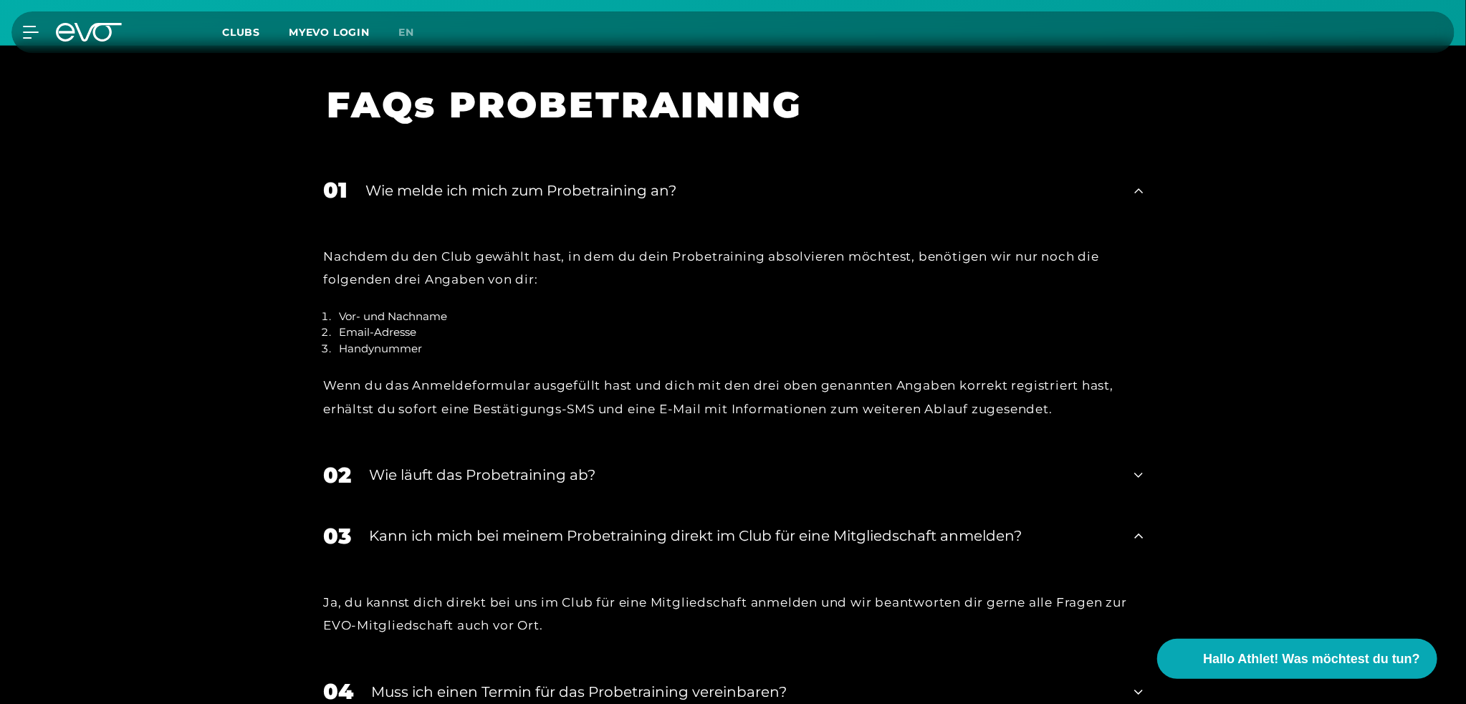
click at [1136, 477] on icon at bounding box center [1138, 475] width 9 height 17
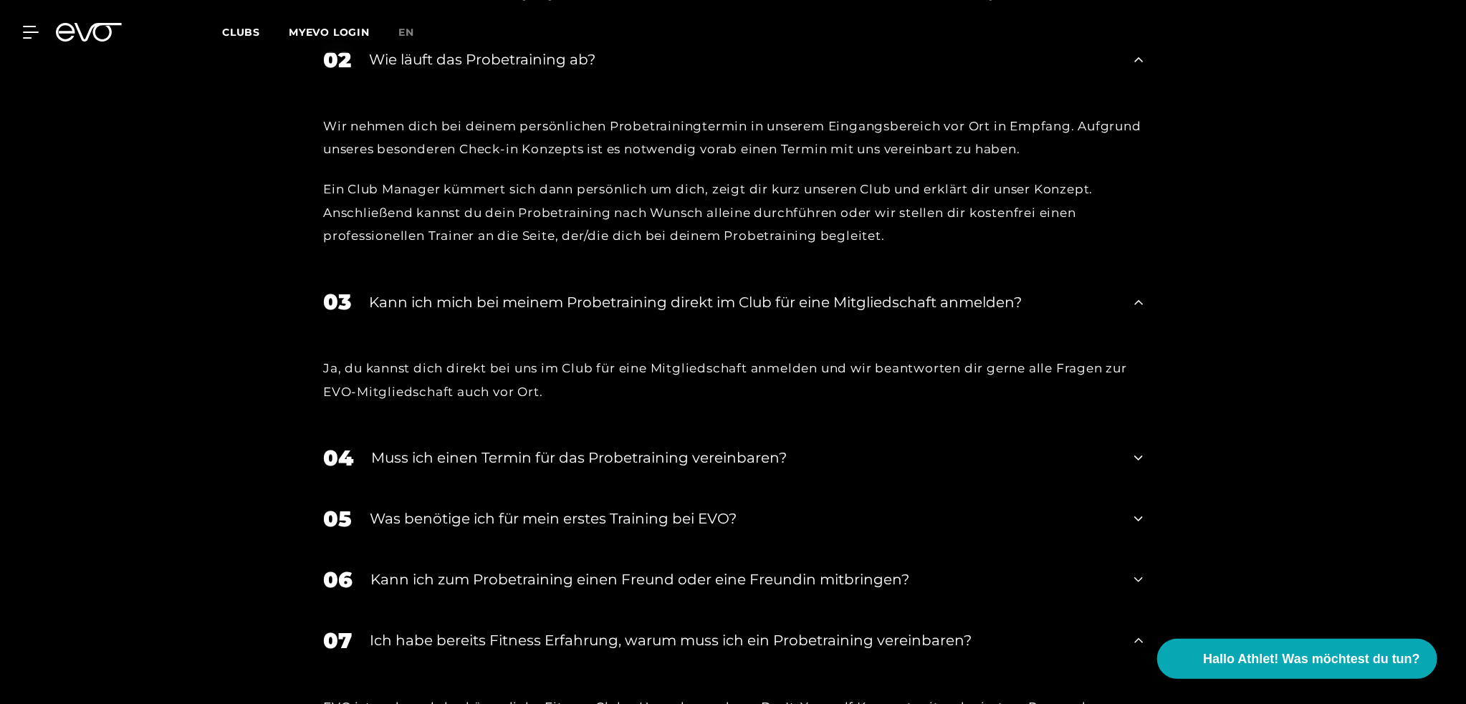
scroll to position [2150, 0]
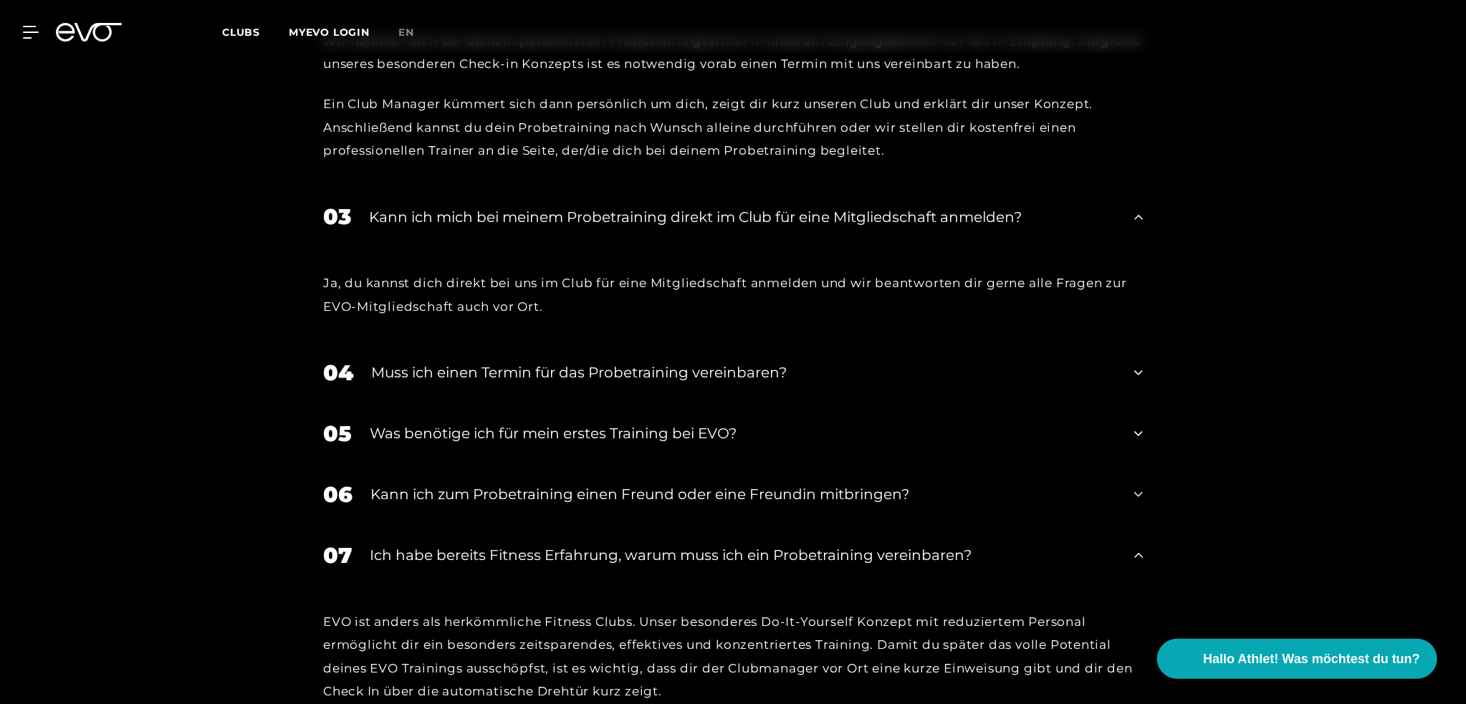
click at [1146, 375] on div "04 Muss ich einen Termin für das Probetraining vereinbaren?" at bounding box center [733, 373] width 848 height 61
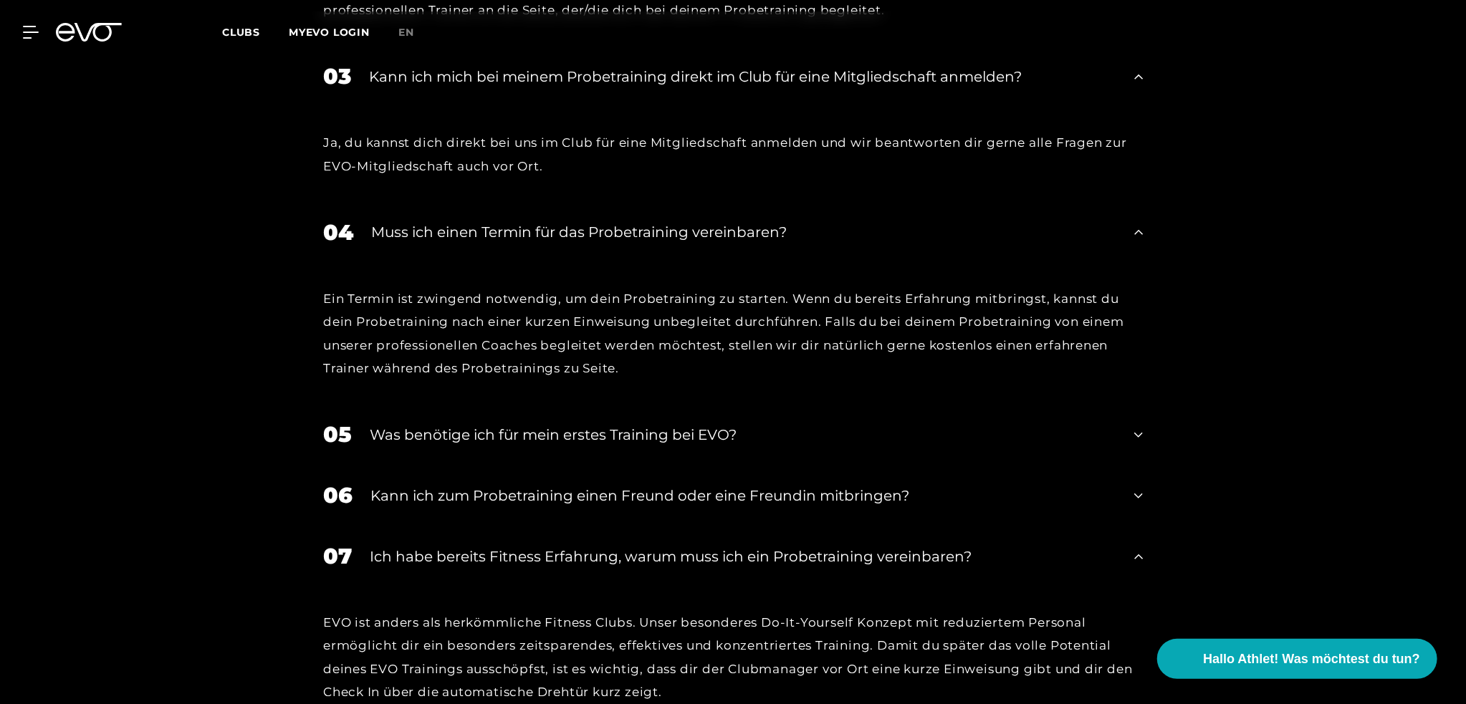
scroll to position [2293, 0]
click at [1138, 429] on icon at bounding box center [1138, 432] width 9 height 17
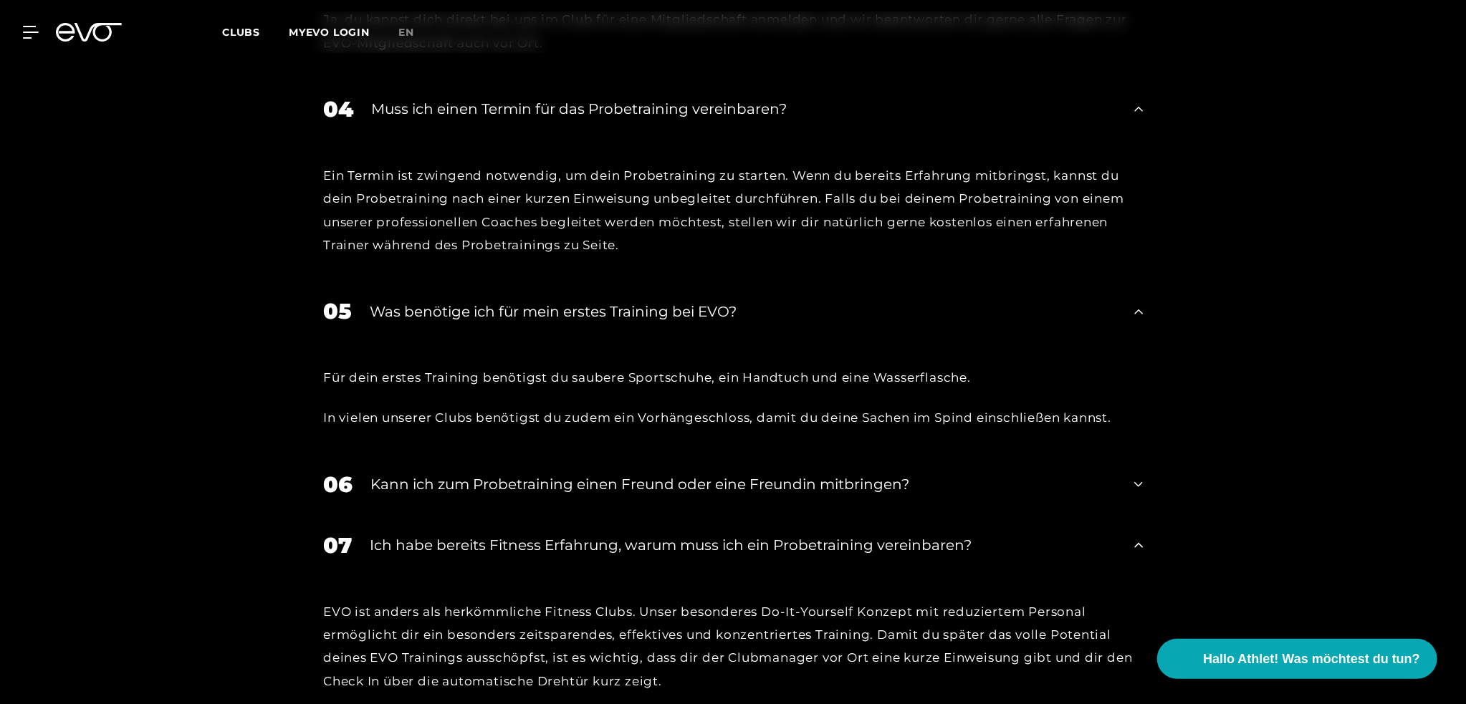
scroll to position [2436, 0]
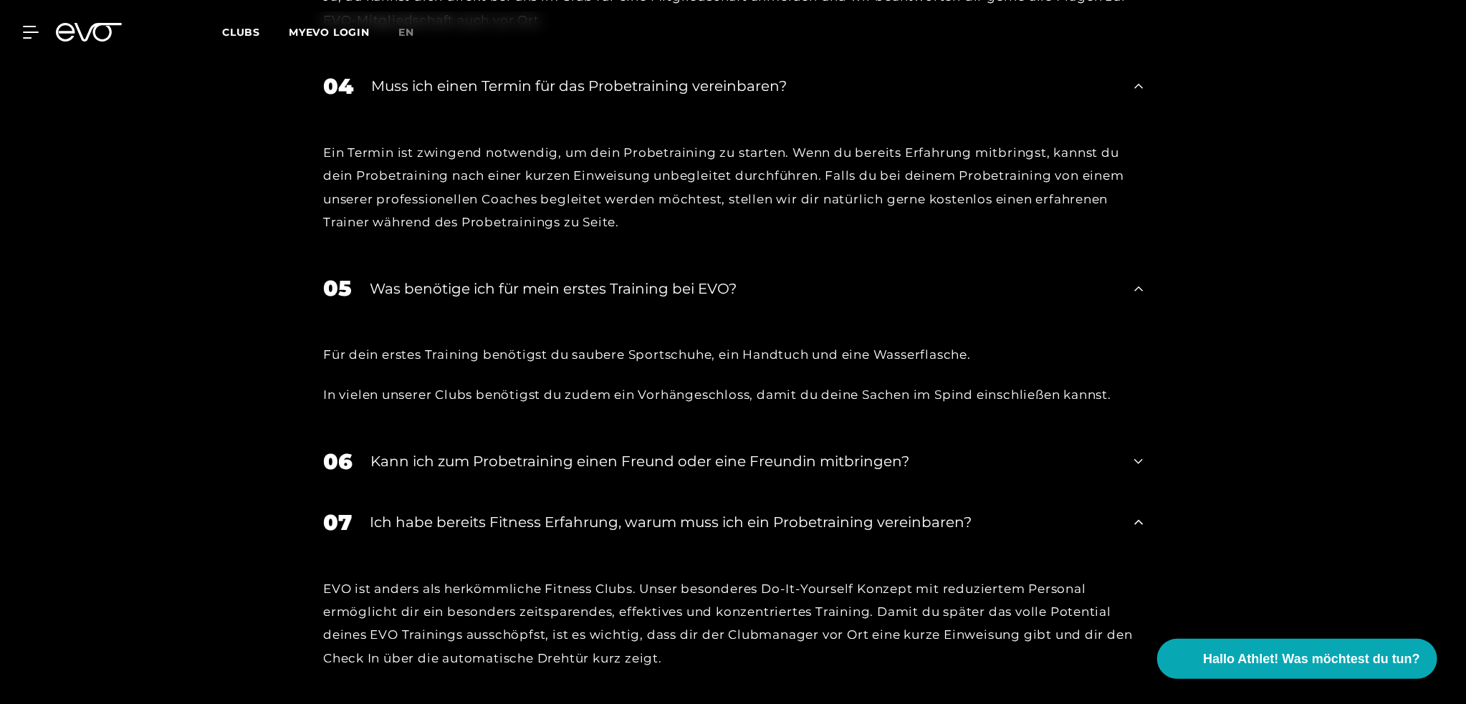
click at [1139, 456] on icon at bounding box center [1138, 461] width 9 height 17
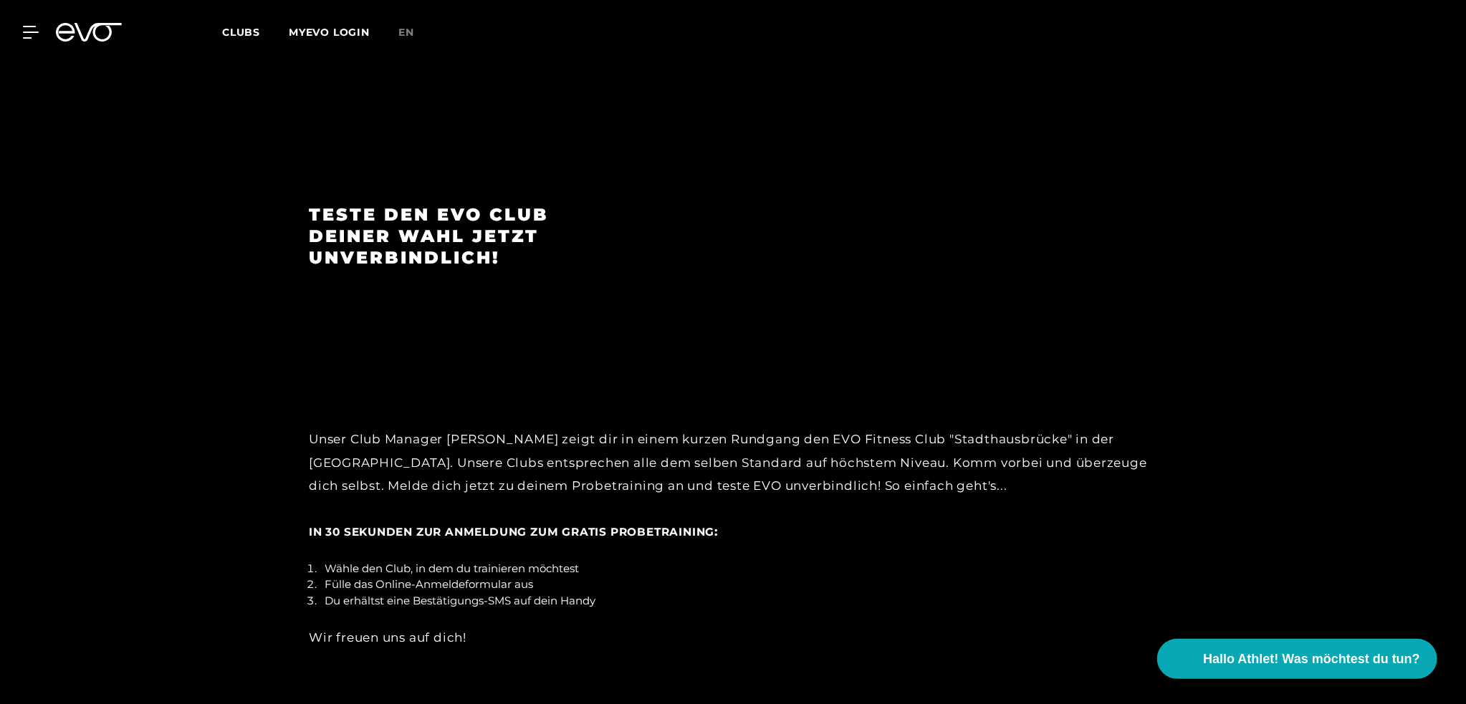
scroll to position [3296, 0]
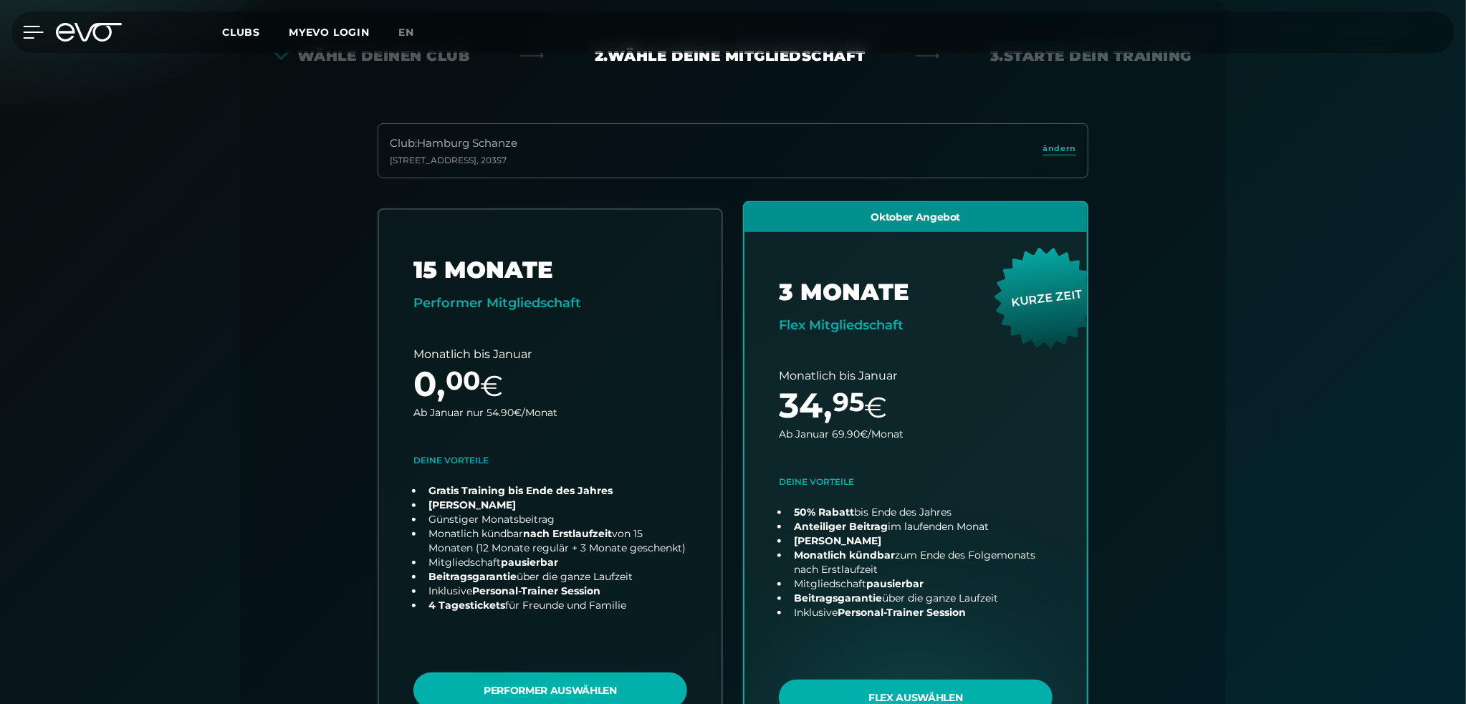
drag, startPoint x: 0, startPoint y: 0, endPoint x: 36, endPoint y: 26, distance: 44.2
click at [36, 27] on icon at bounding box center [34, 32] width 20 height 11
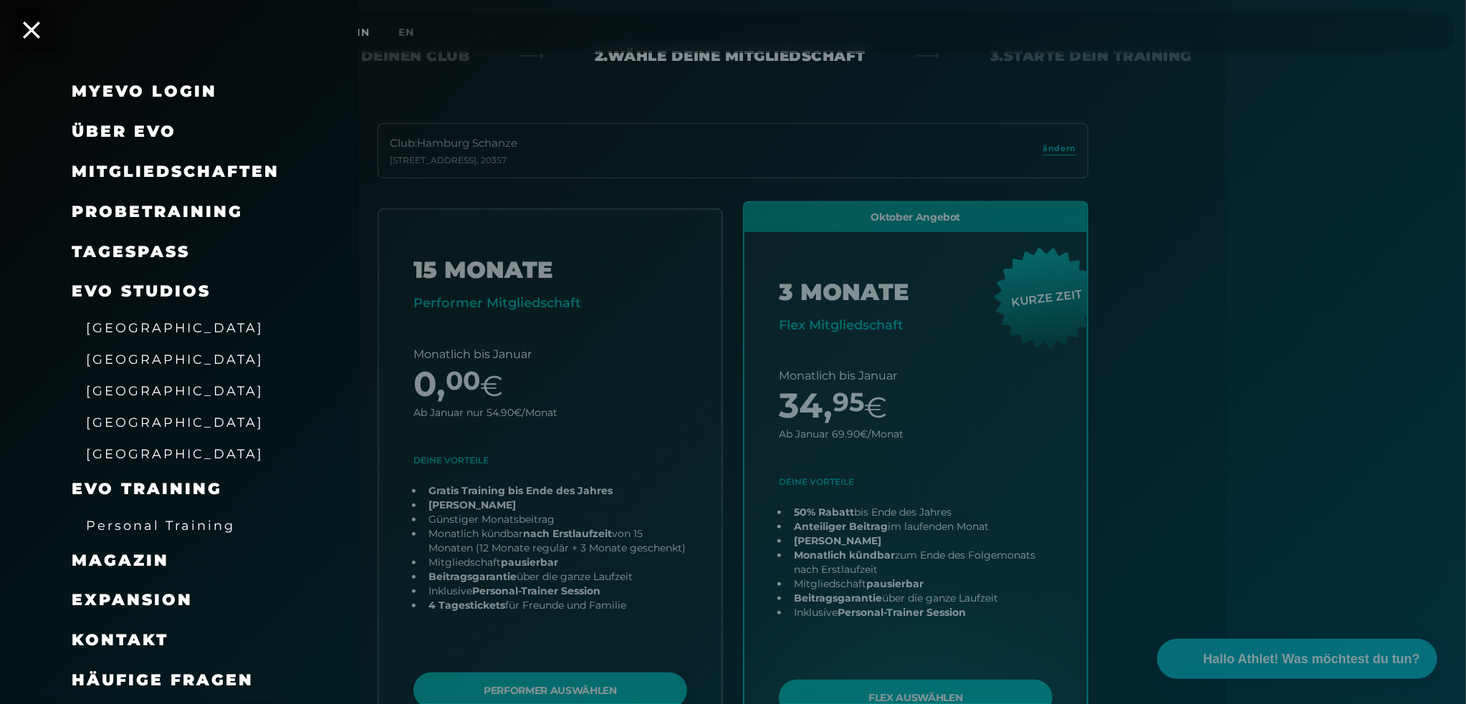
click at [596, 68] on div at bounding box center [733, 352] width 1466 height 704
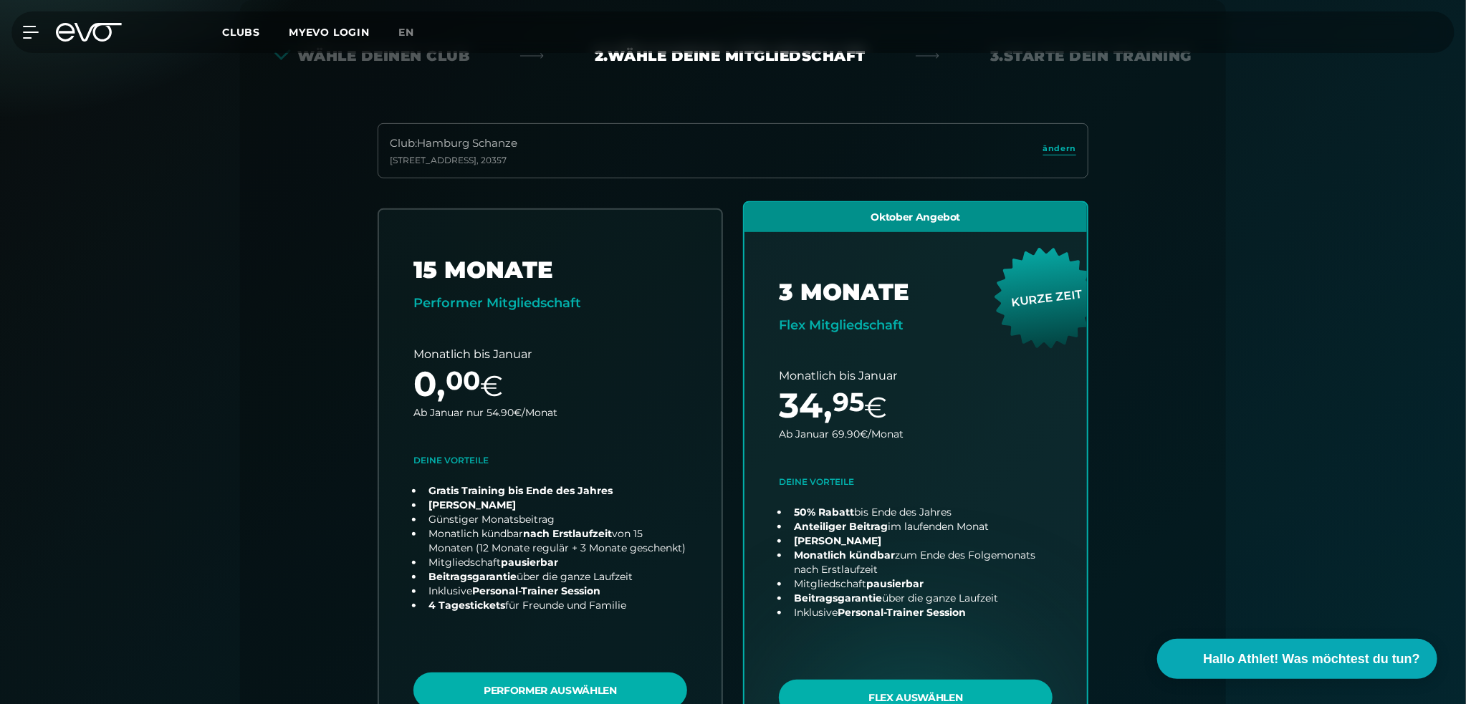
click at [234, 34] on span "Clubs" at bounding box center [241, 32] width 38 height 13
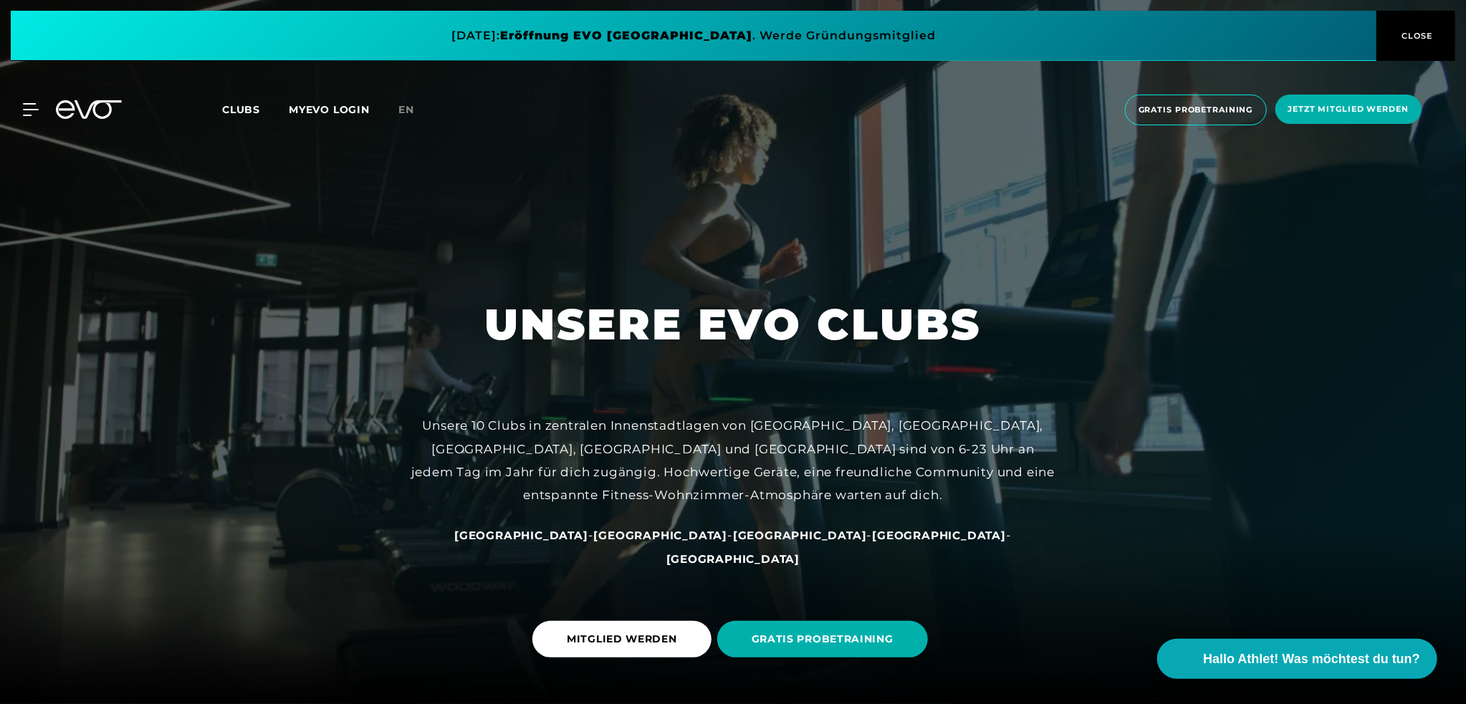
click at [588, 542] on span "[GEOGRAPHIC_DATA]" at bounding box center [521, 536] width 134 height 14
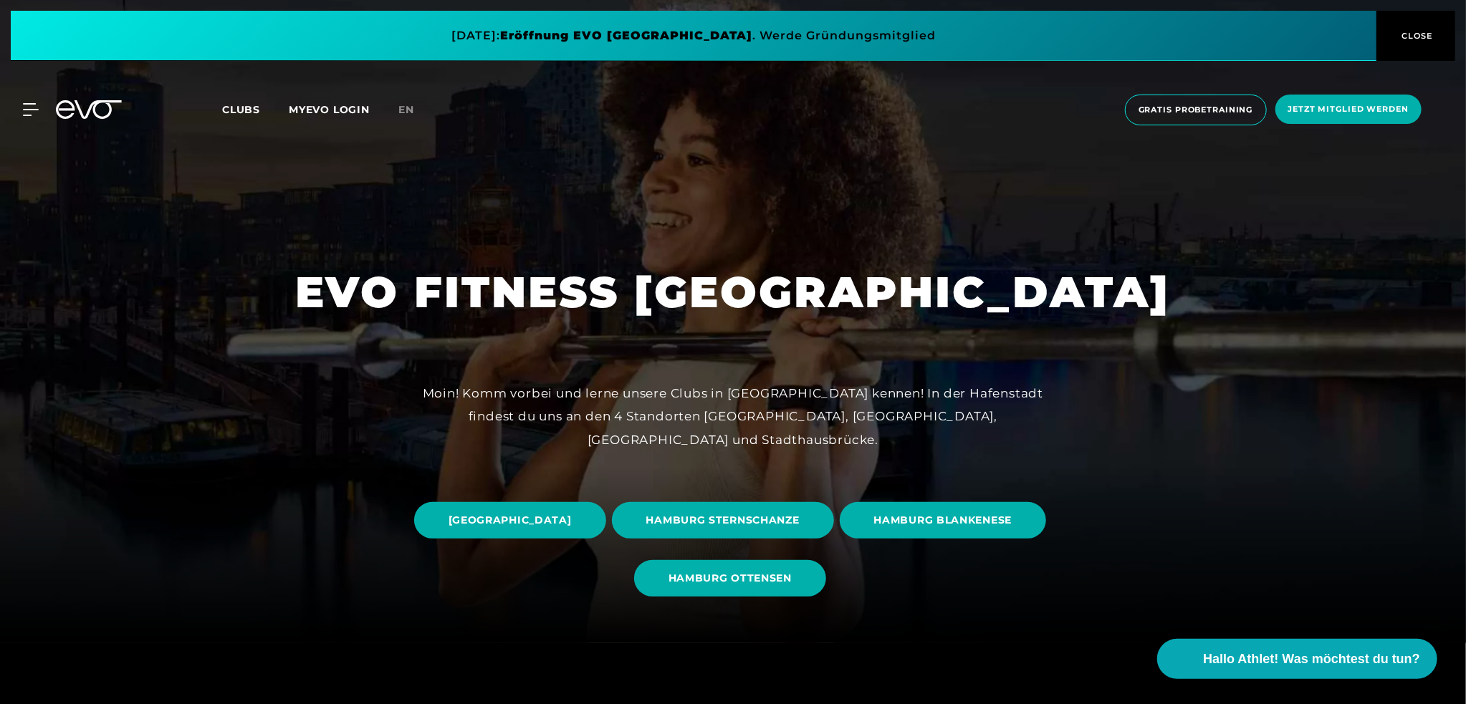
scroll to position [143, 0]
